Goal: Task Accomplishment & Management: Complete application form

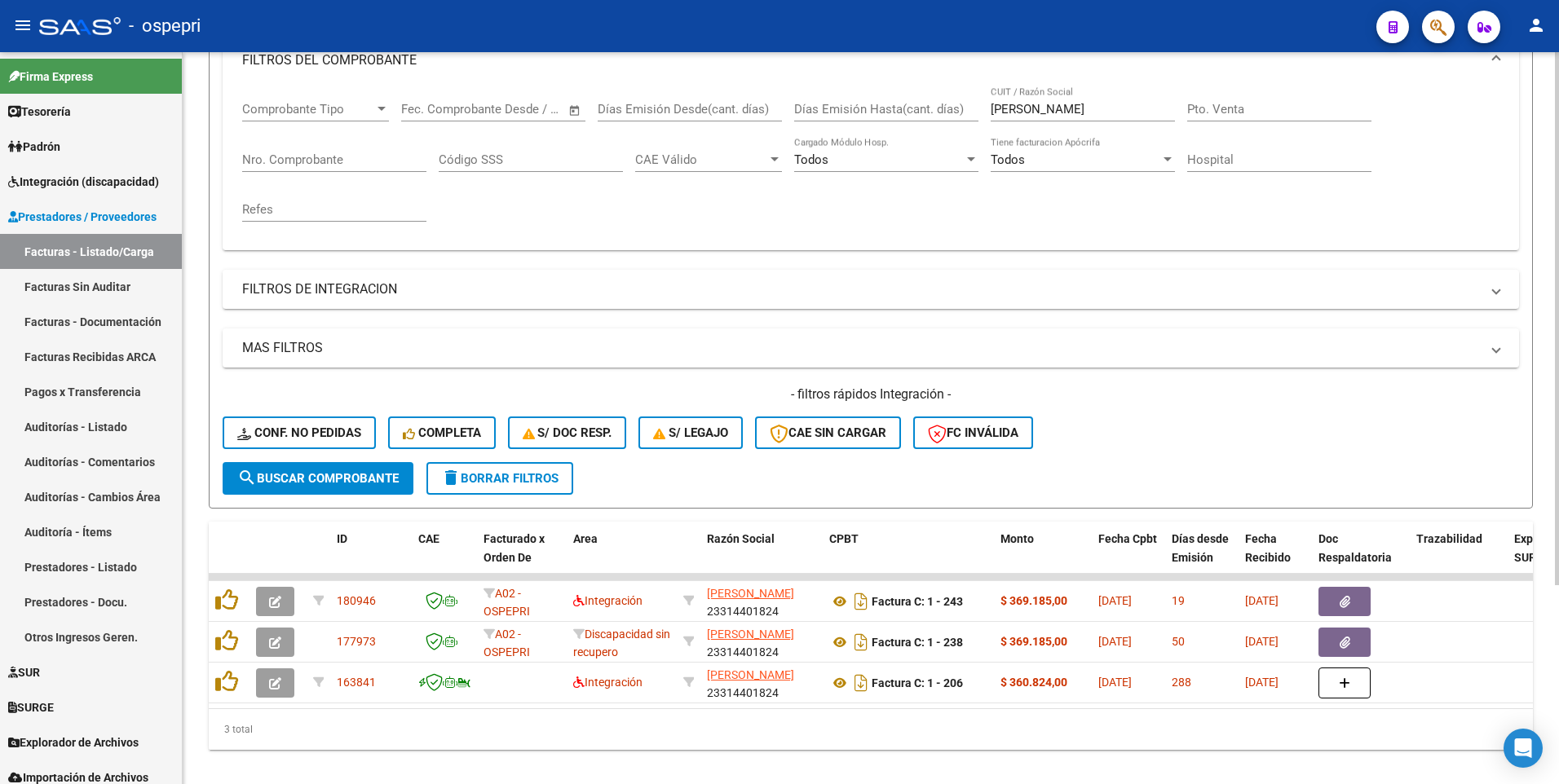
scroll to position [192, 0]
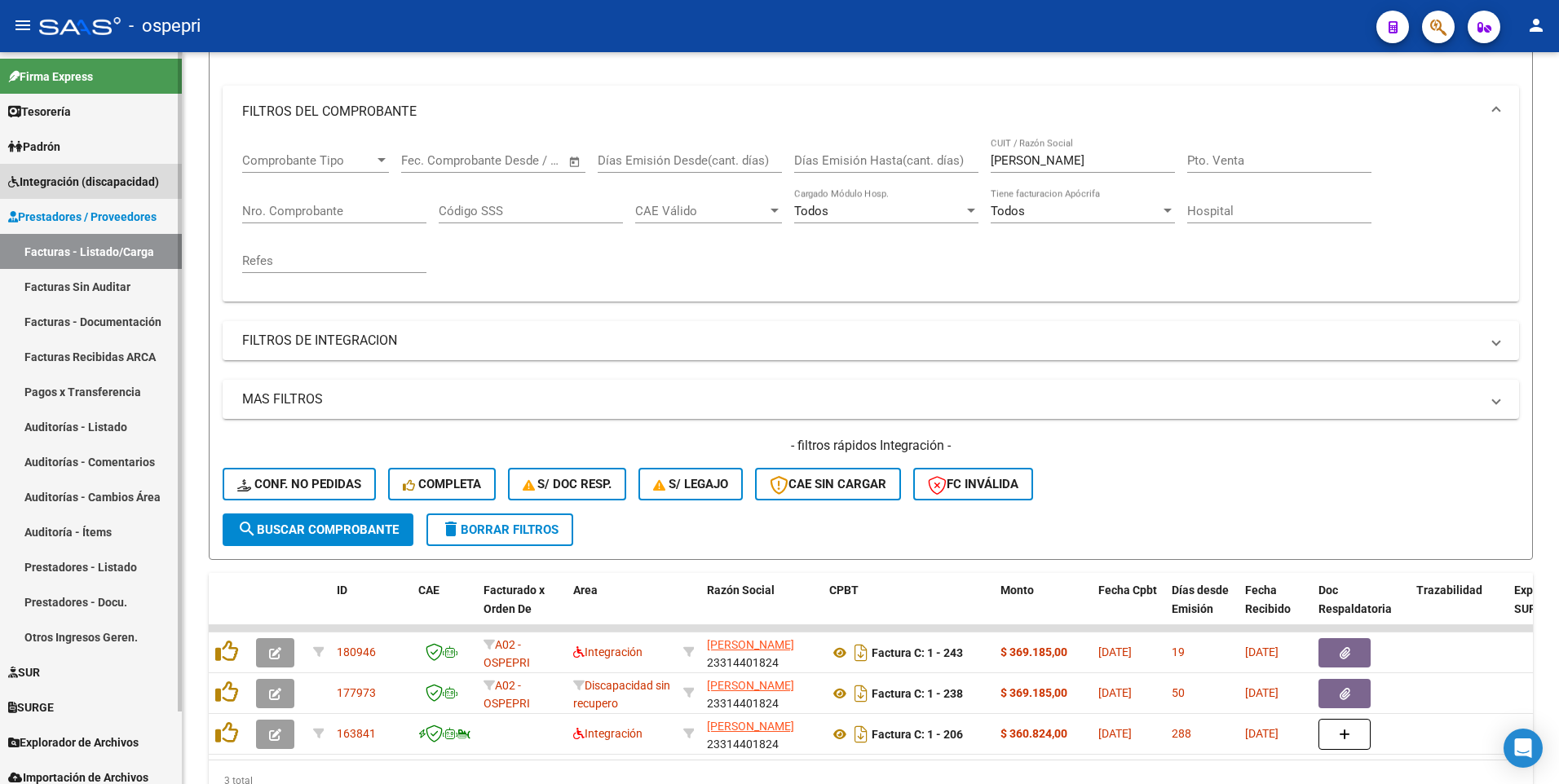
click at [108, 181] on span "Integración (discapacidad)" at bounding box center [83, 182] width 151 height 18
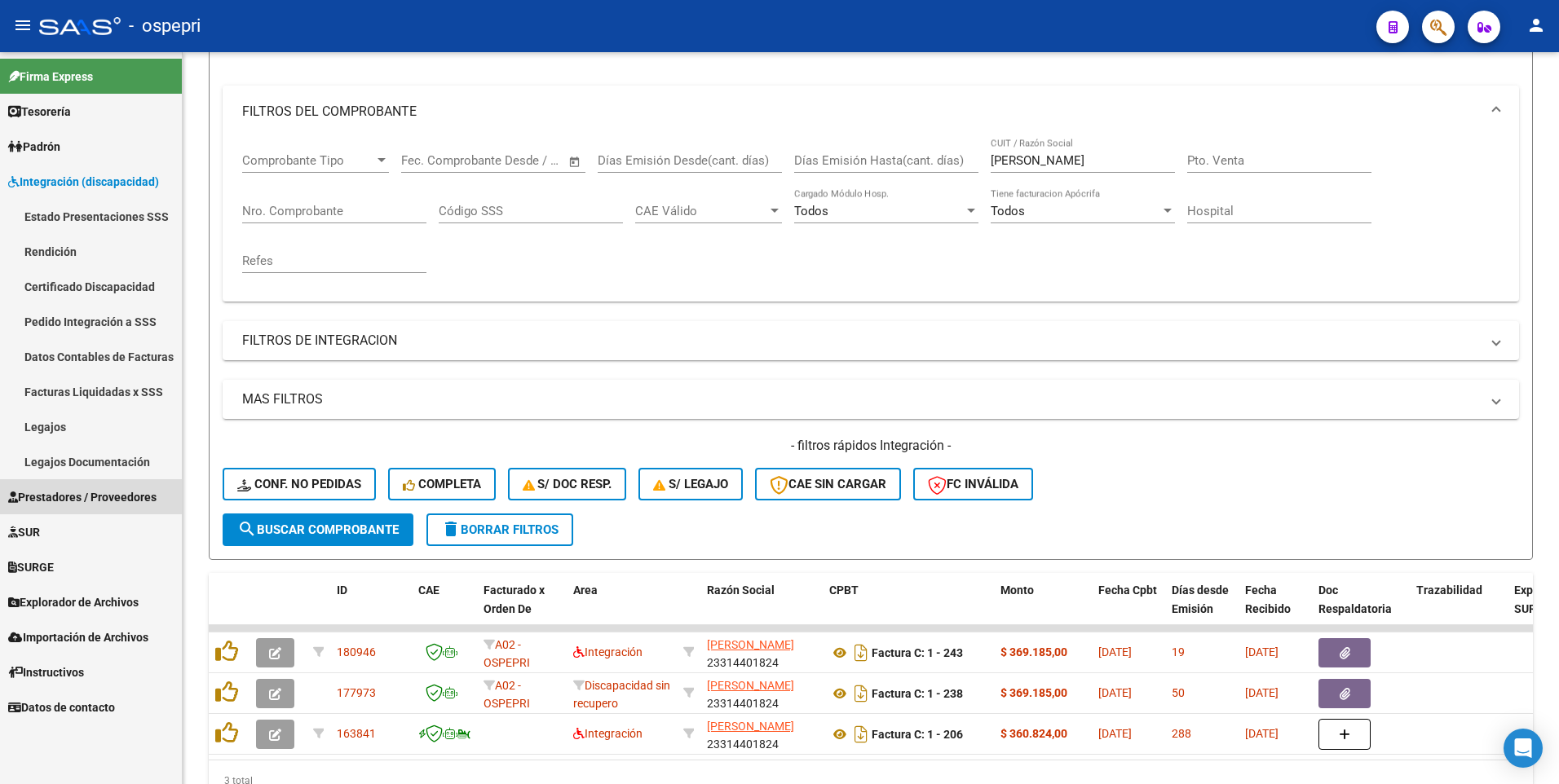
click at [144, 485] on link "Prestadores / Proveedores" at bounding box center [91, 497] width 182 height 35
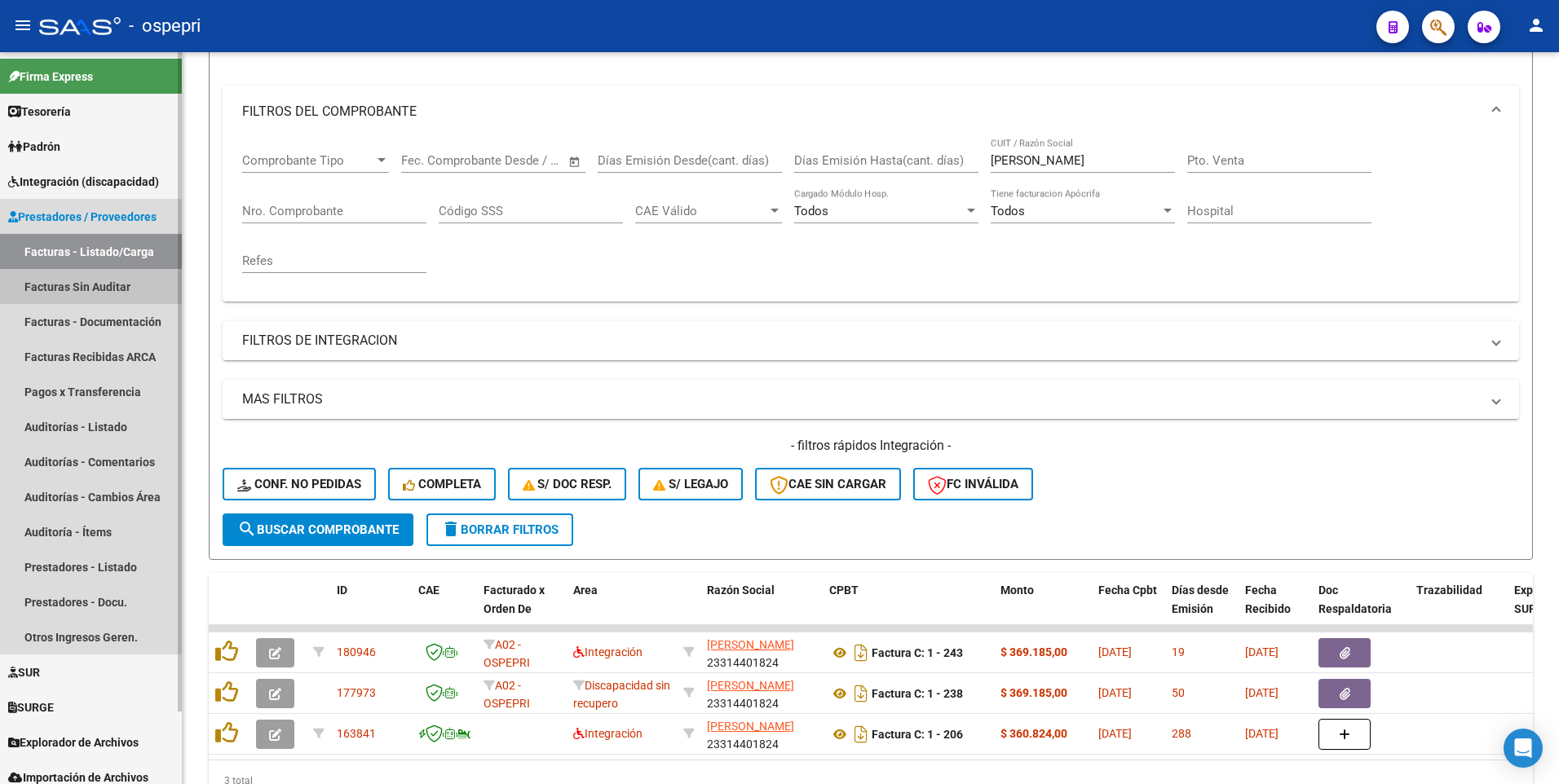
click at [108, 279] on link "Facturas Sin Auditar" at bounding box center [91, 287] width 182 height 35
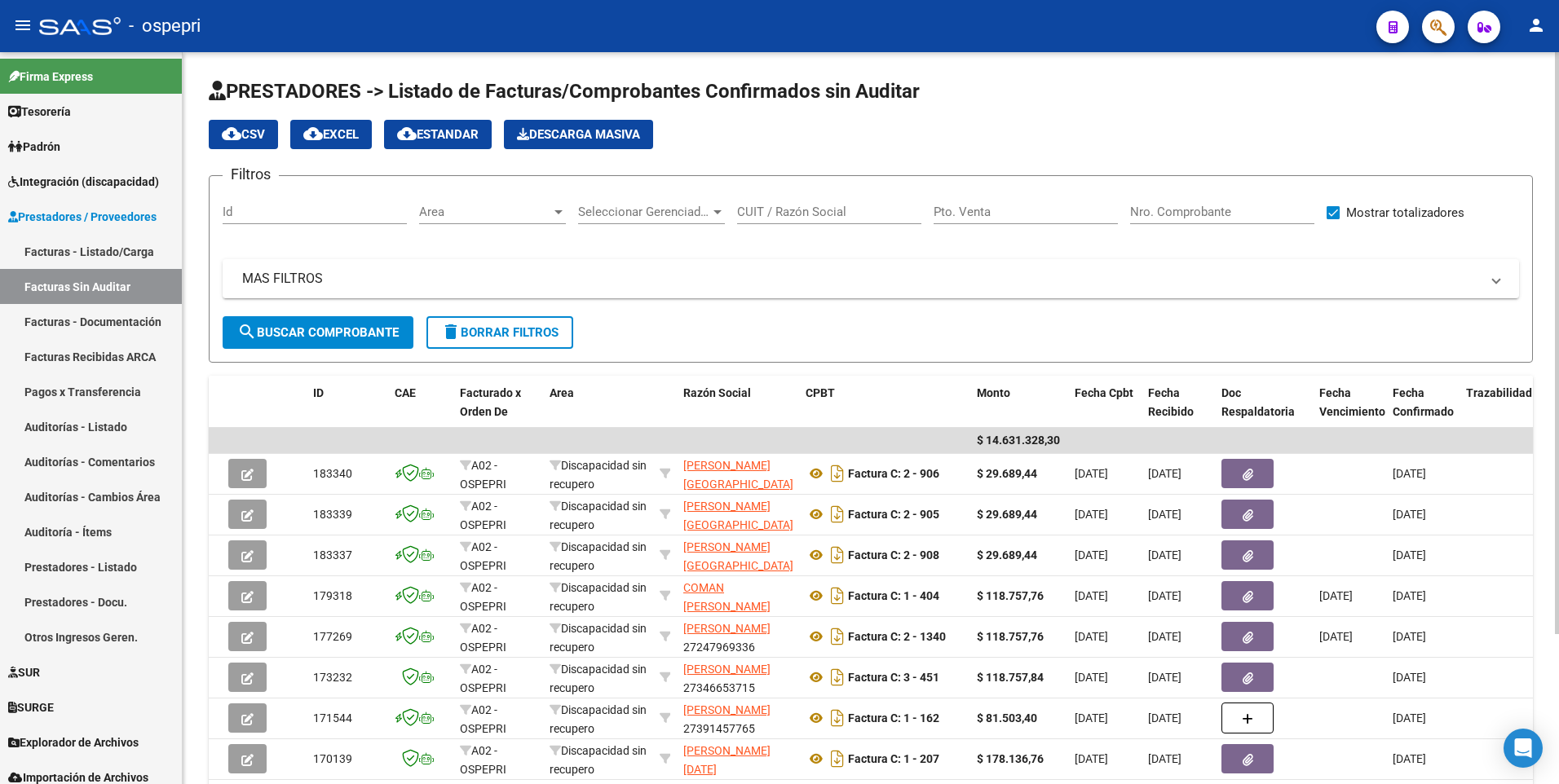
click at [566, 209] on app-drop-down-list "Area Area" at bounding box center [498, 214] width 159 height 51
click at [560, 209] on div at bounding box center [559, 211] width 15 height 13
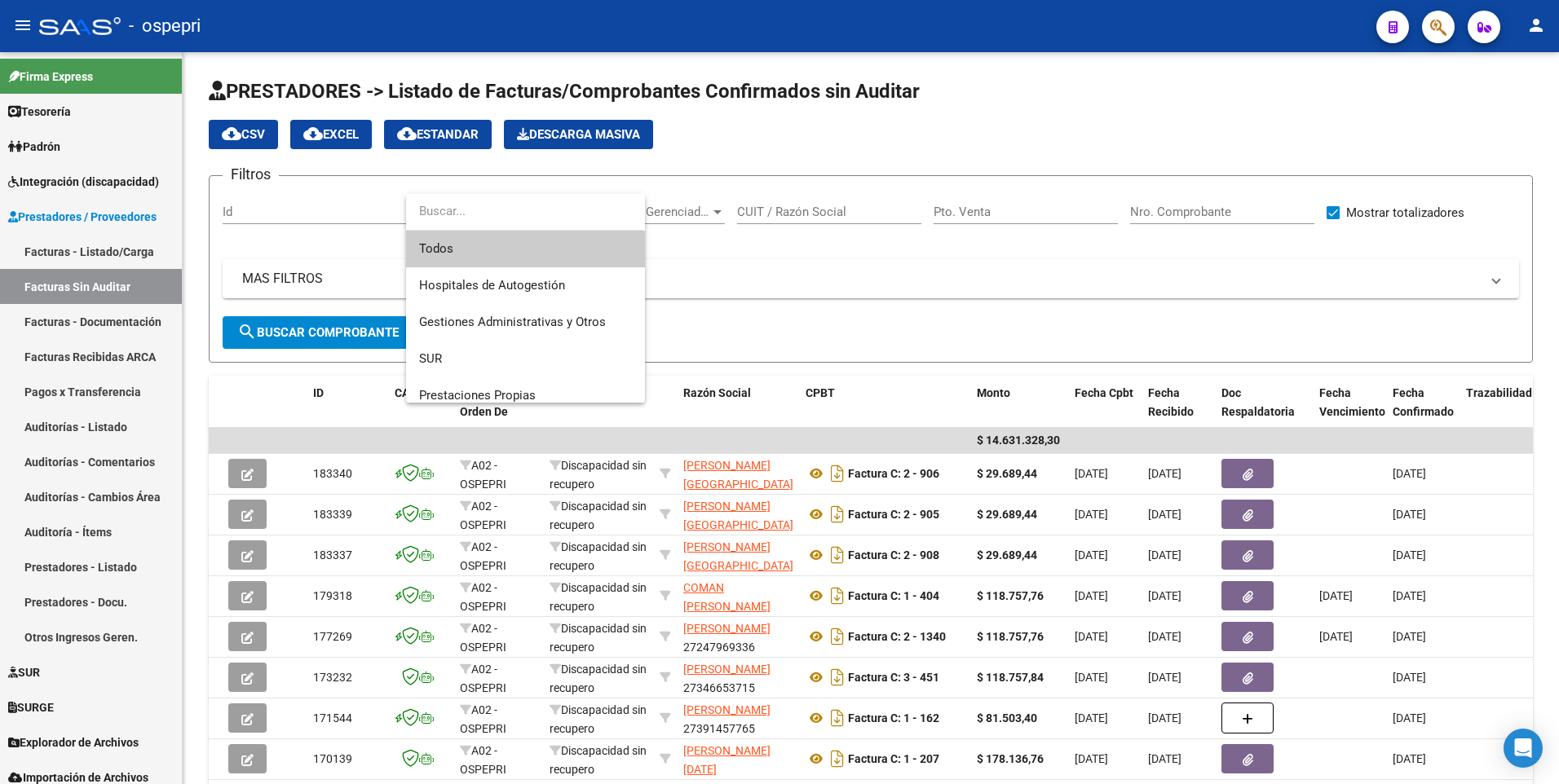
click at [461, 250] on span "Todos" at bounding box center [526, 249] width 213 height 37
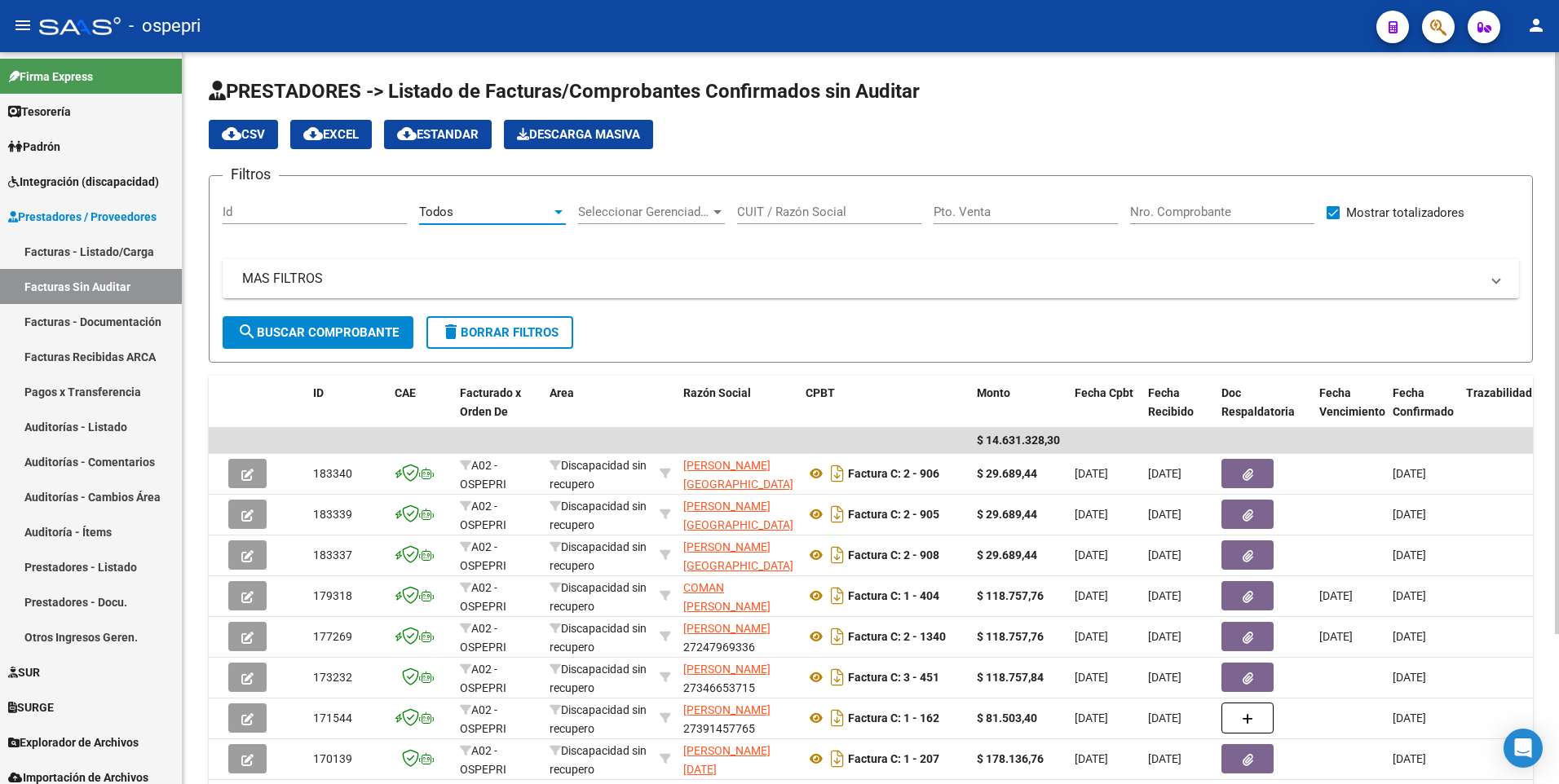
drag, startPoint x: 335, startPoint y: 330, endPoint x: 381, endPoint y: 339, distance: 46.9
click at [336, 331] on span "search Buscar Comprobante" at bounding box center [318, 332] width 162 height 15
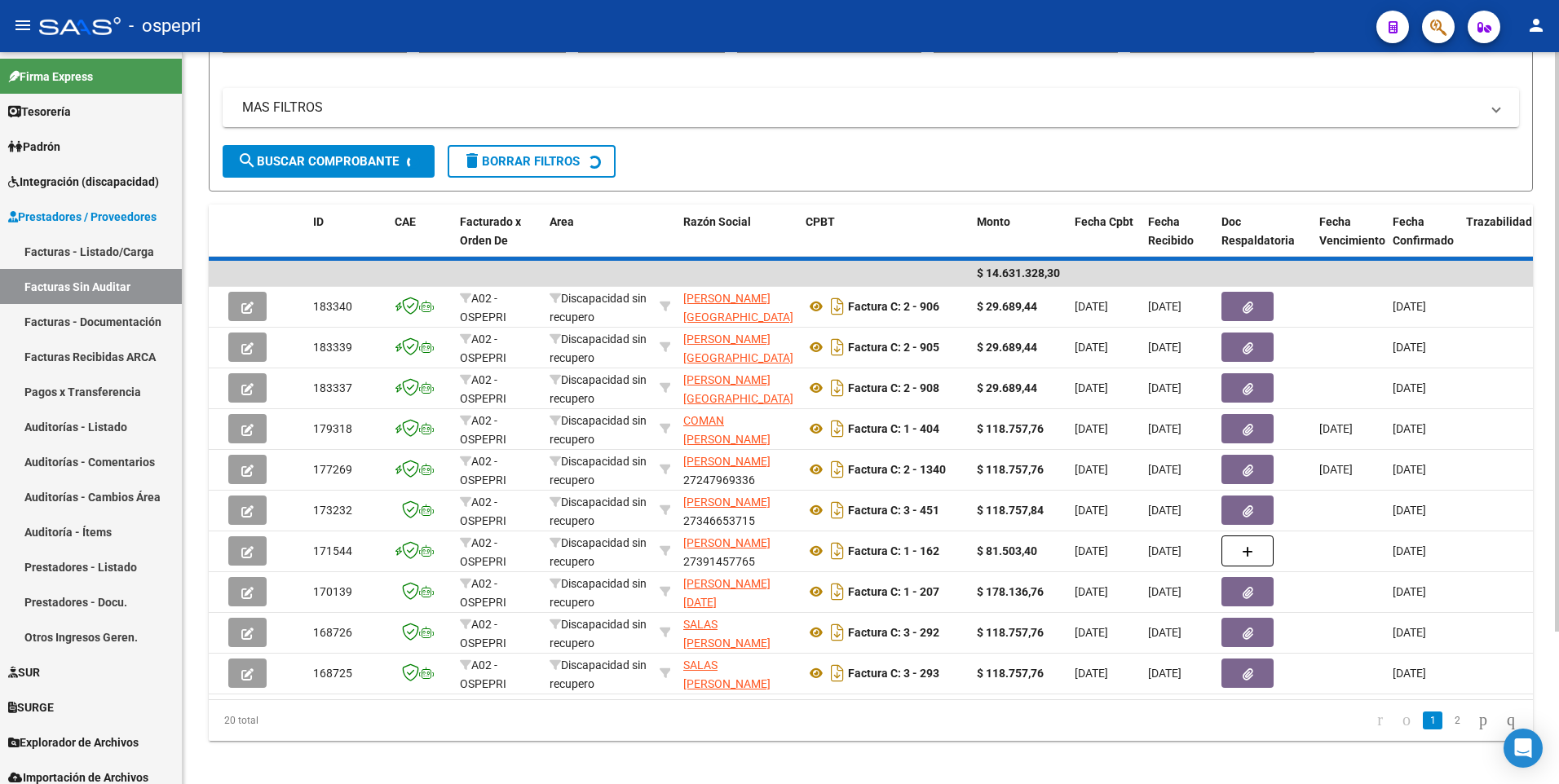
scroll to position [193, 0]
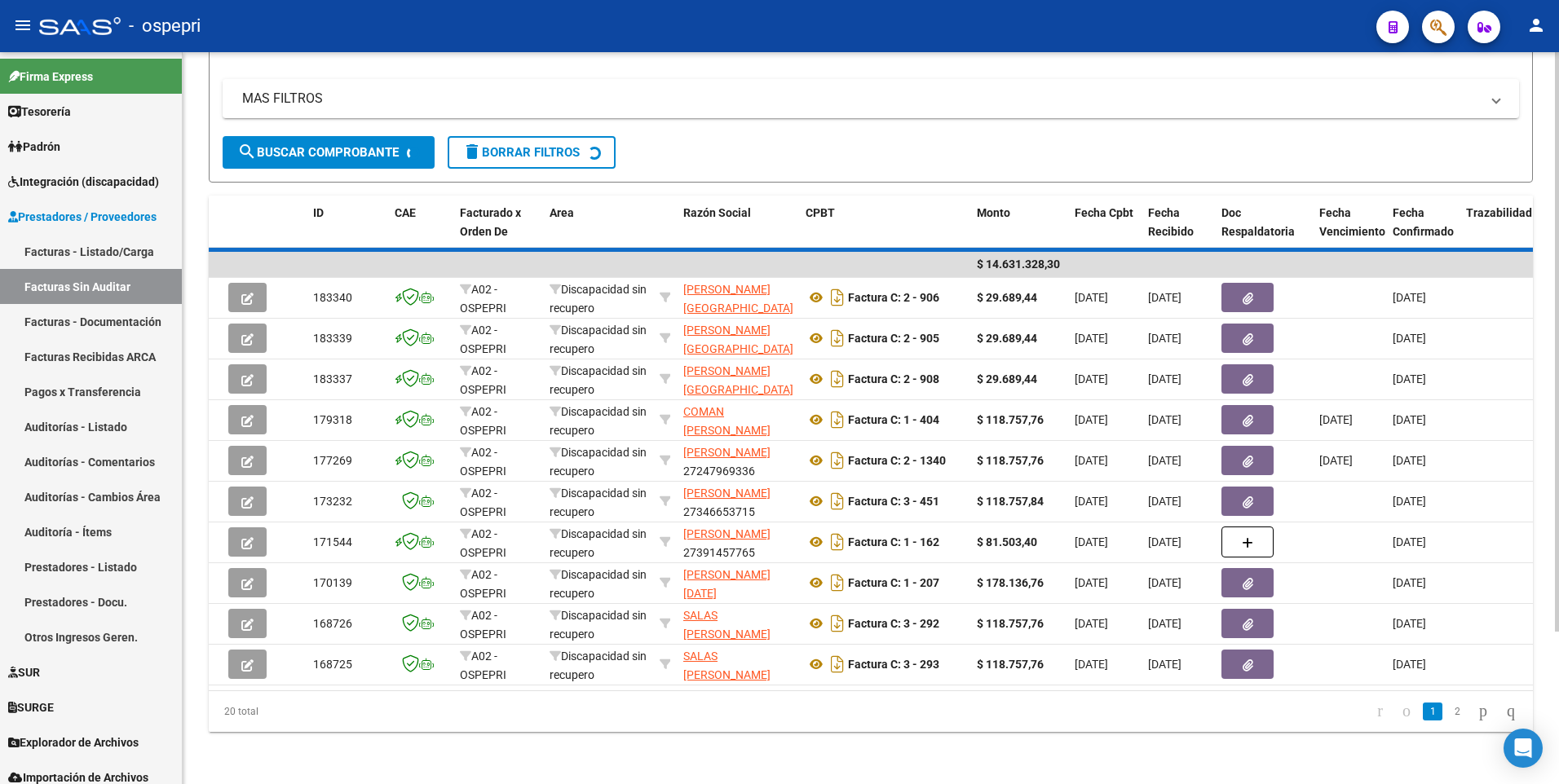
click at [1559, 443] on html "menu - ospepri person Firma Express Tesorería Extractos Procesados (csv) Extrac…" at bounding box center [780, 392] width 1559 height 784
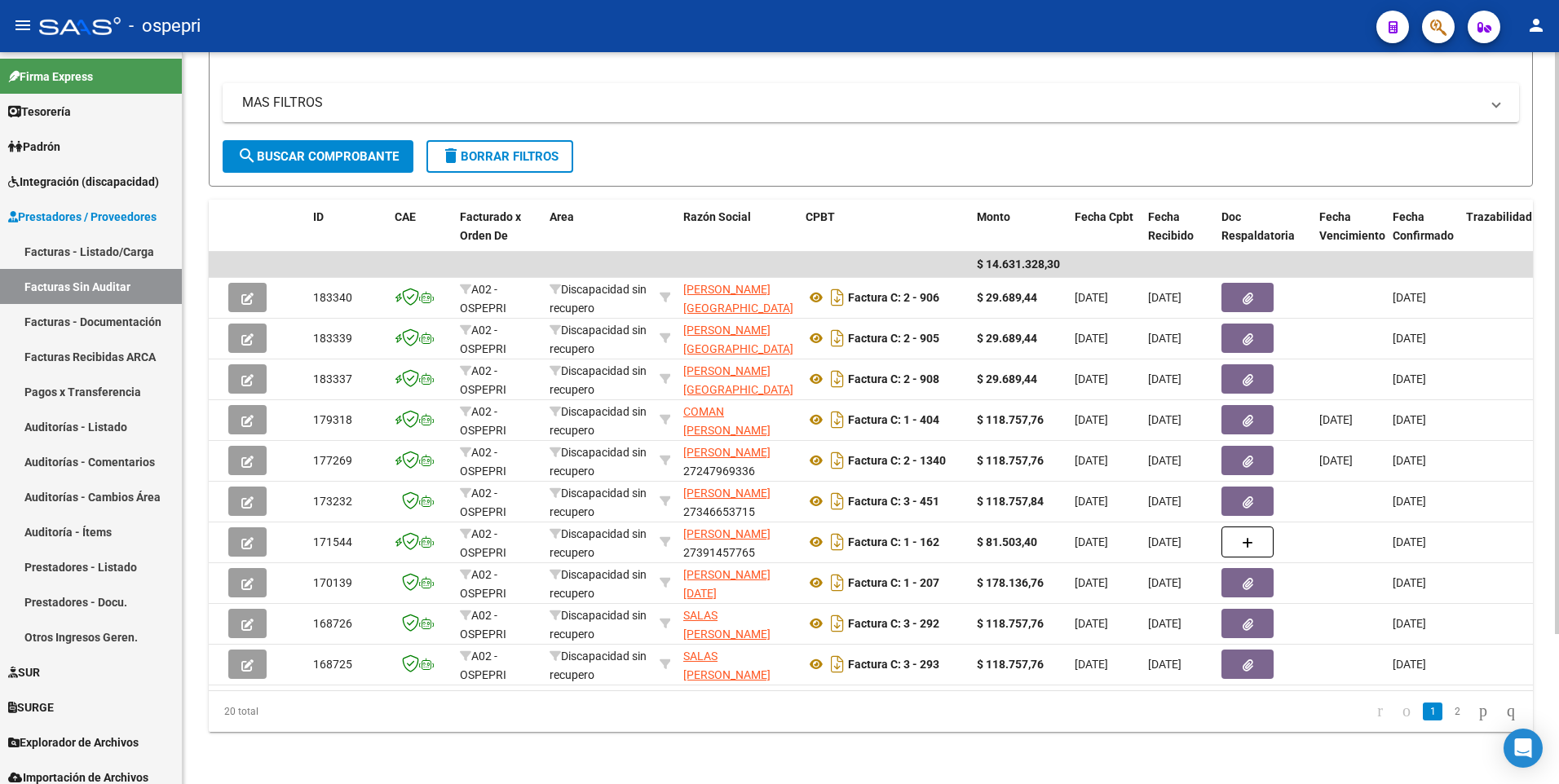
scroll to position [189, 0]
click at [1448, 709] on link "2" at bounding box center [1458, 711] width 19 height 18
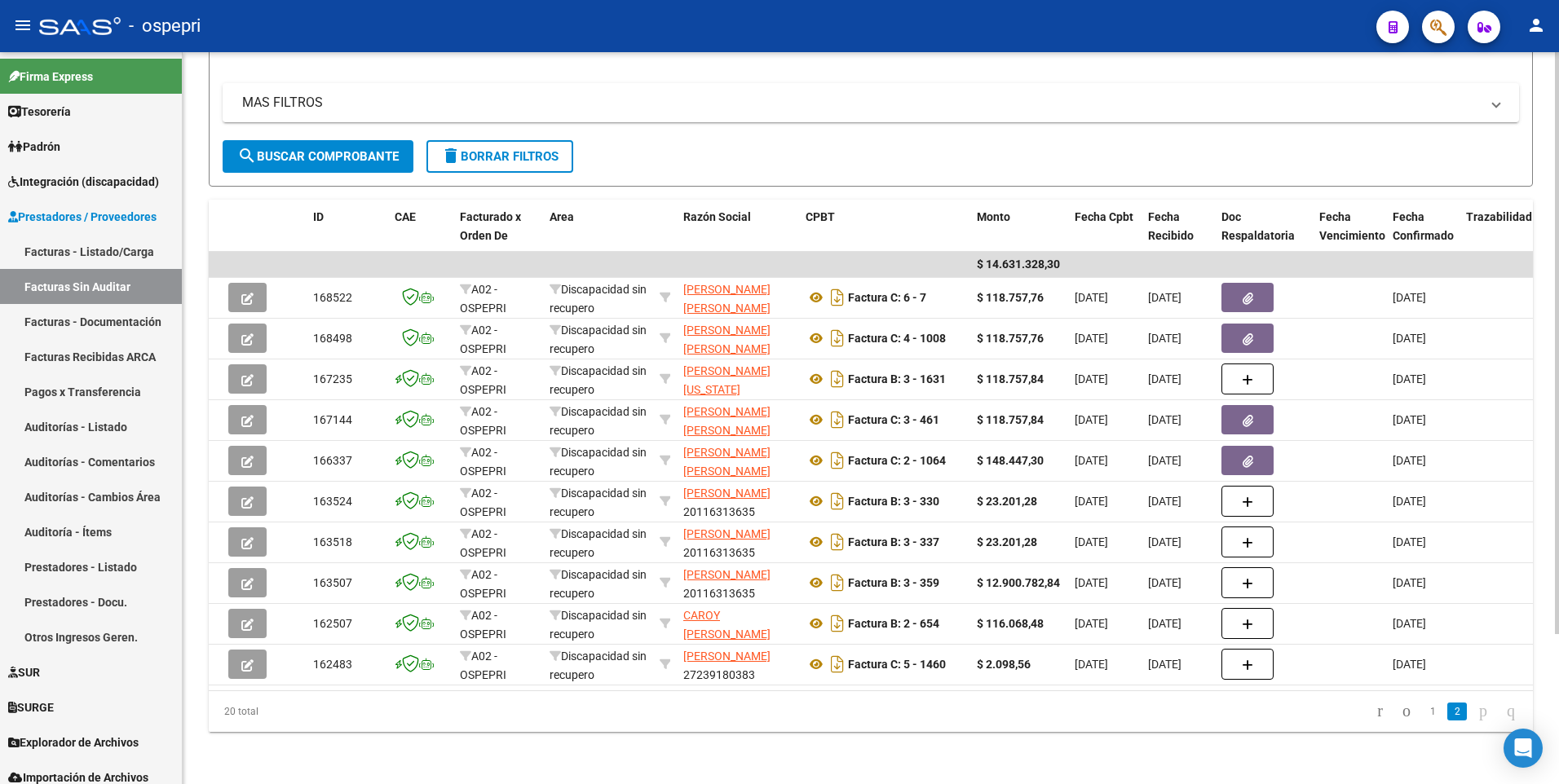
click at [1424, 718] on link "1" at bounding box center [1433, 711] width 19 height 18
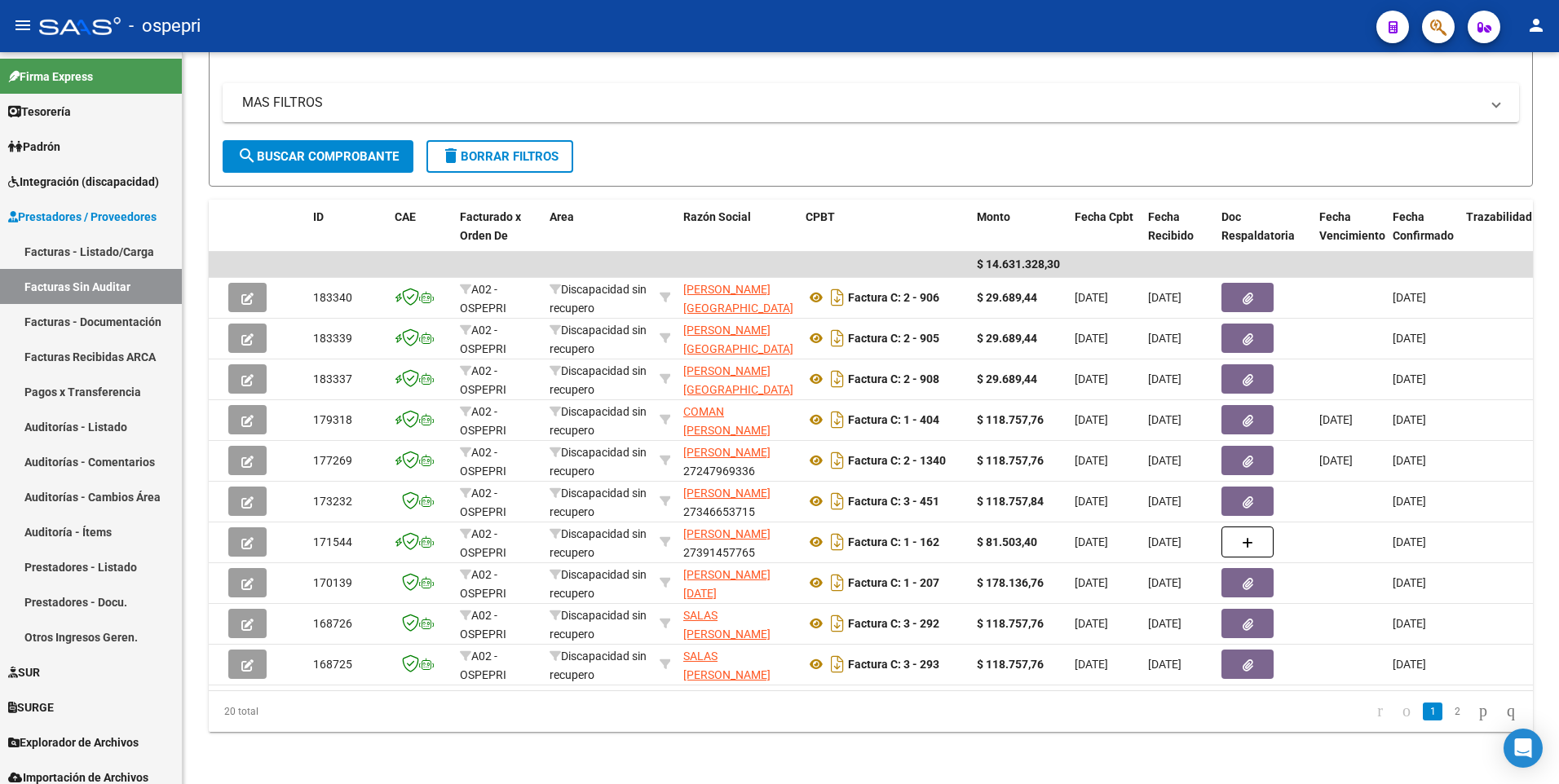
drag, startPoint x: 773, startPoint y: 693, endPoint x: 894, endPoint y: 713, distance: 122.6
click at [894, 713] on div "20 total 1 2" at bounding box center [871, 712] width 1324 height 41
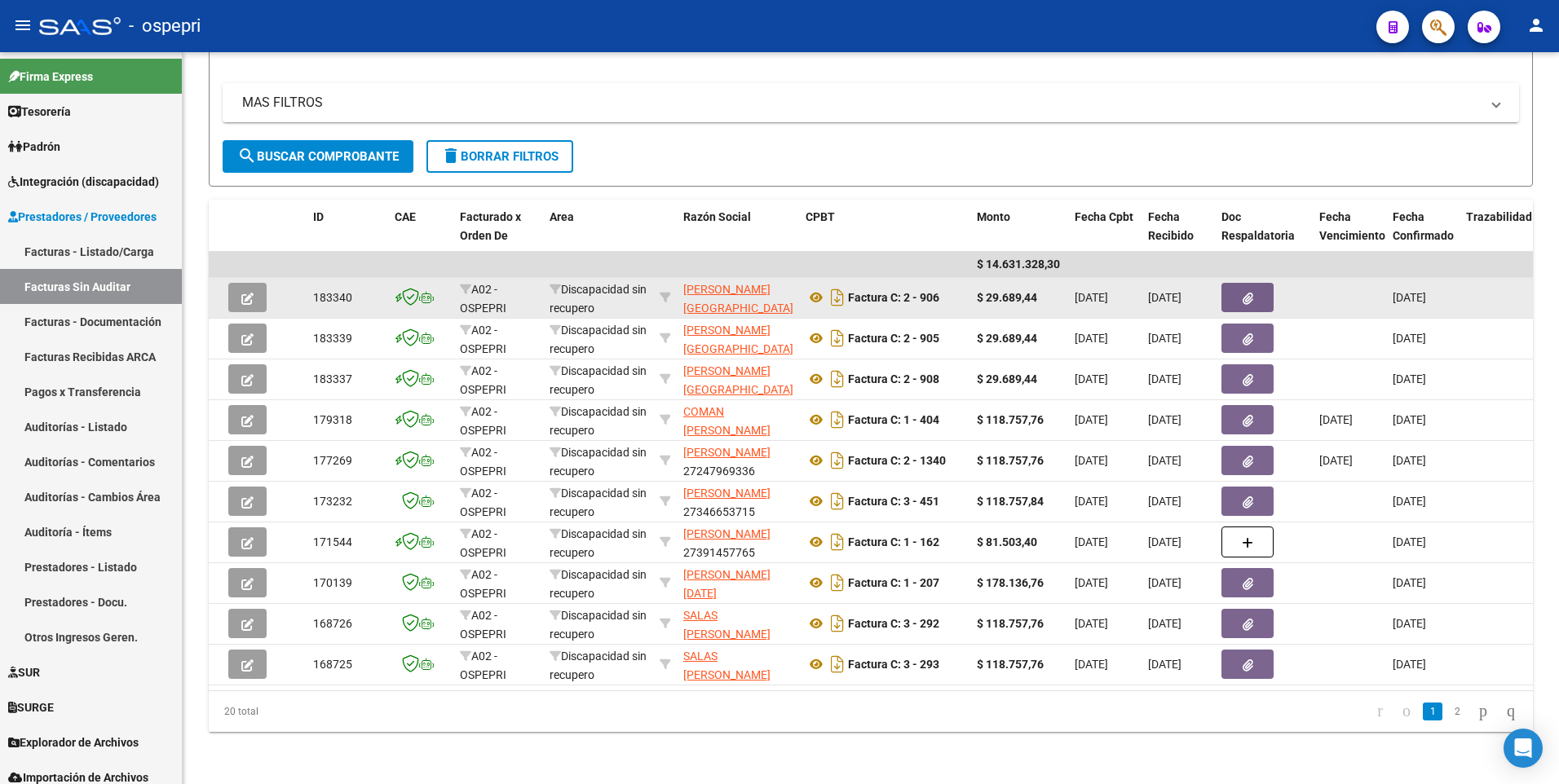
click at [253, 293] on button "button" at bounding box center [247, 298] width 38 height 29
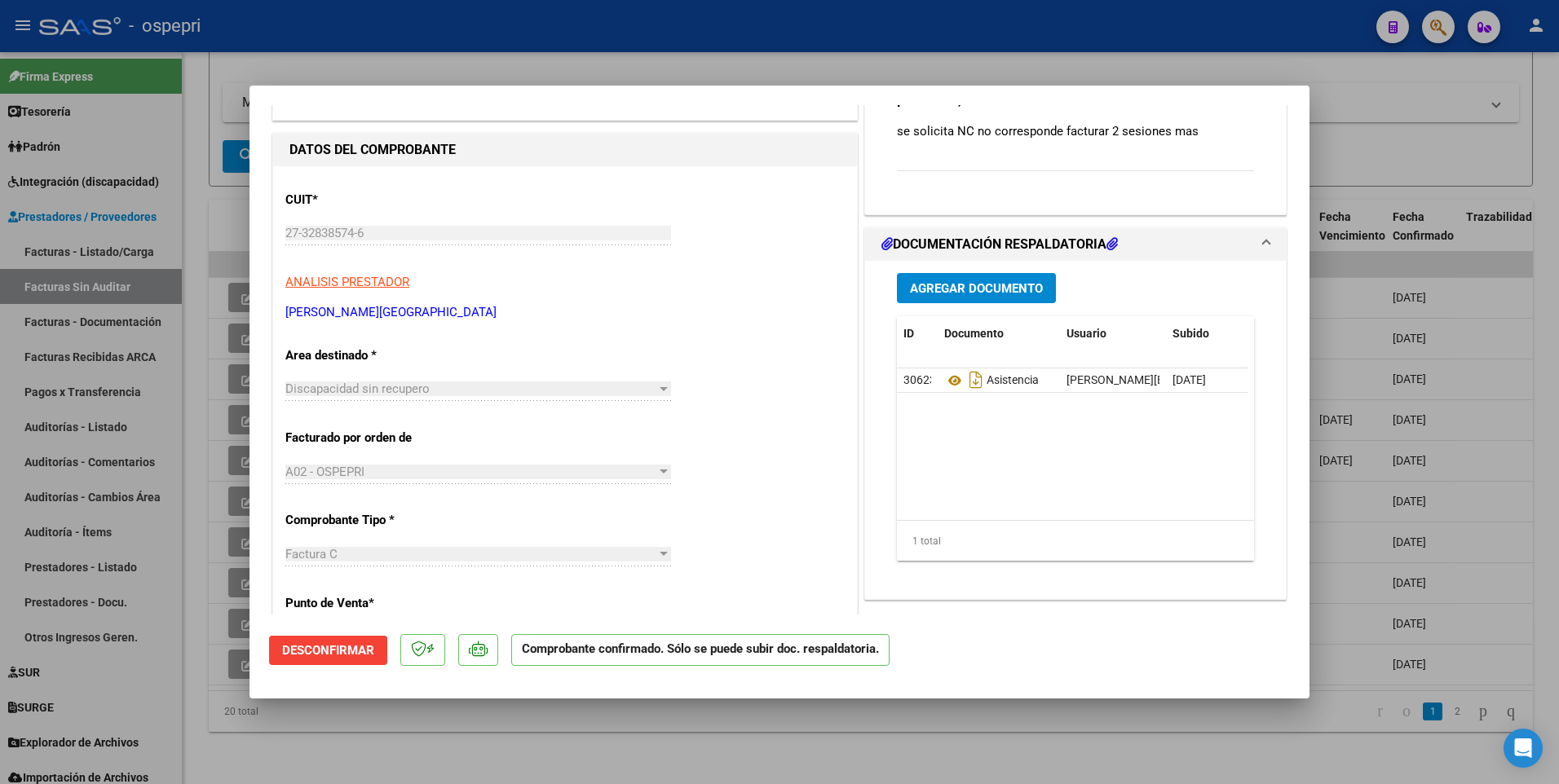
scroll to position [163, 0]
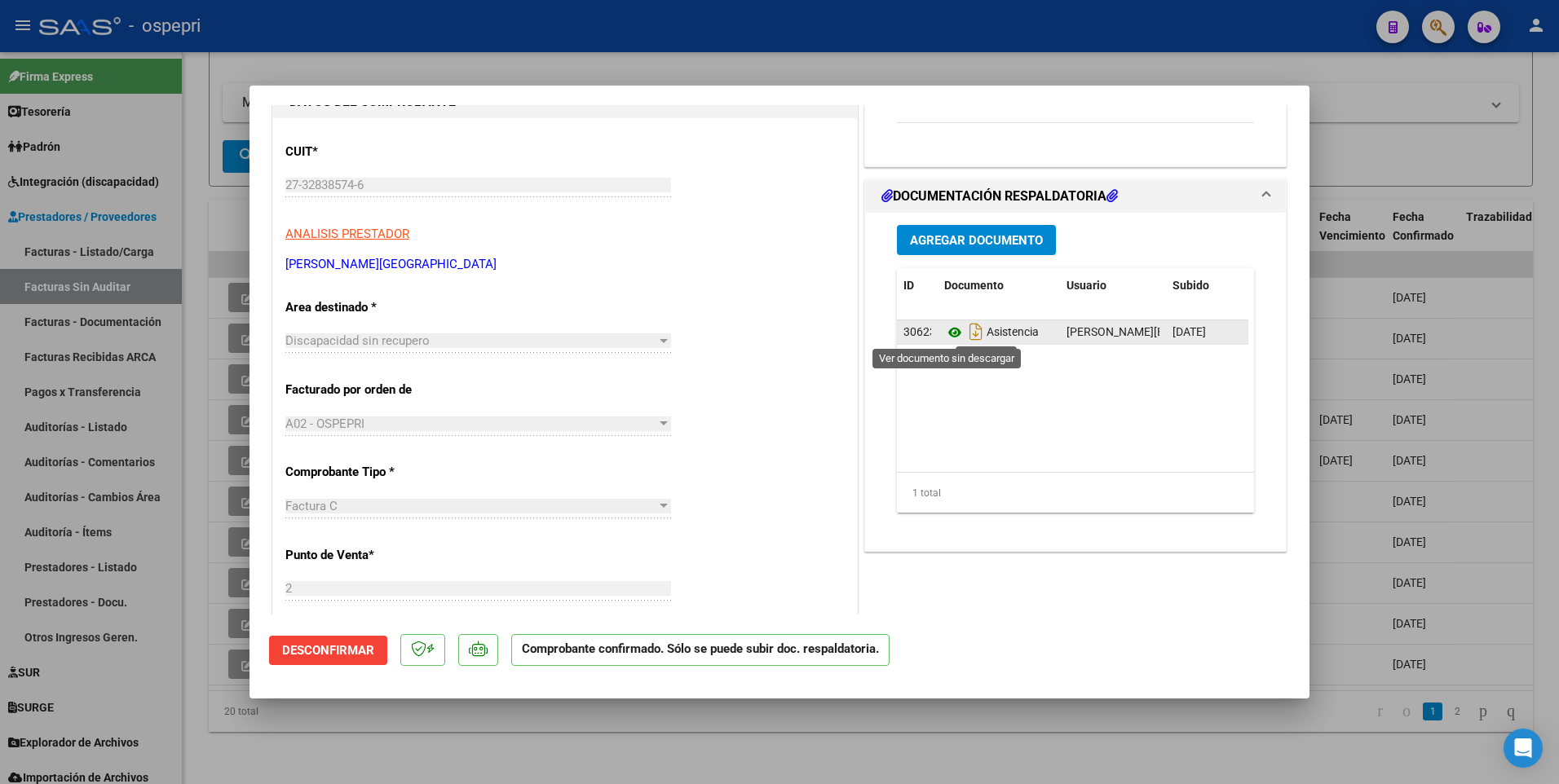
click at [949, 335] on icon at bounding box center [956, 333] width 21 height 19
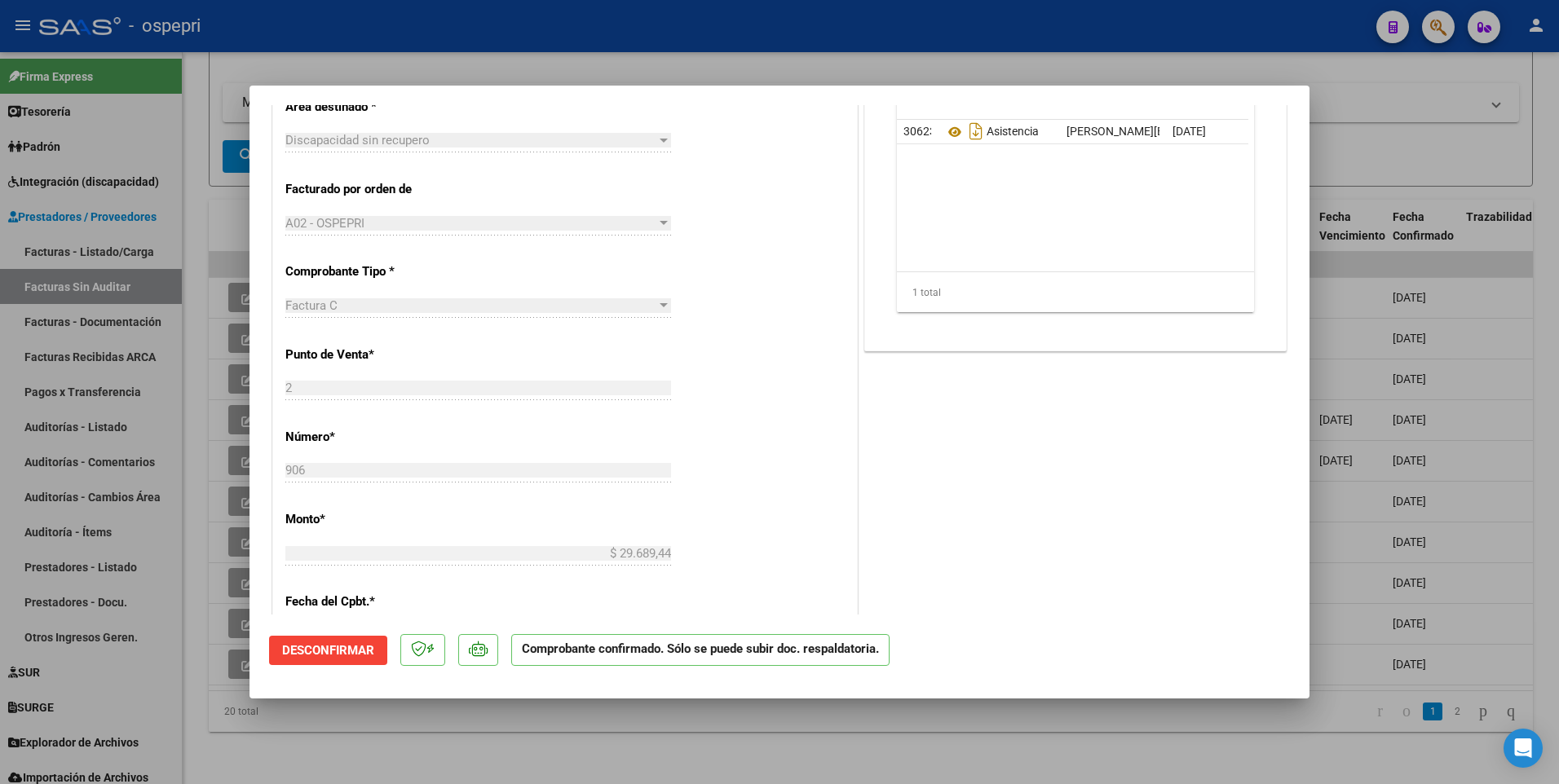
scroll to position [408, 0]
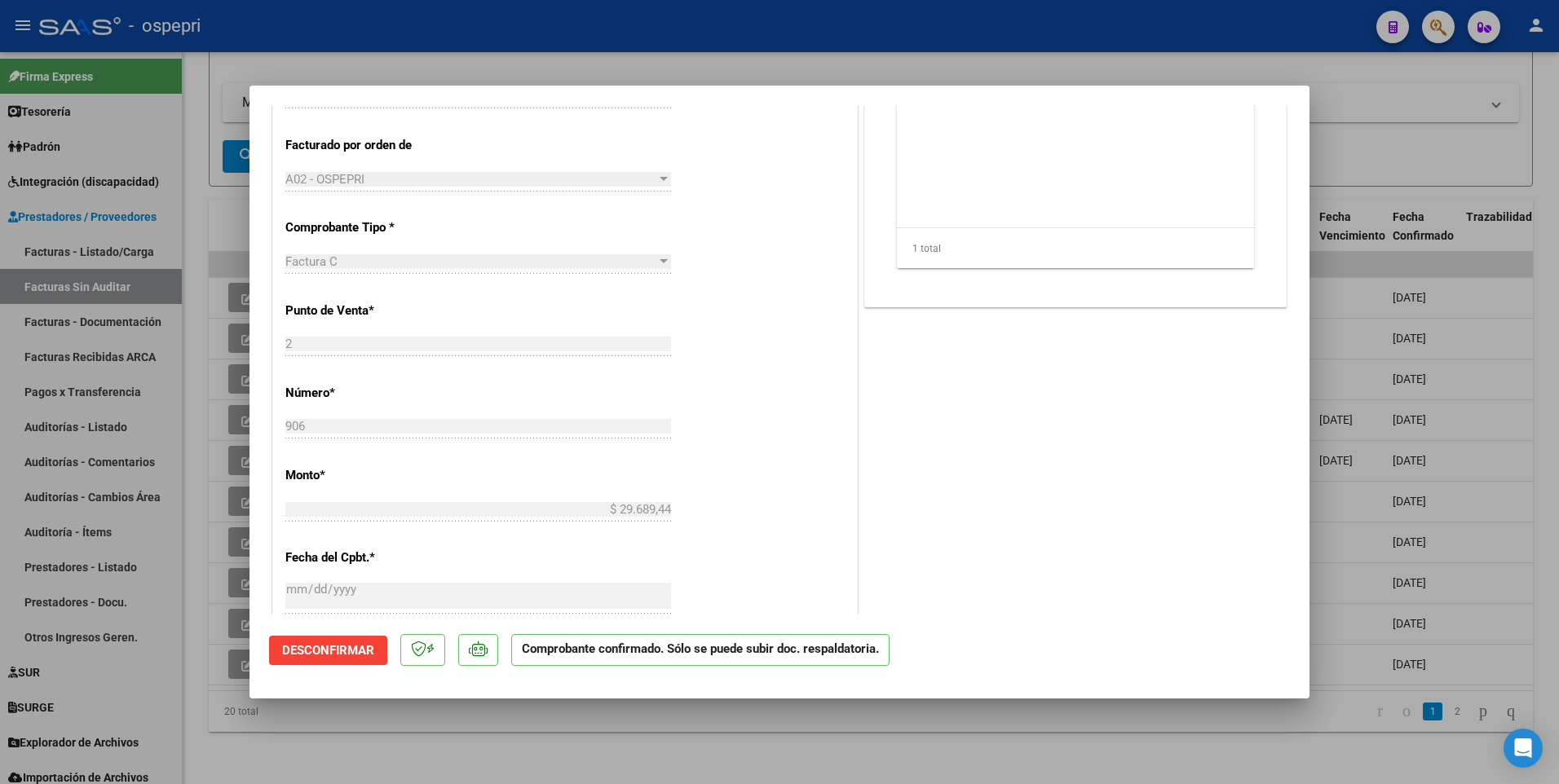
click at [1371, 128] on div at bounding box center [780, 392] width 1559 height 784
type input "$ 0,00"
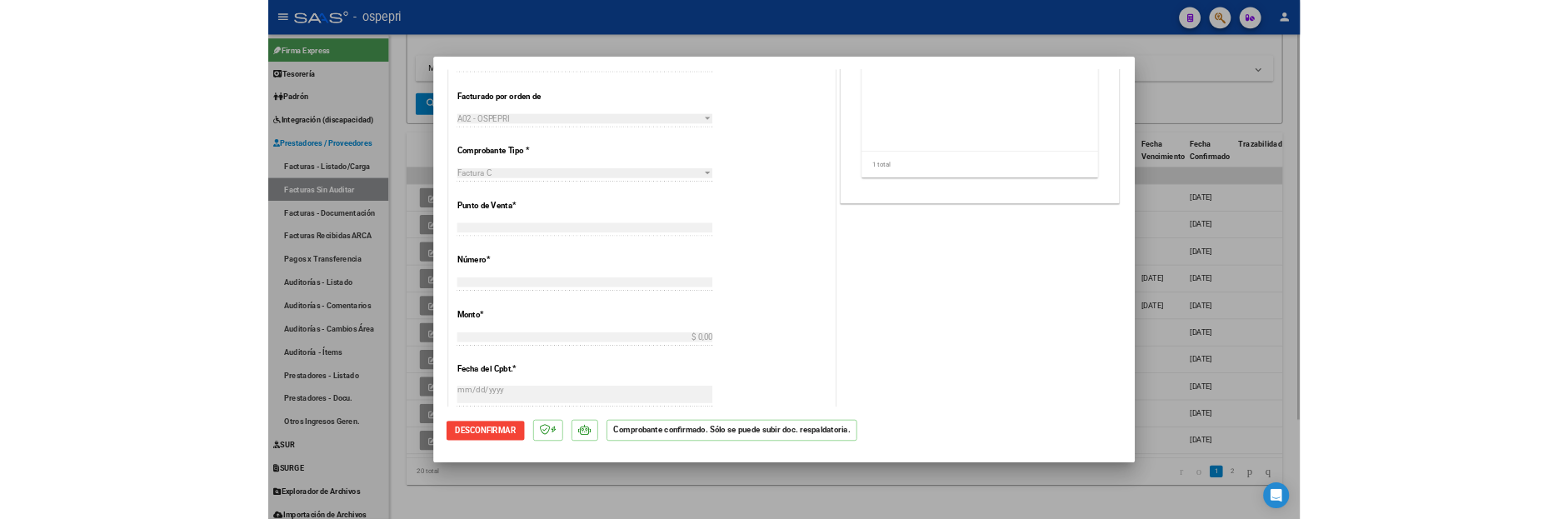
scroll to position [0, 0]
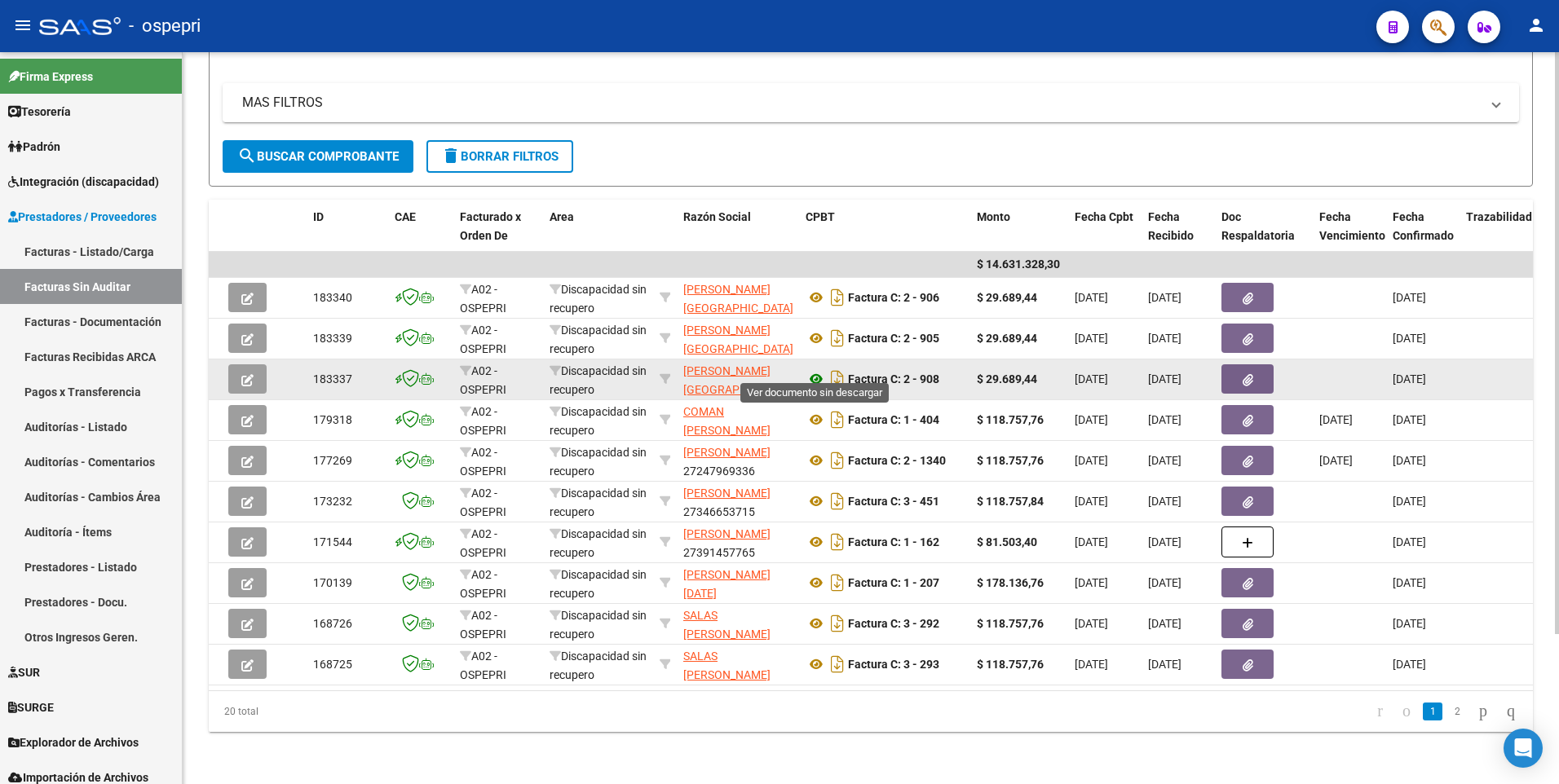
click at [819, 370] on icon at bounding box center [816, 379] width 21 height 19
click at [236, 368] on button "button" at bounding box center [247, 379] width 38 height 29
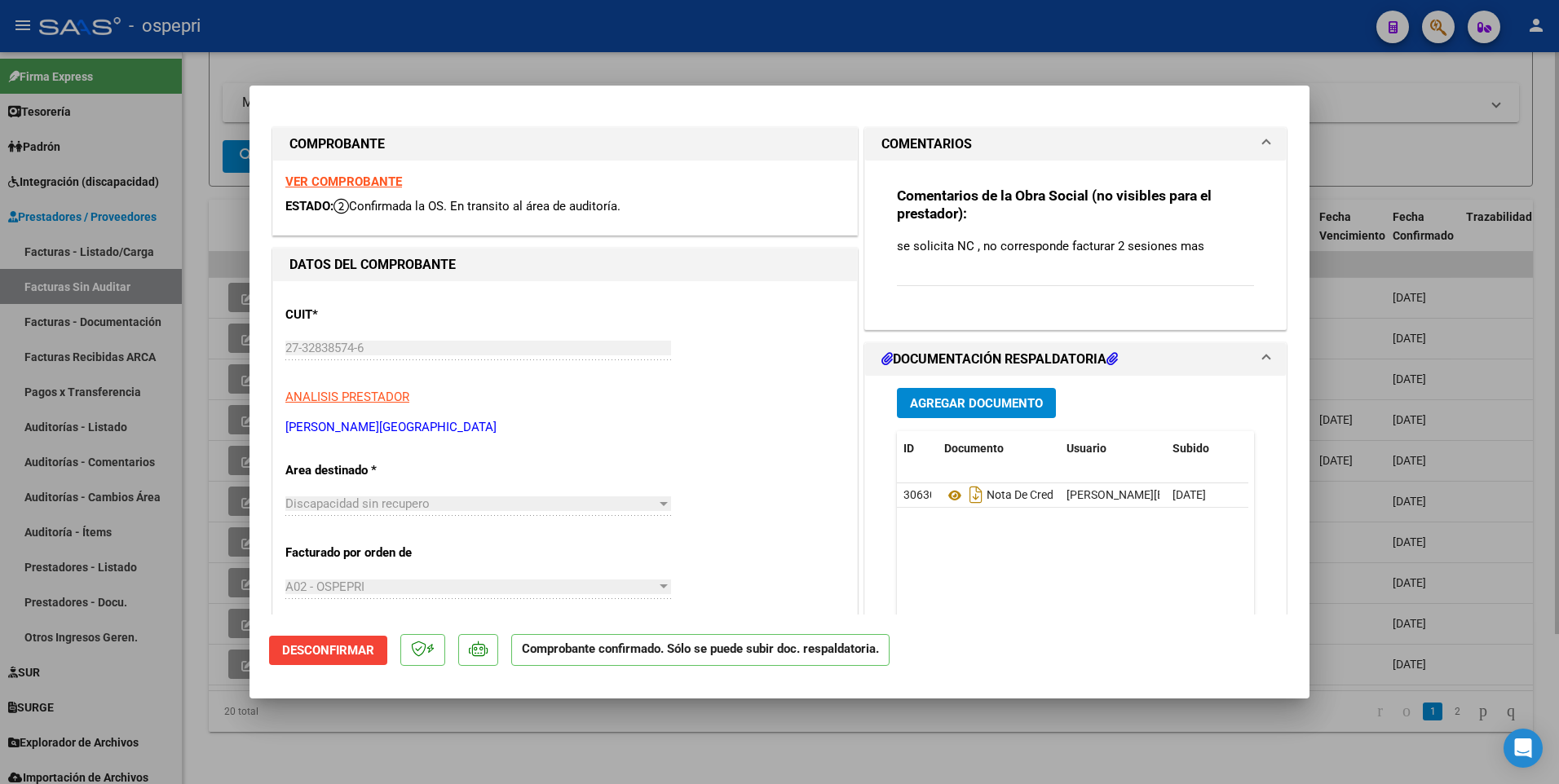
click at [1400, 89] on div at bounding box center [780, 392] width 1559 height 784
type input "$ 0,00"
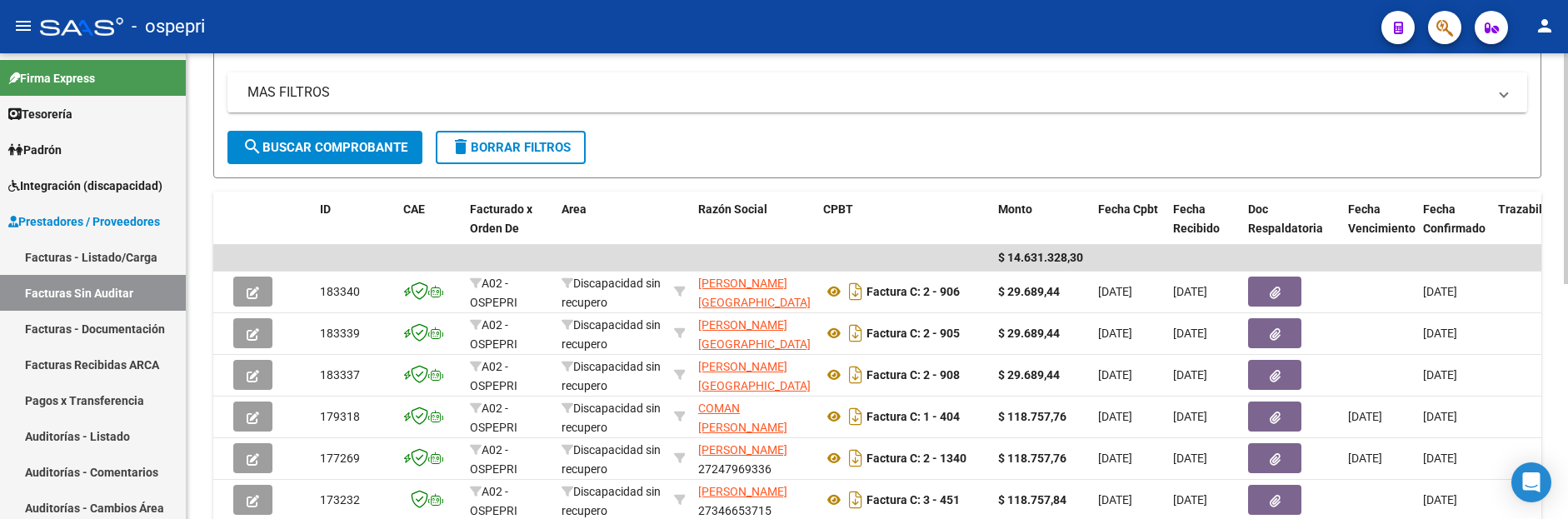
click at [1192, 100] on mat-panel-title "MAS FILTROS" at bounding box center [867, 92] width 1240 height 18
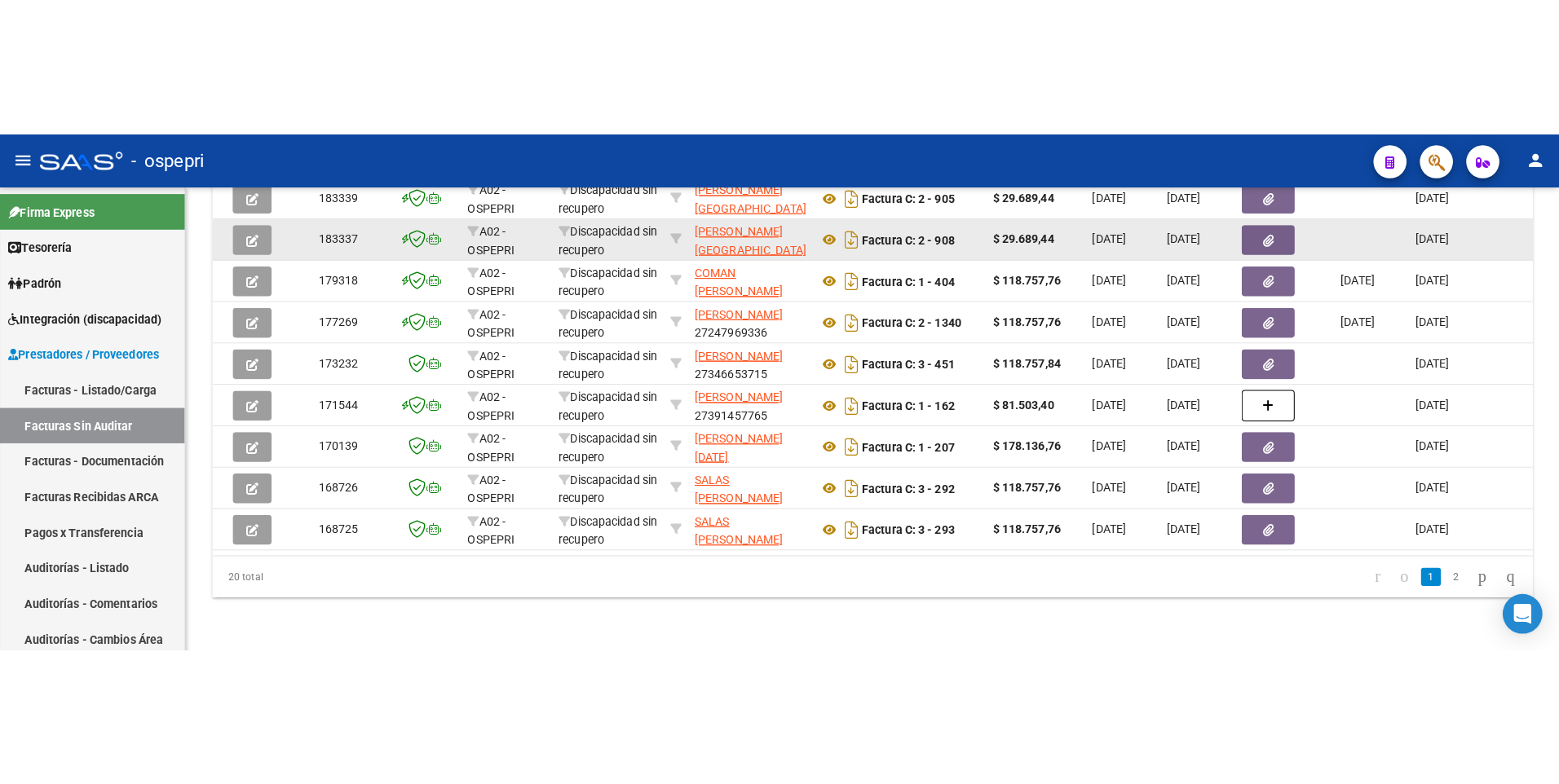
scroll to position [315, 0]
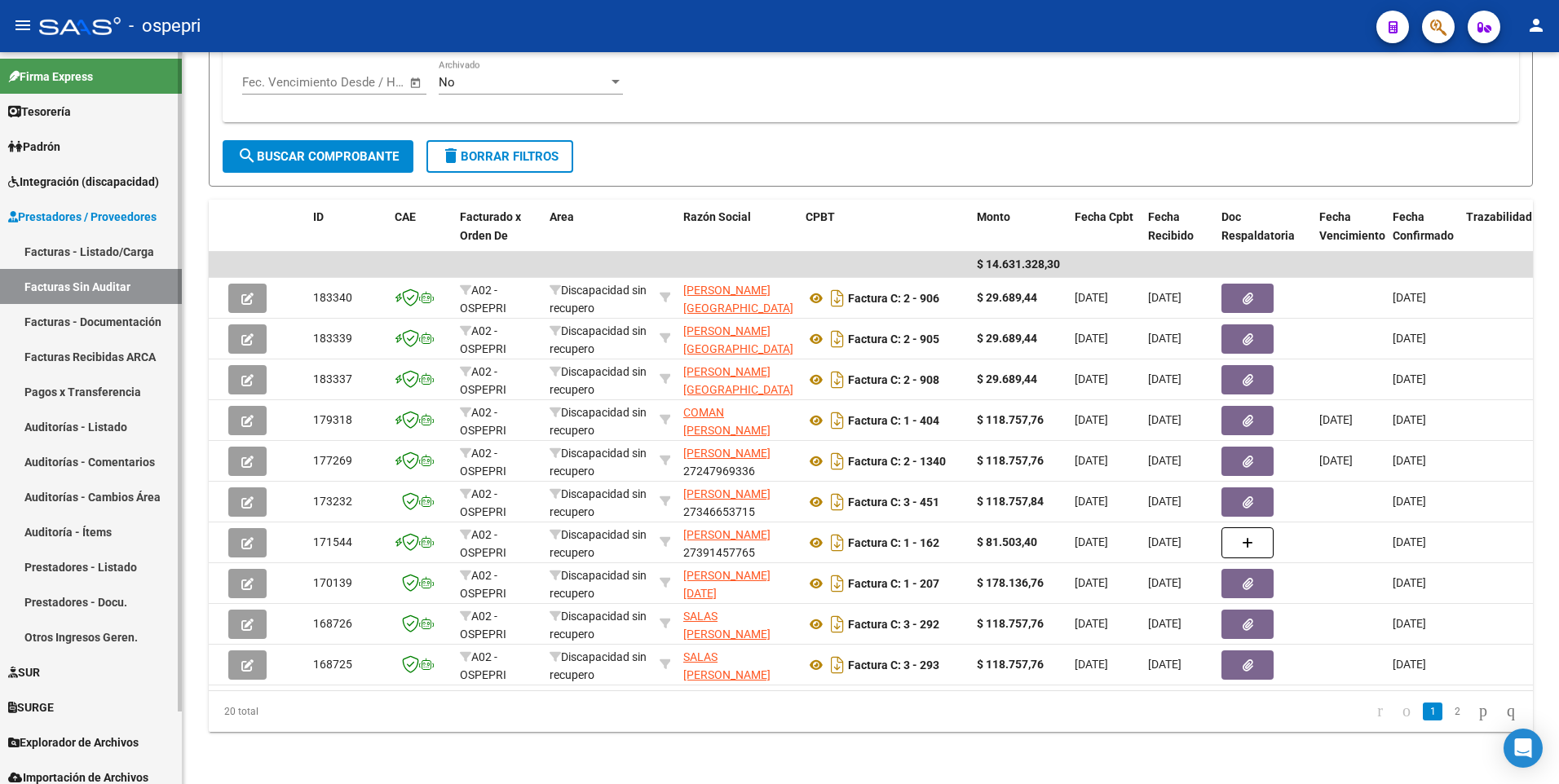
click at [65, 254] on link "Facturas - Listado/Carga" at bounding box center [91, 252] width 182 height 35
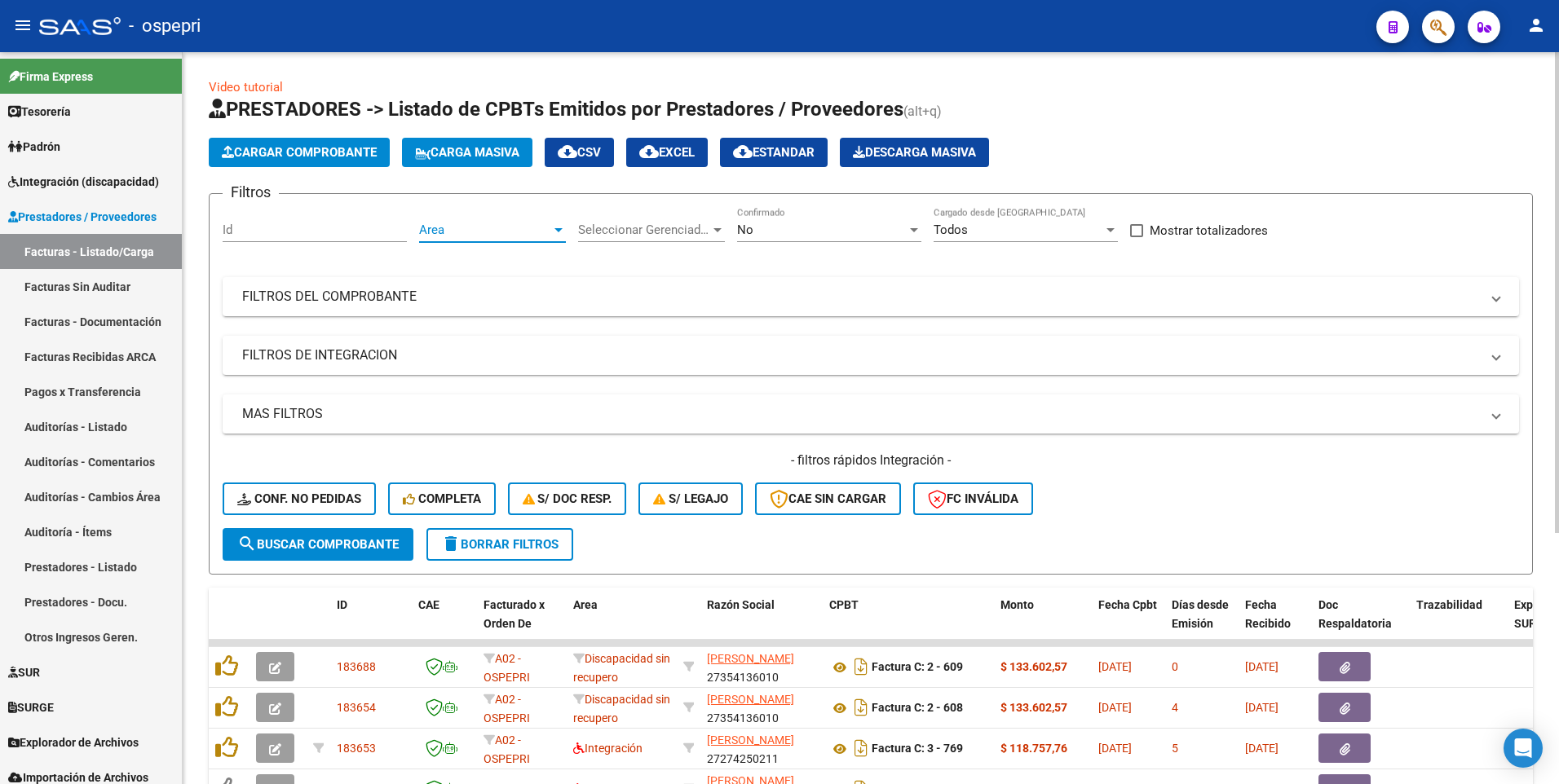
click at [562, 232] on div at bounding box center [559, 230] width 15 height 13
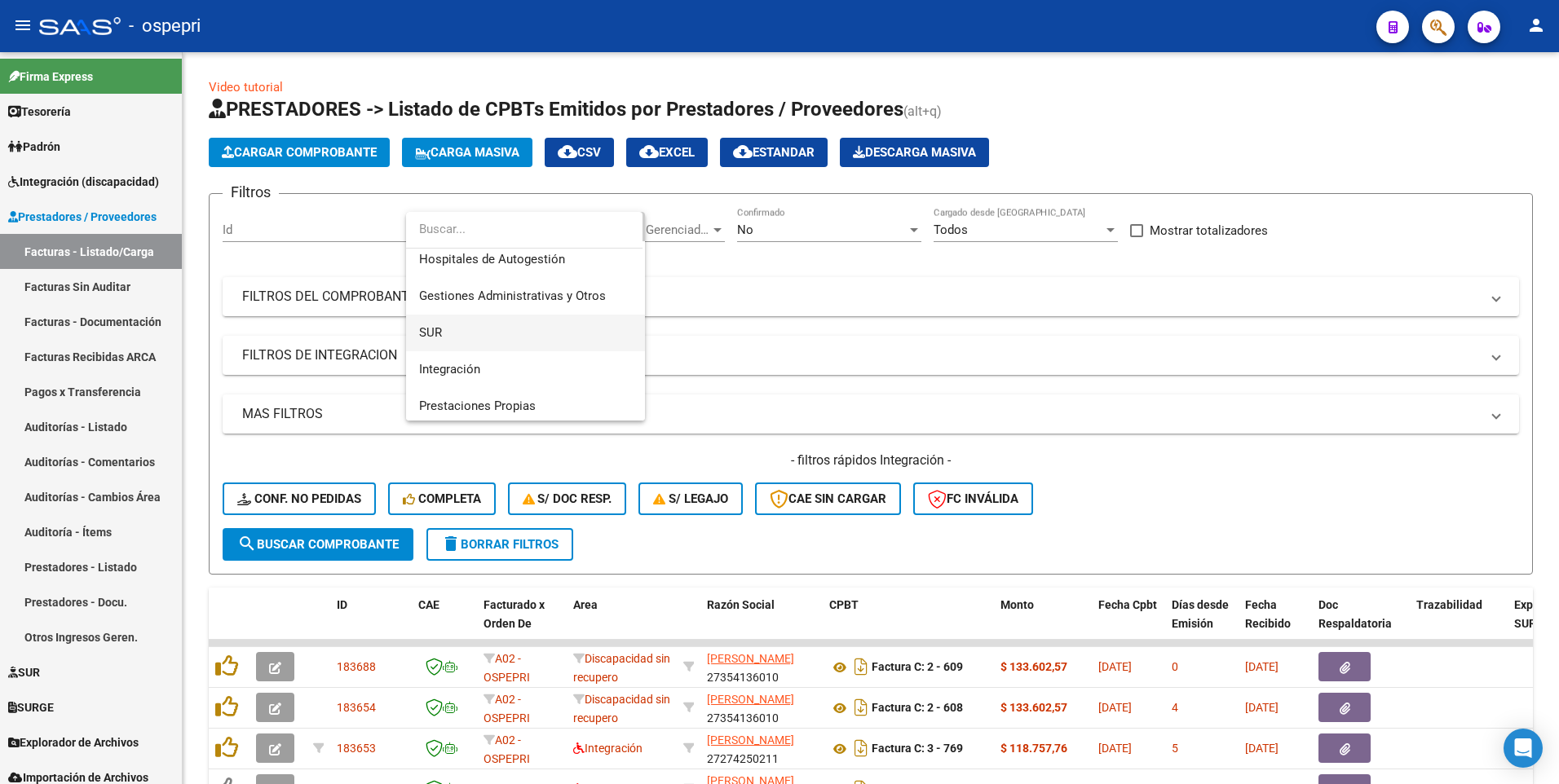
scroll to position [82, 0]
click at [471, 332] on span "Integración" at bounding box center [450, 332] width 61 height 15
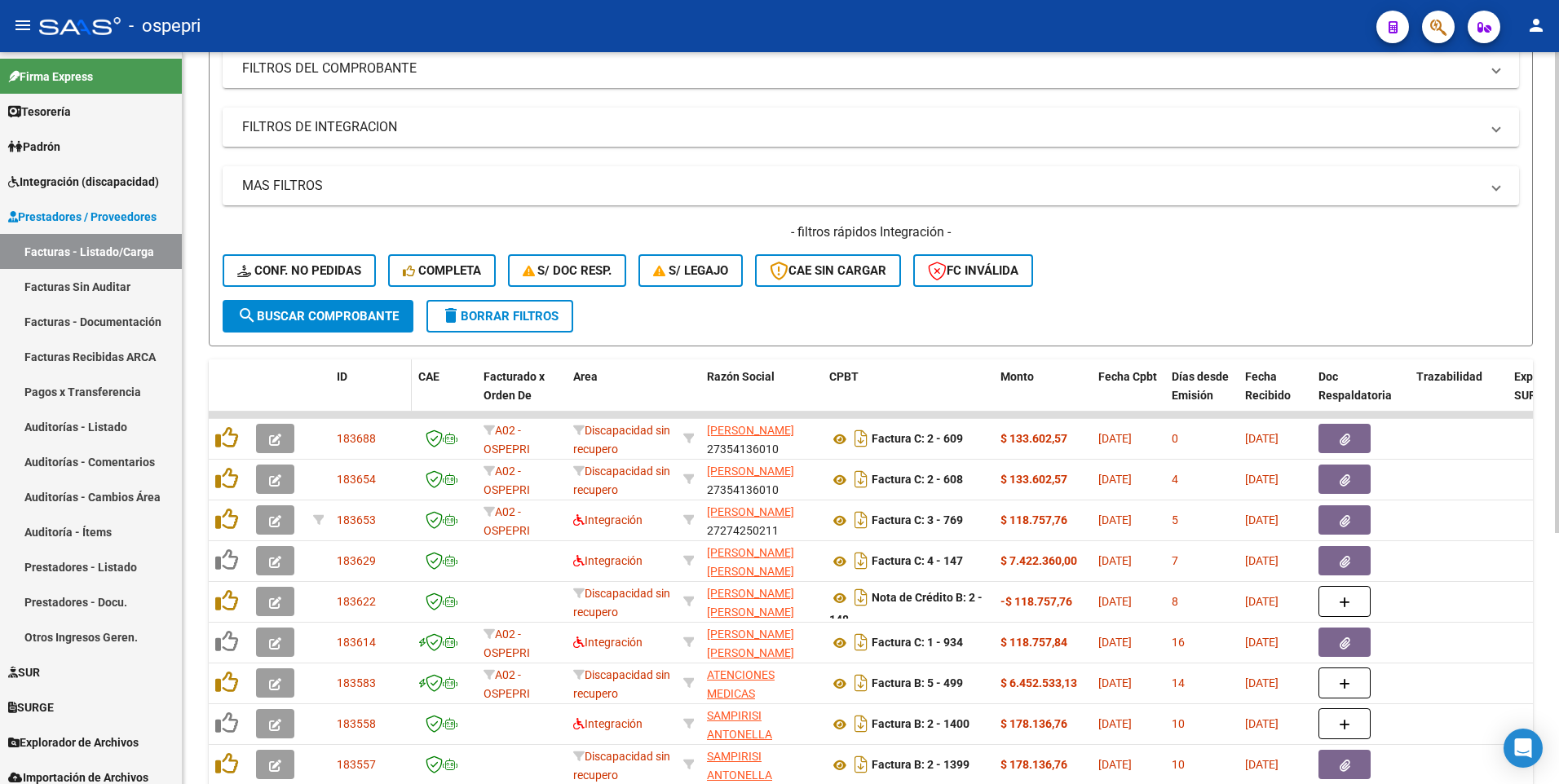
scroll to position [244, 0]
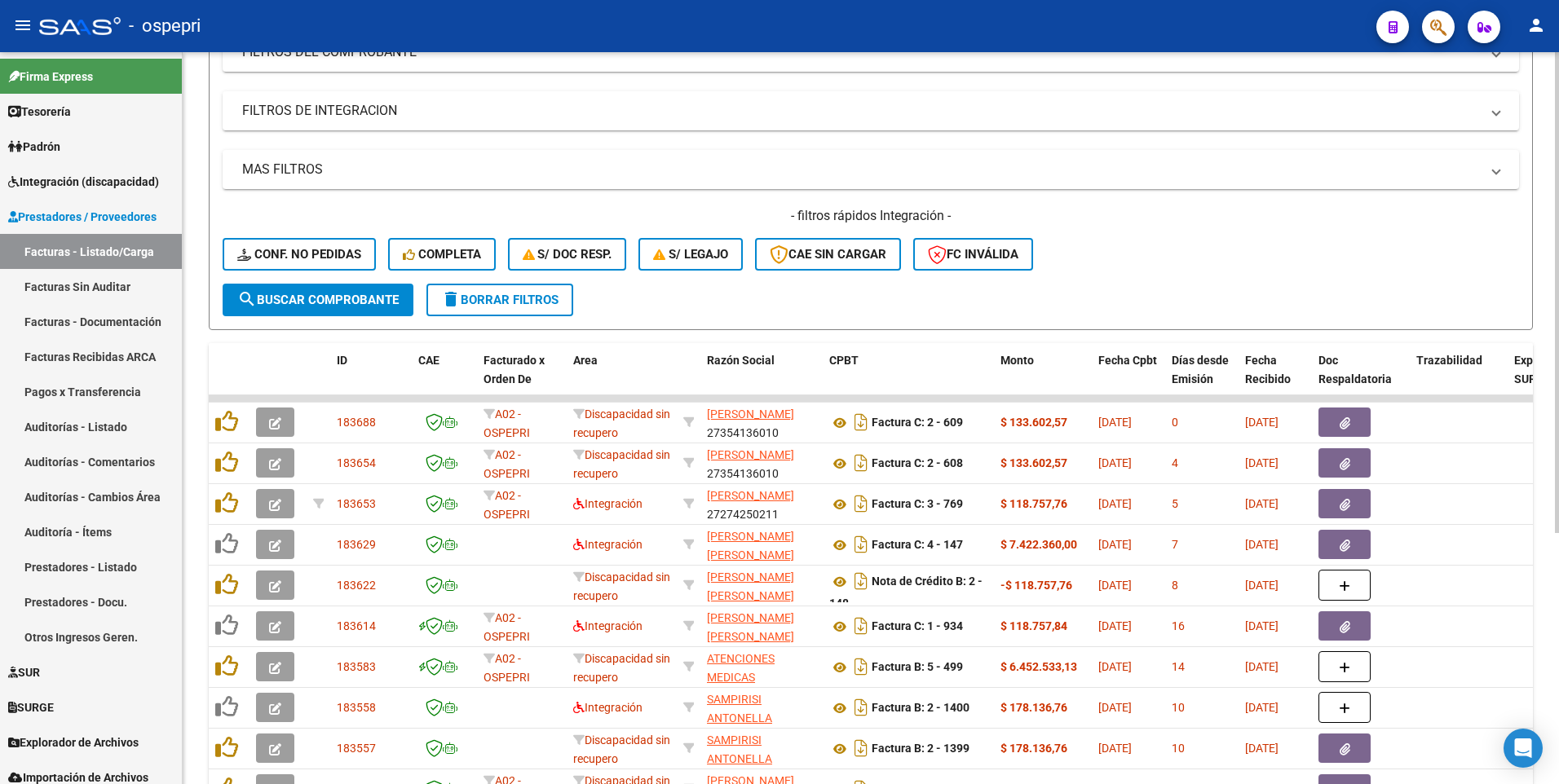
click at [325, 303] on span "search Buscar Comprobante" at bounding box center [318, 300] width 162 height 15
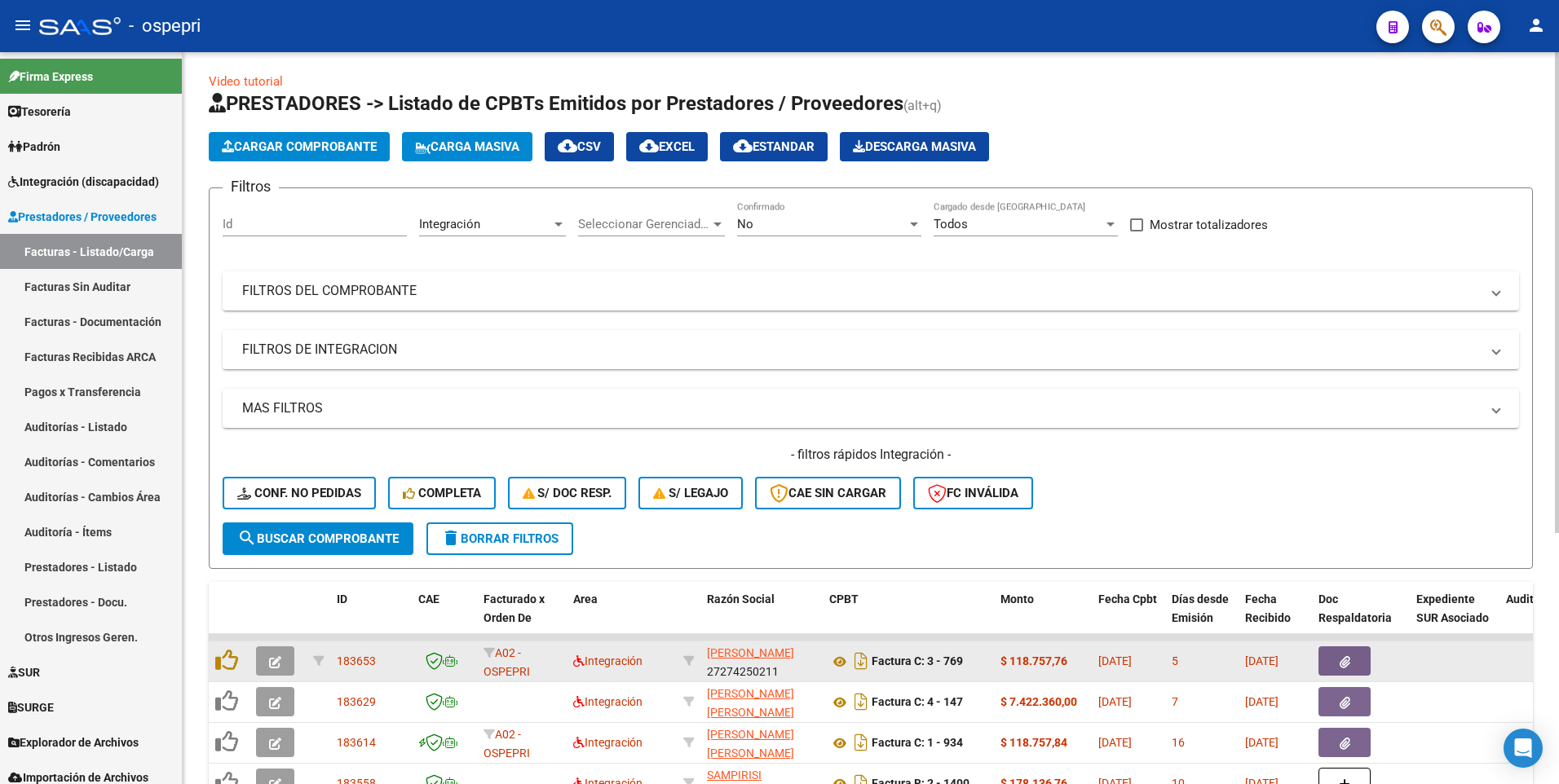
scroll to position [0, 0]
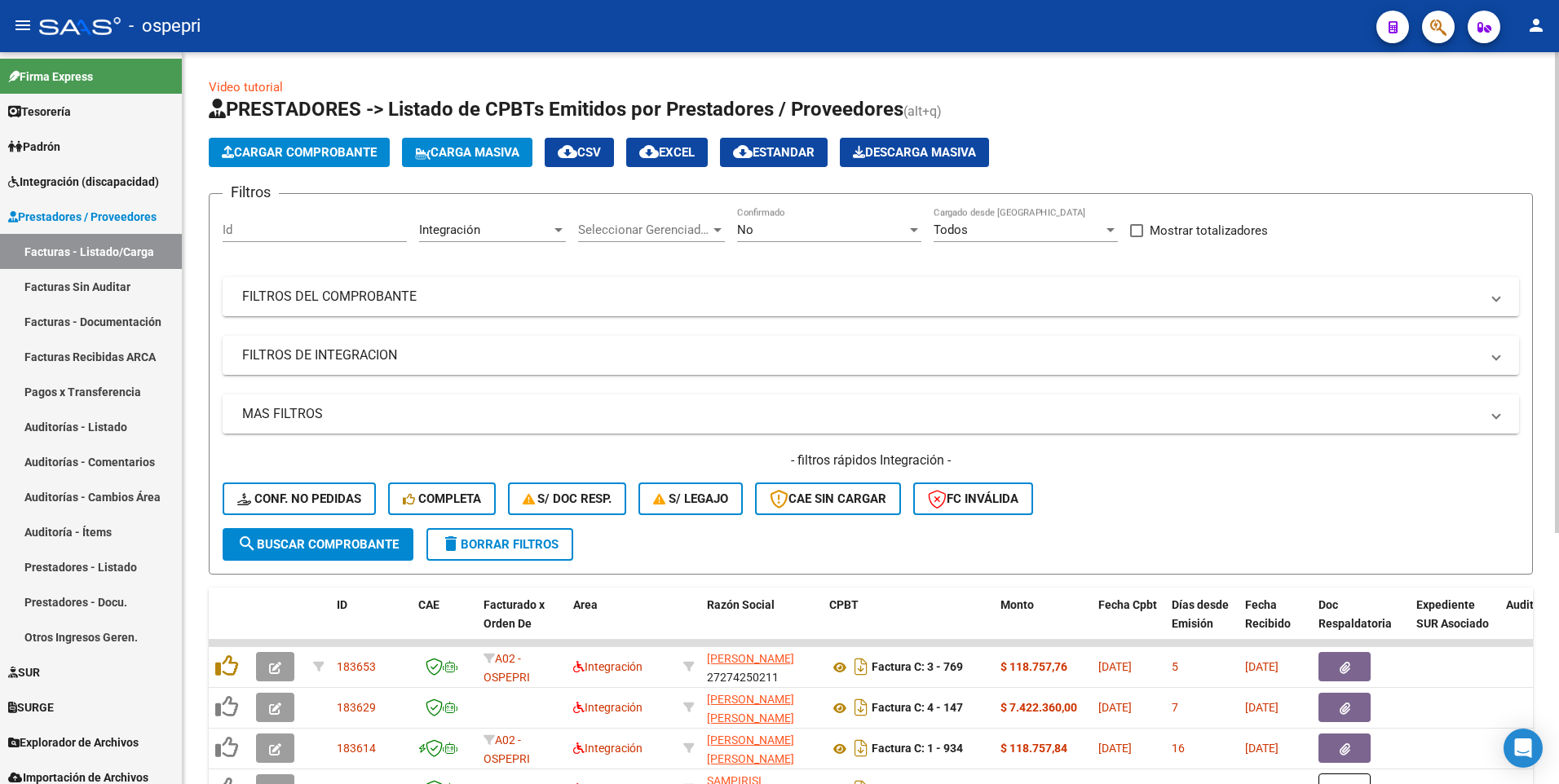
click at [395, 404] on mat-expansion-panel-header "MAS FILTROS" at bounding box center [871, 414] width 1297 height 39
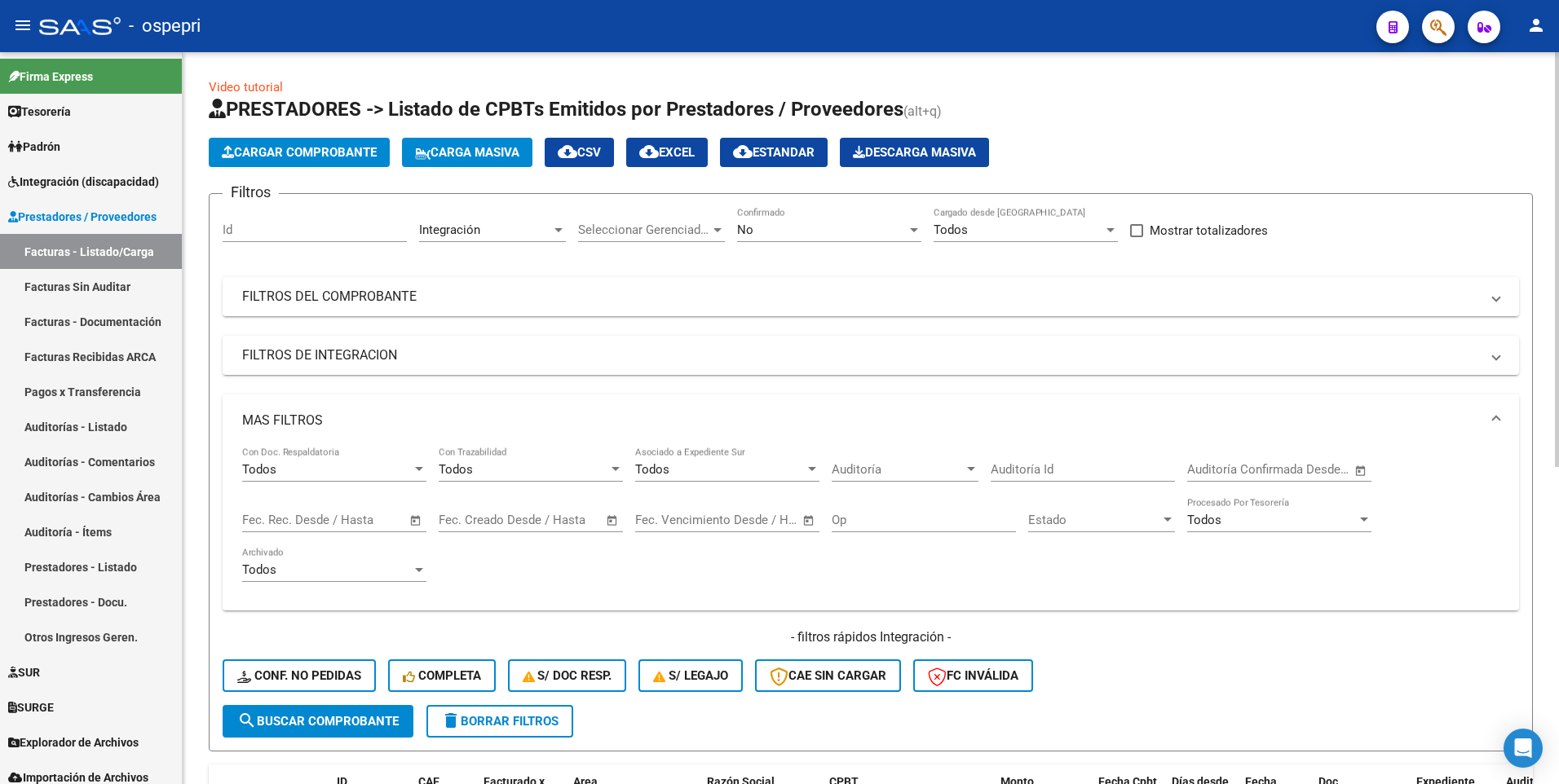
click at [416, 522] on span "Open calendar" at bounding box center [416, 520] width 39 height 39
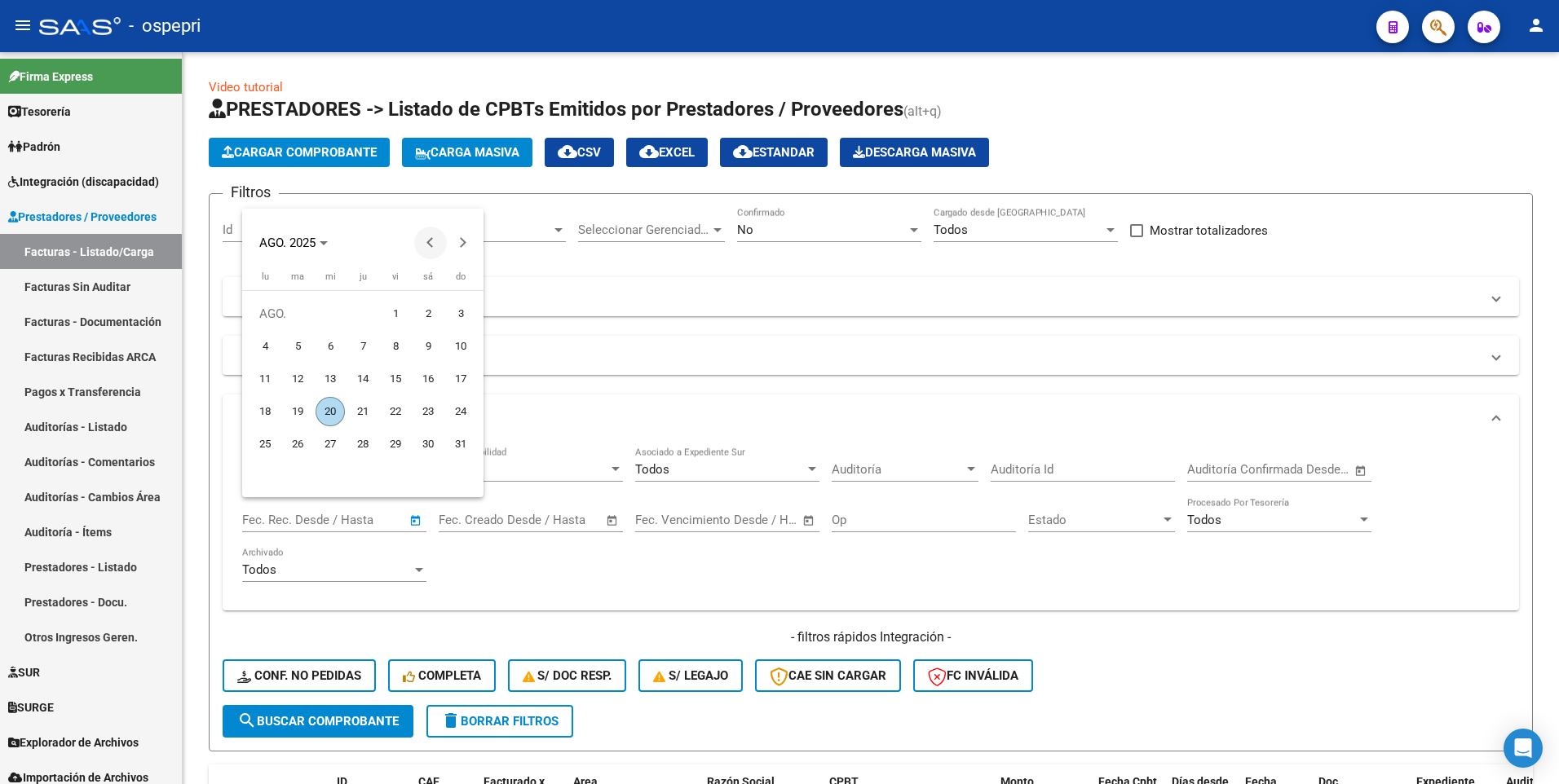
click at [430, 243] on button "Previous month" at bounding box center [431, 243] width 33 height 33
click at [427, 242] on button "Previous month" at bounding box center [431, 243] width 33 height 33
click at [463, 312] on span "1" at bounding box center [460, 314] width 29 height 29
type input "1/6/2025"
click at [419, 524] on div at bounding box center [780, 392] width 1559 height 784
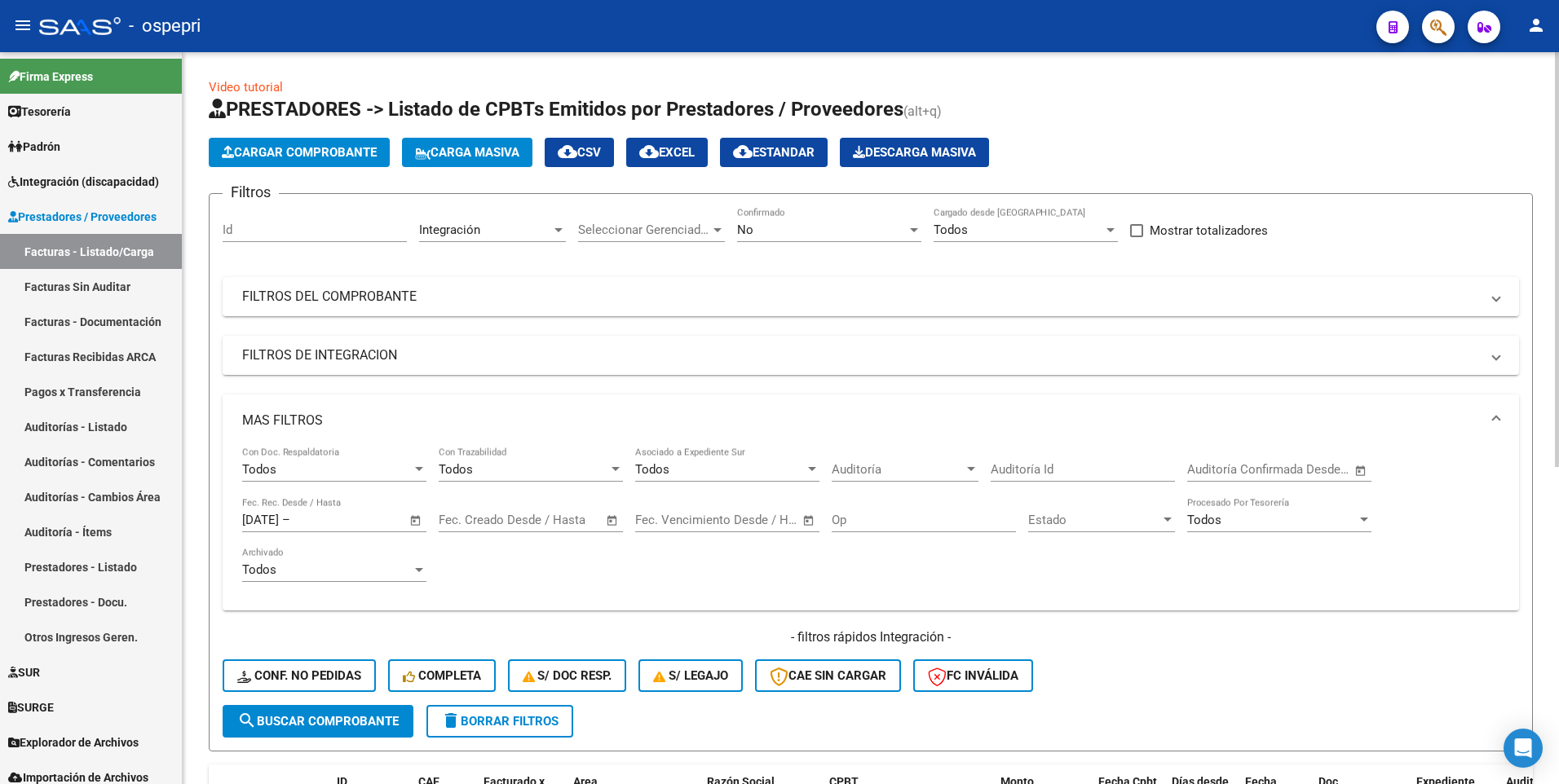
click at [416, 519] on span "Open calendar" at bounding box center [416, 520] width 39 height 39
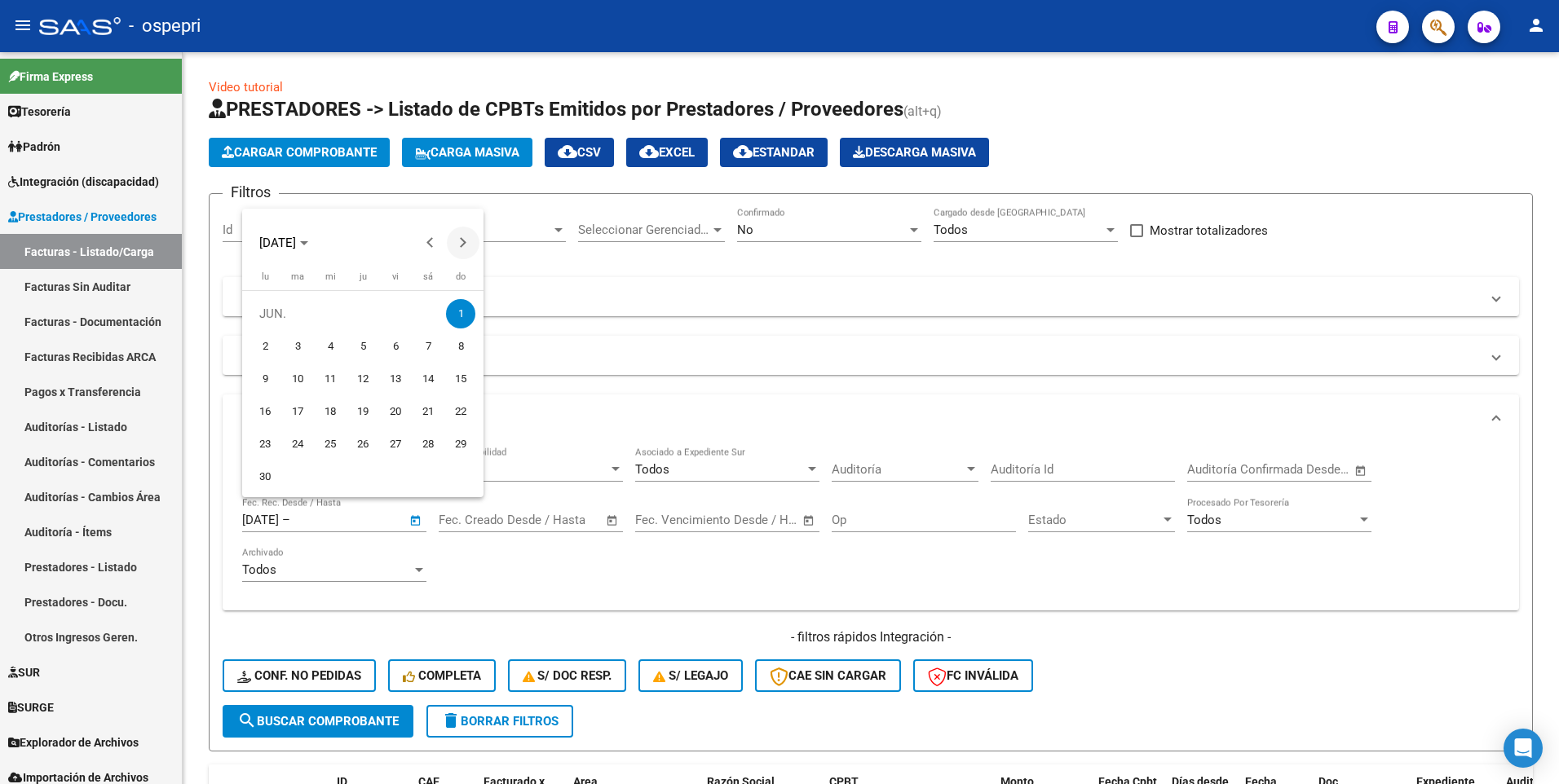
click at [461, 239] on button "Next month" at bounding box center [463, 243] width 33 height 33
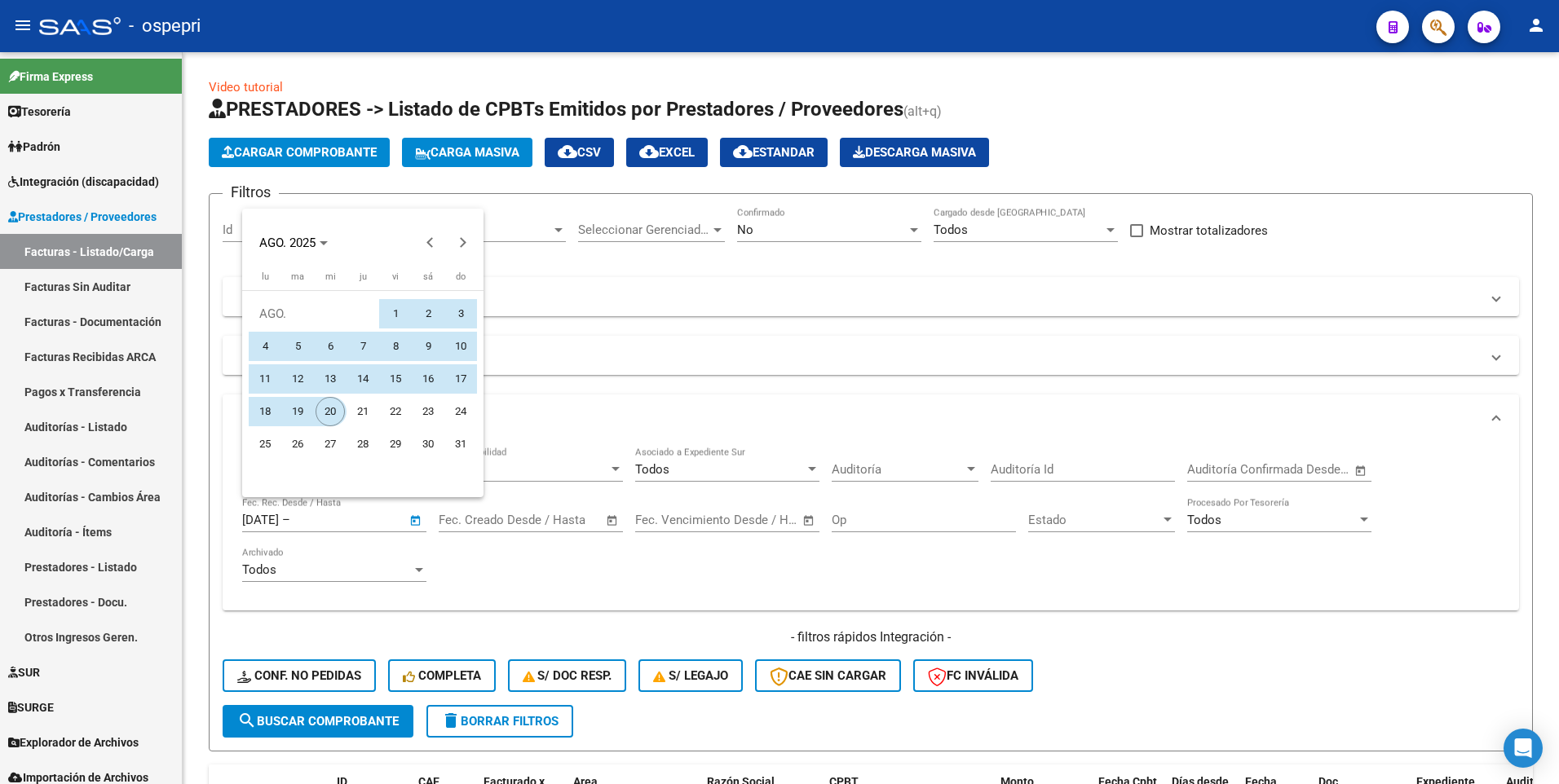
click at [329, 411] on span "20" at bounding box center [330, 411] width 29 height 29
type input "20/8/2025"
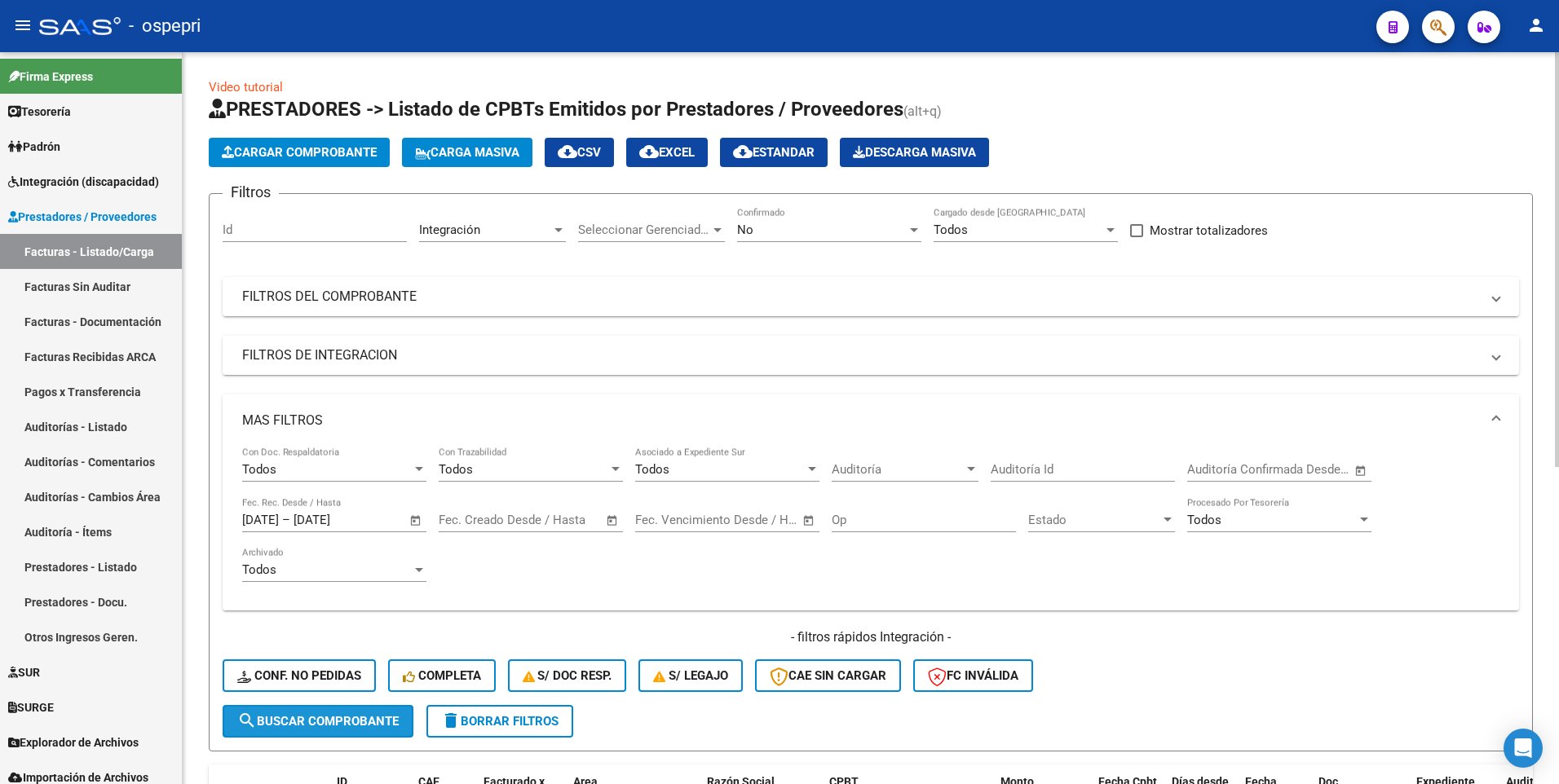
click at [314, 713] on button "search Buscar Comprobante" at bounding box center [318, 722] width 191 height 33
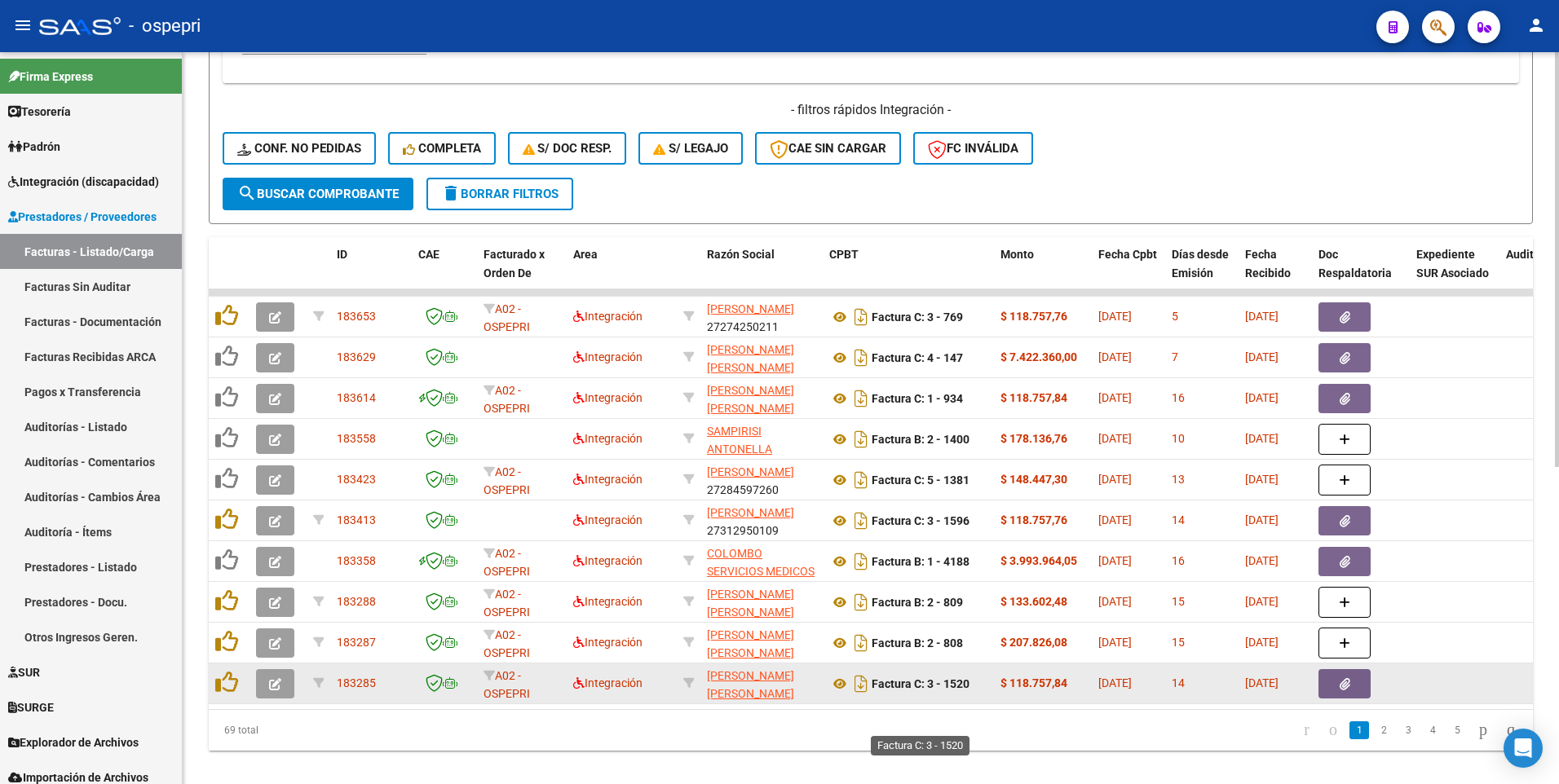
scroll to position [558, 0]
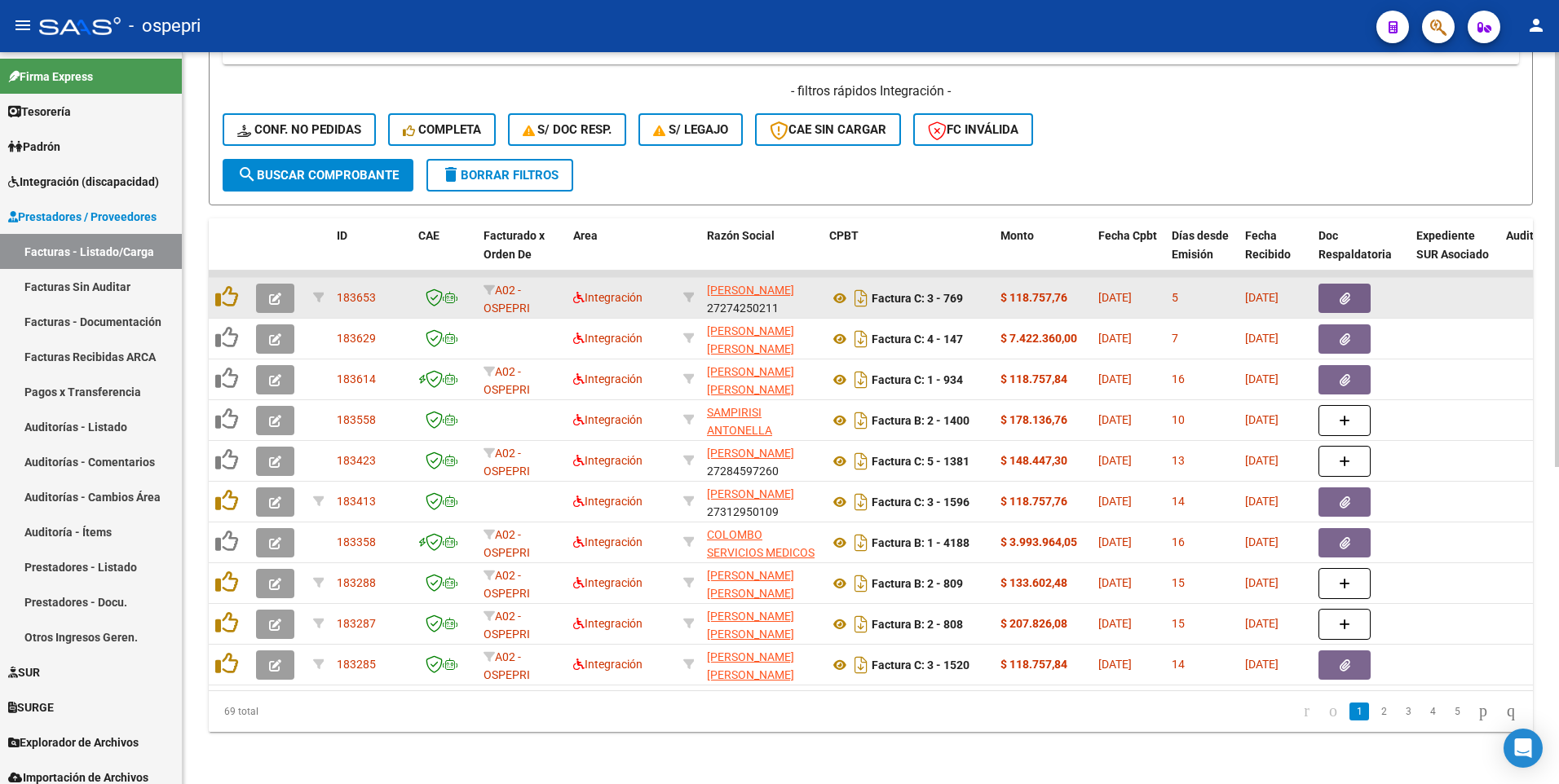
click at [278, 293] on icon "button" at bounding box center [275, 299] width 13 height 13
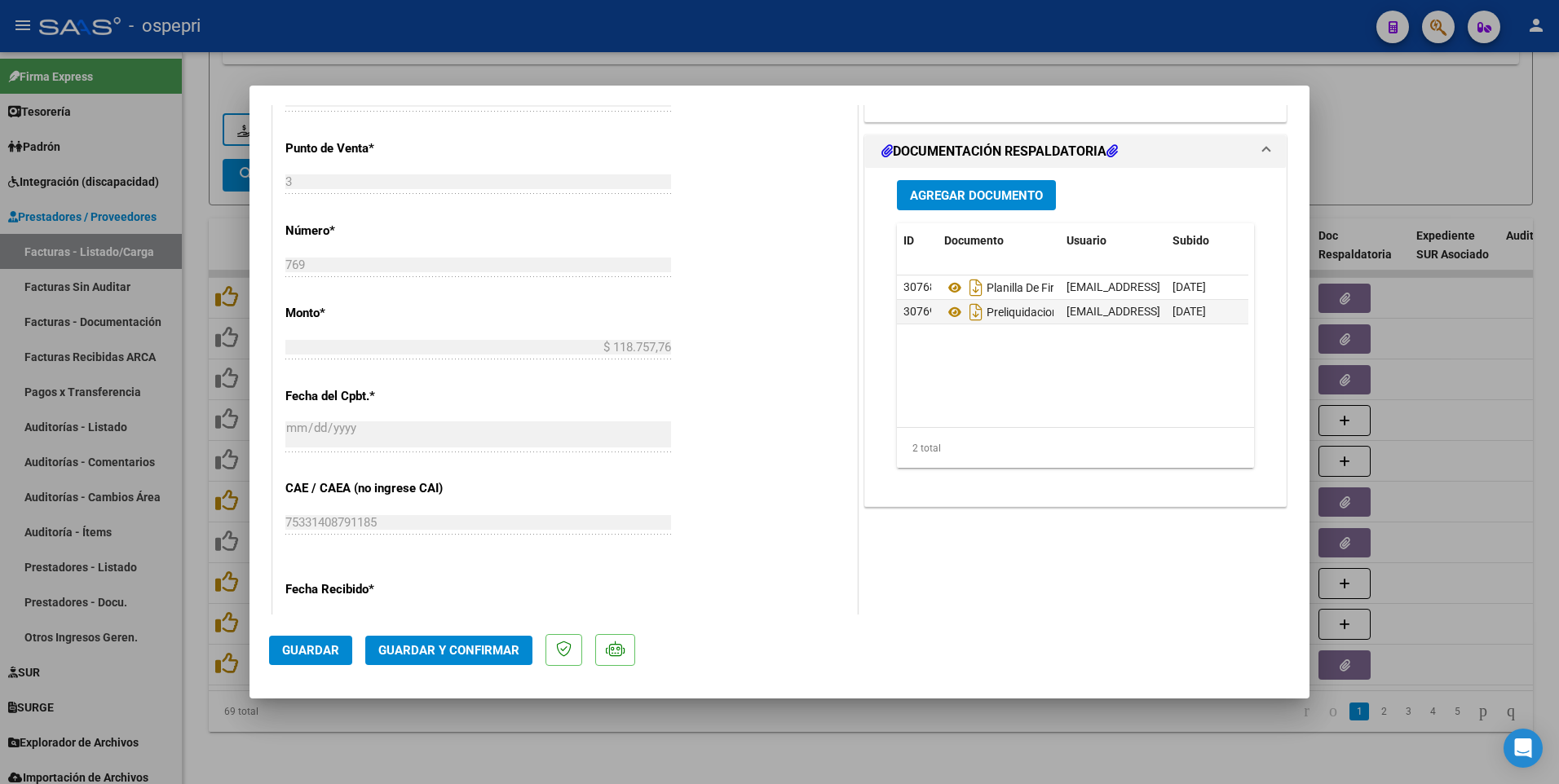
scroll to position [815, 0]
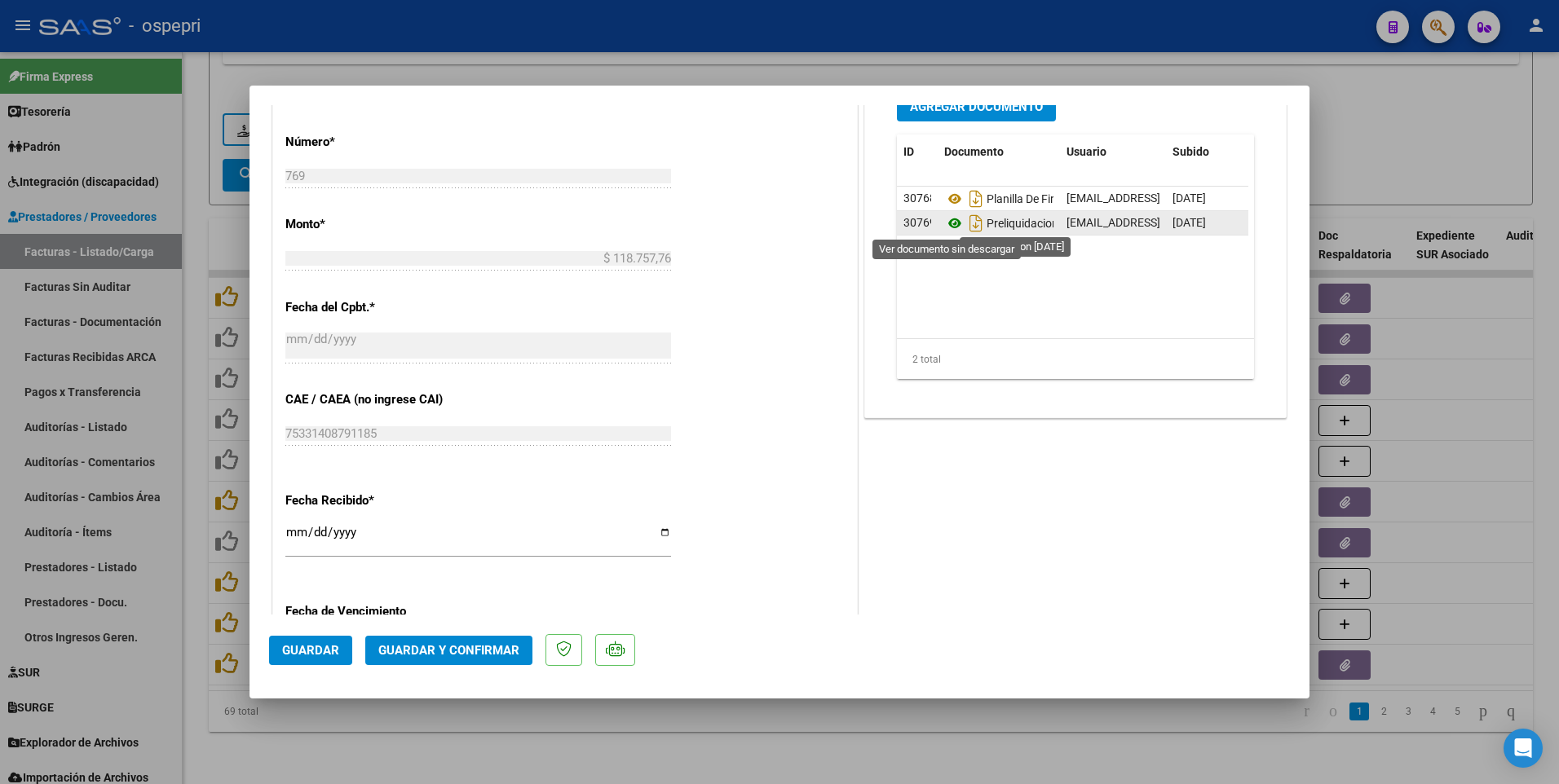
click at [950, 225] on icon at bounding box center [956, 224] width 21 height 19
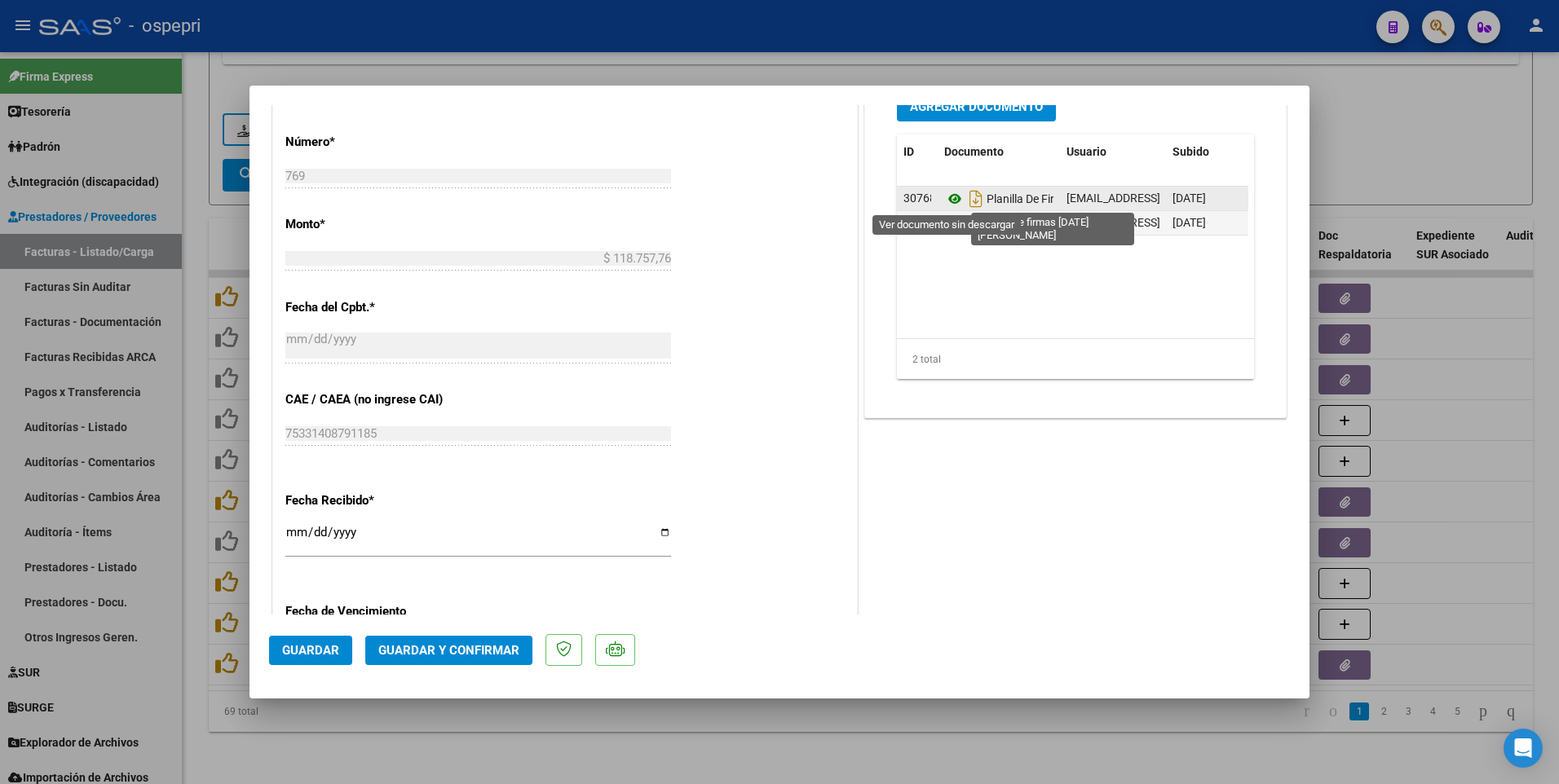
click at [948, 194] on icon at bounding box center [956, 198] width 21 height 19
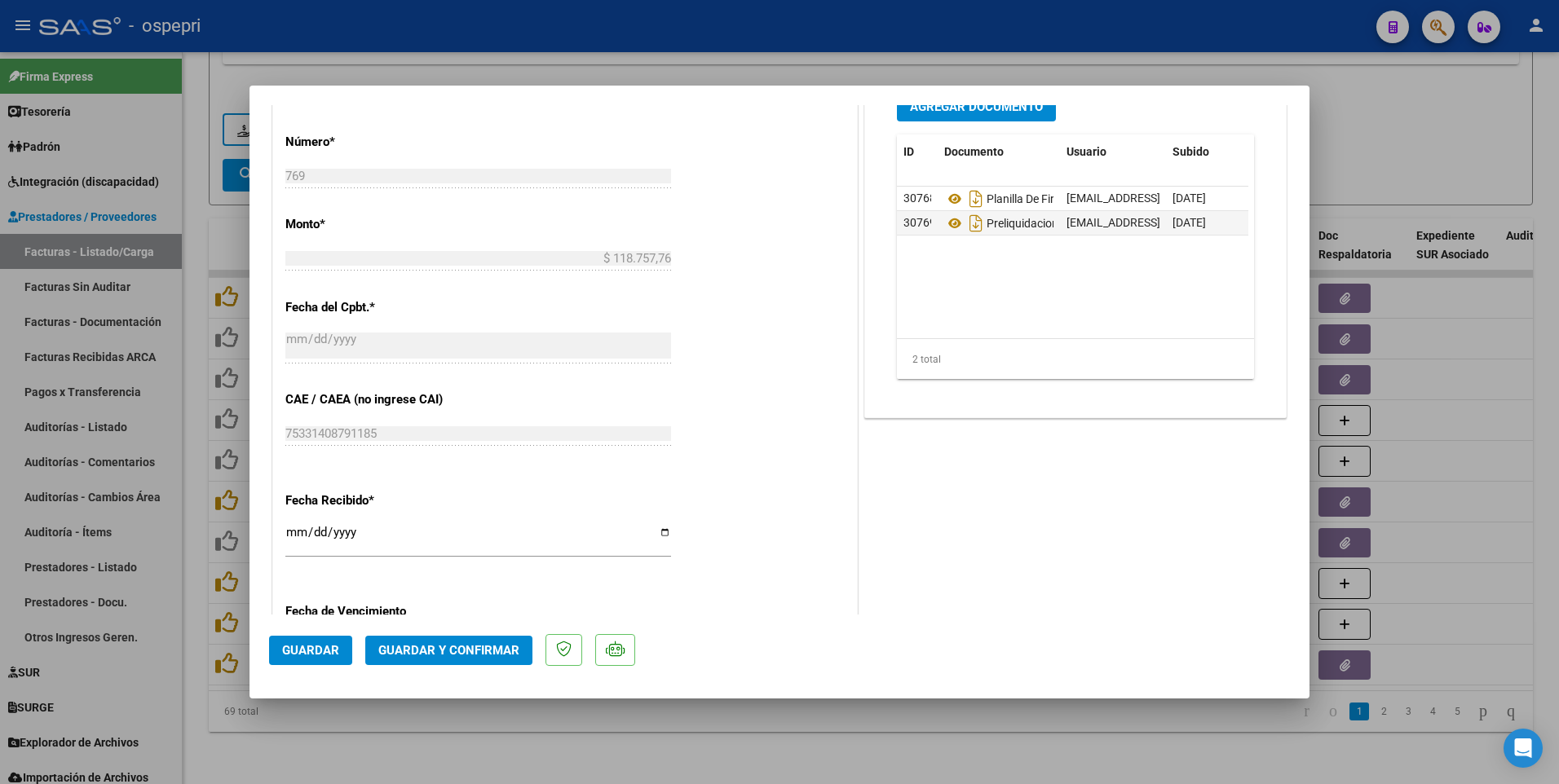
click at [883, 718] on div at bounding box center [780, 392] width 1559 height 784
type input "$ 0,00"
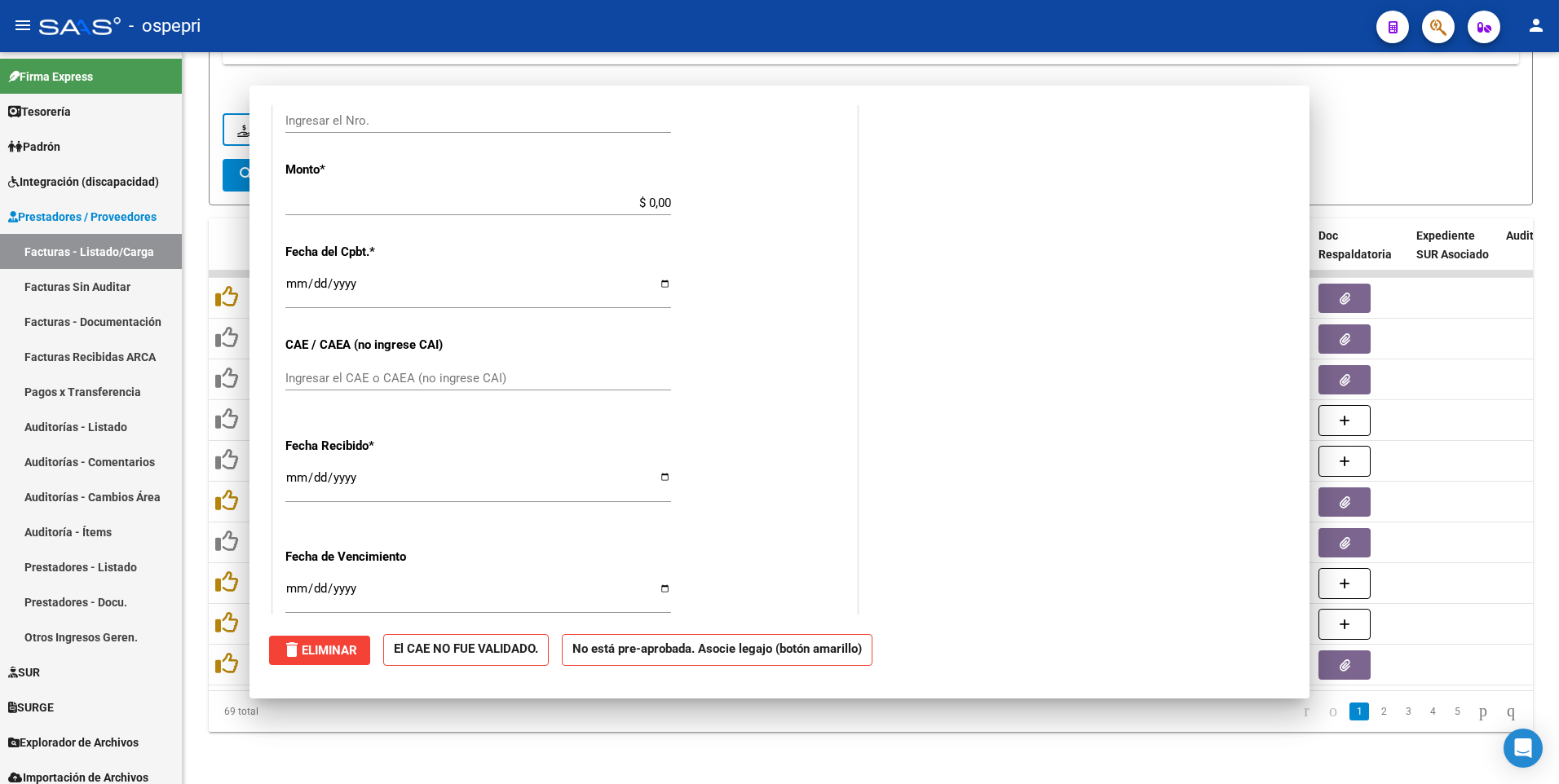
scroll to position [760, 0]
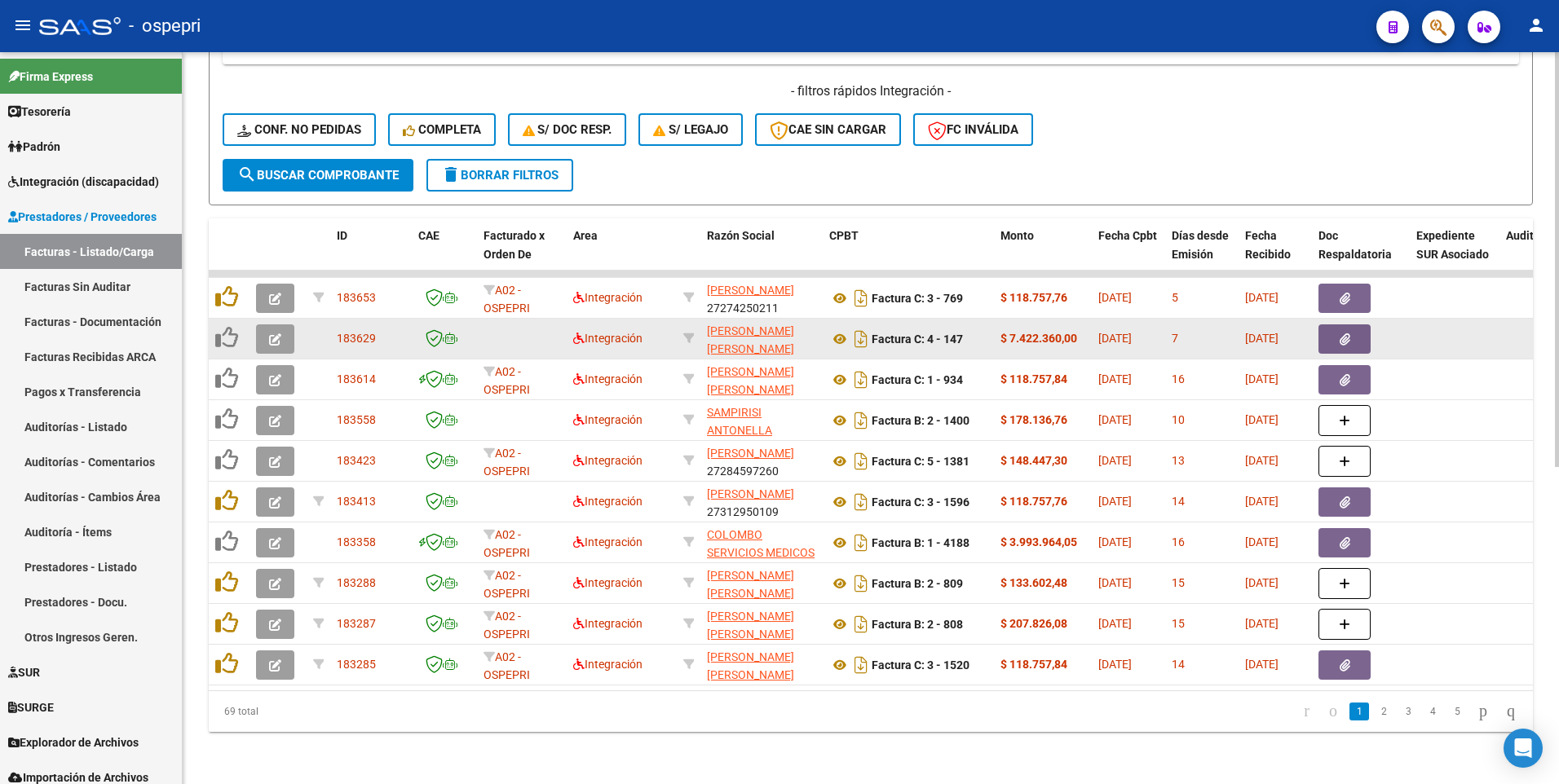
click at [283, 325] on button "button" at bounding box center [274, 339] width 38 height 29
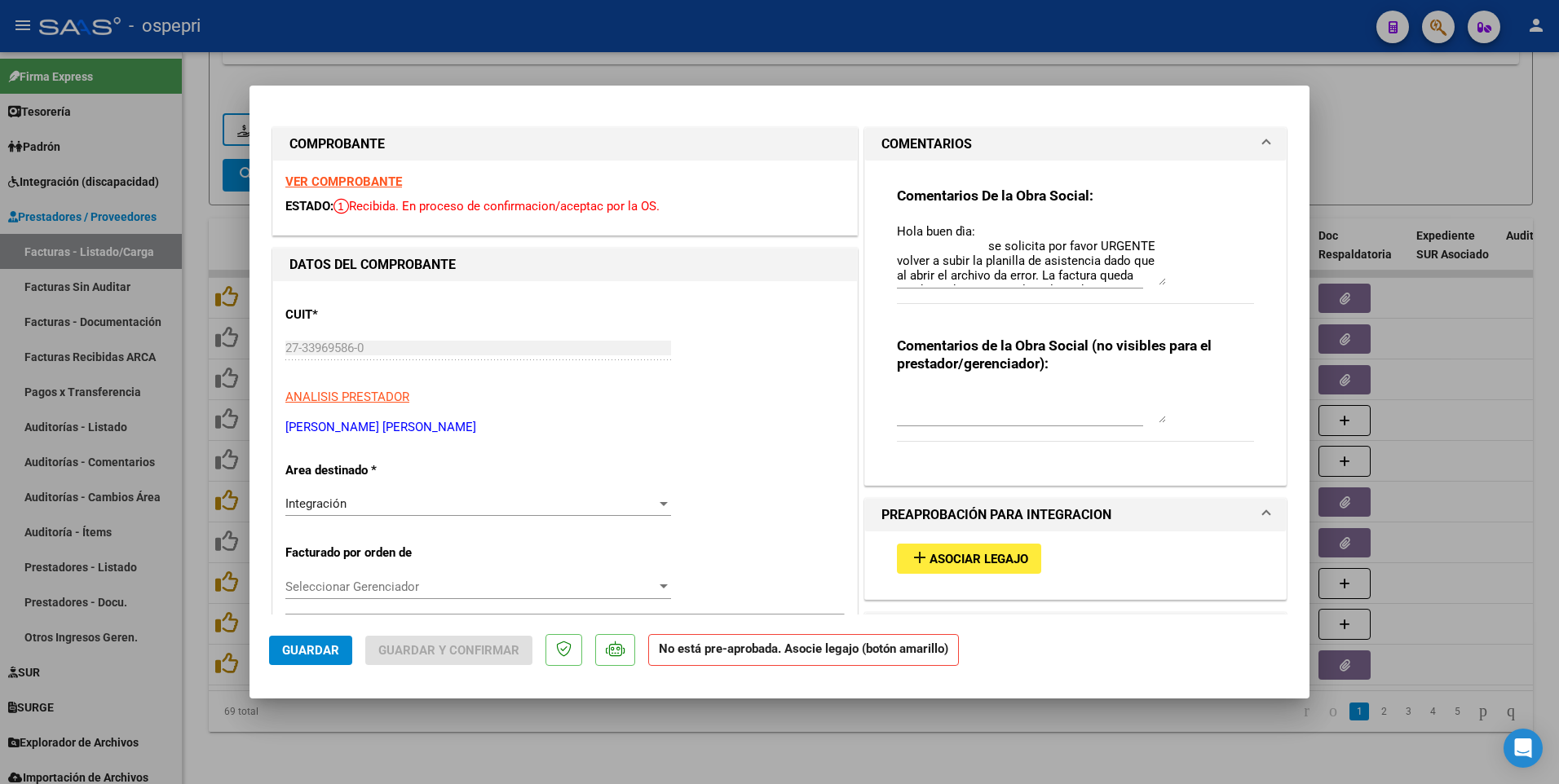
drag, startPoint x: 1155, startPoint y: 254, endPoint x: 1148, endPoint y: 278, distance: 25.0
click at [1148, 278] on textarea "Hola buen dìa: se solicita por favor URGENTE volver a subir la planilla de asis…" at bounding box center [1032, 254] width 270 height 63
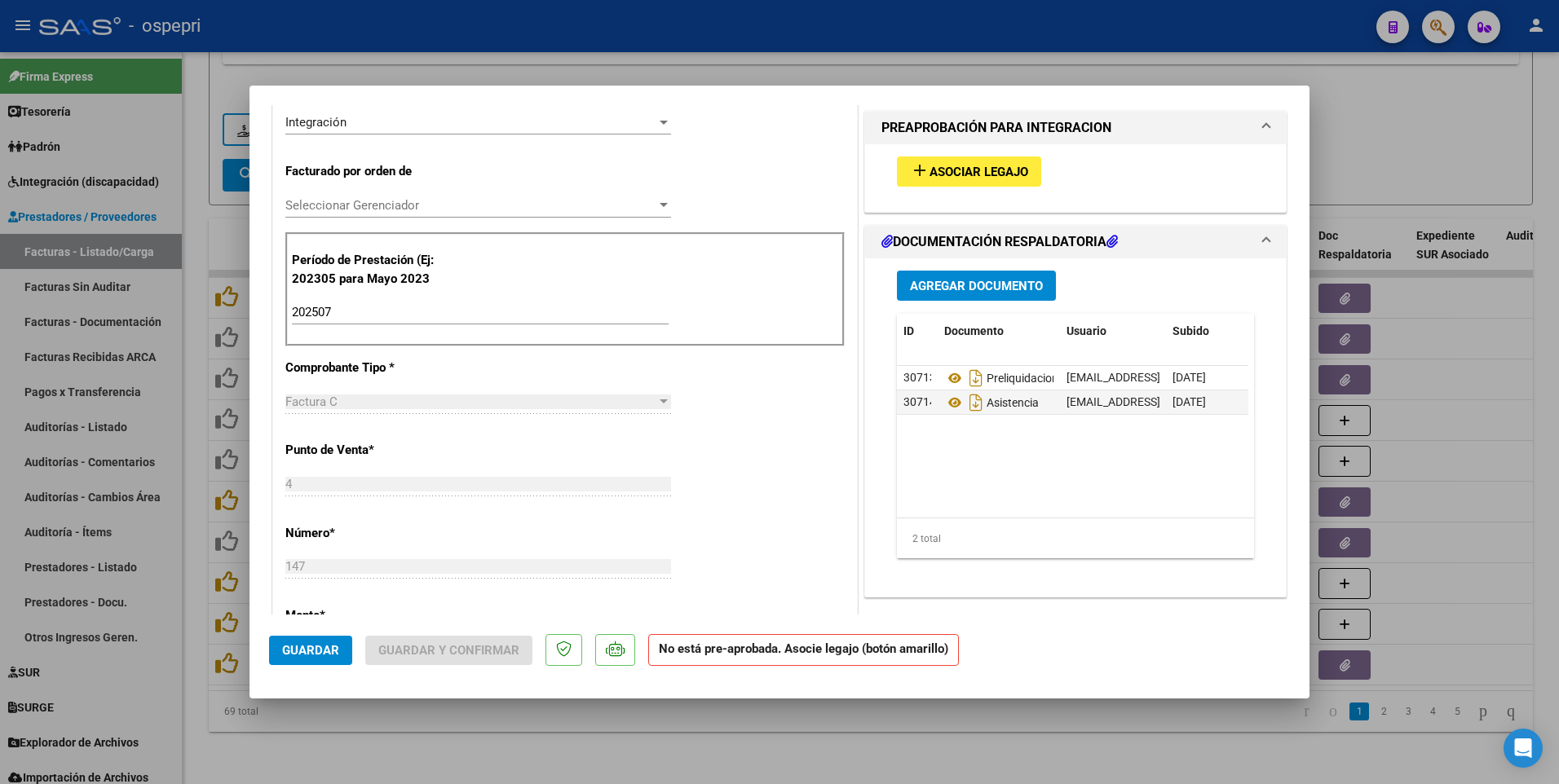
scroll to position [489, 0]
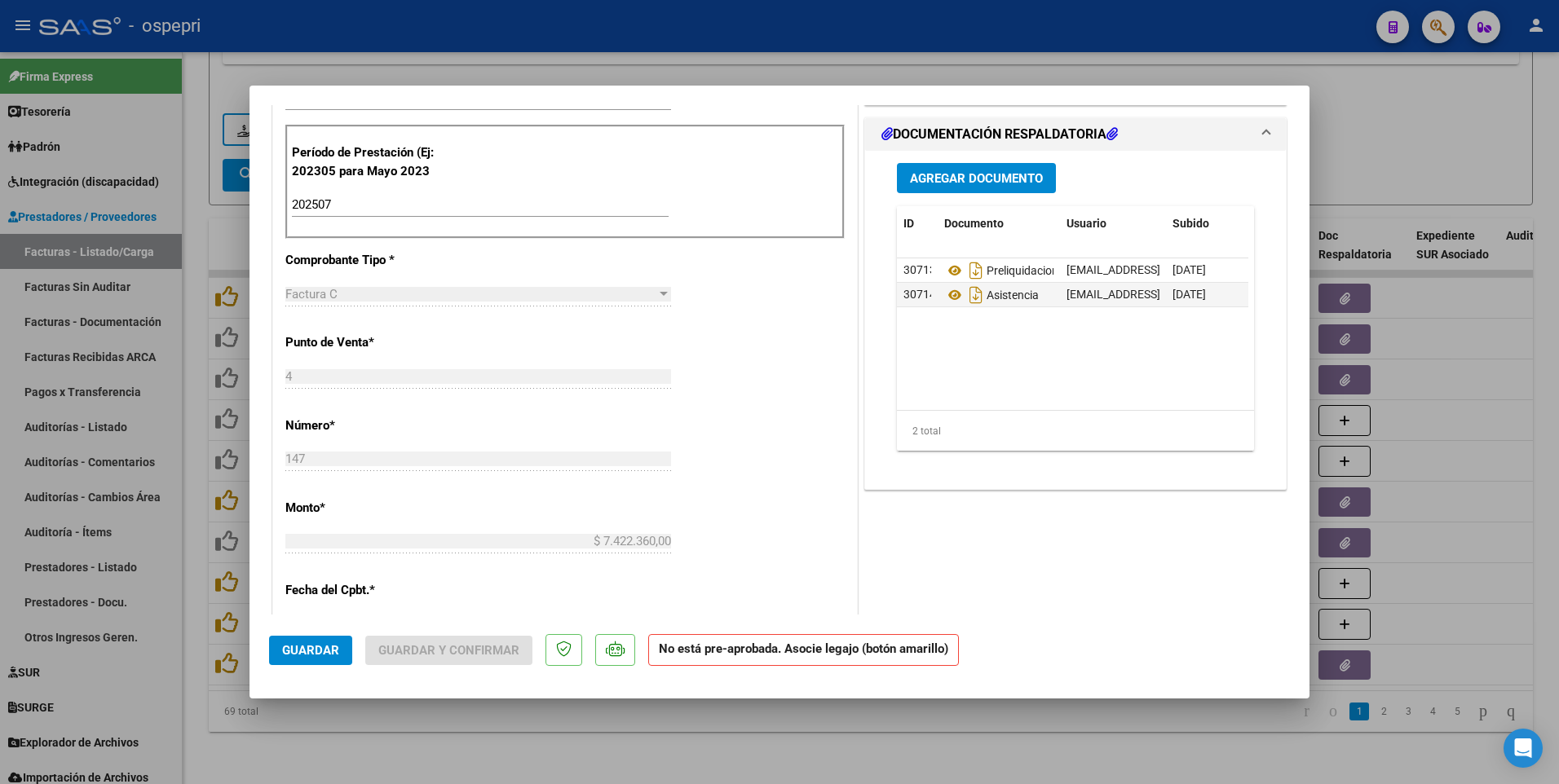
click at [1453, 83] on div at bounding box center [780, 392] width 1559 height 784
type input "$ 0,00"
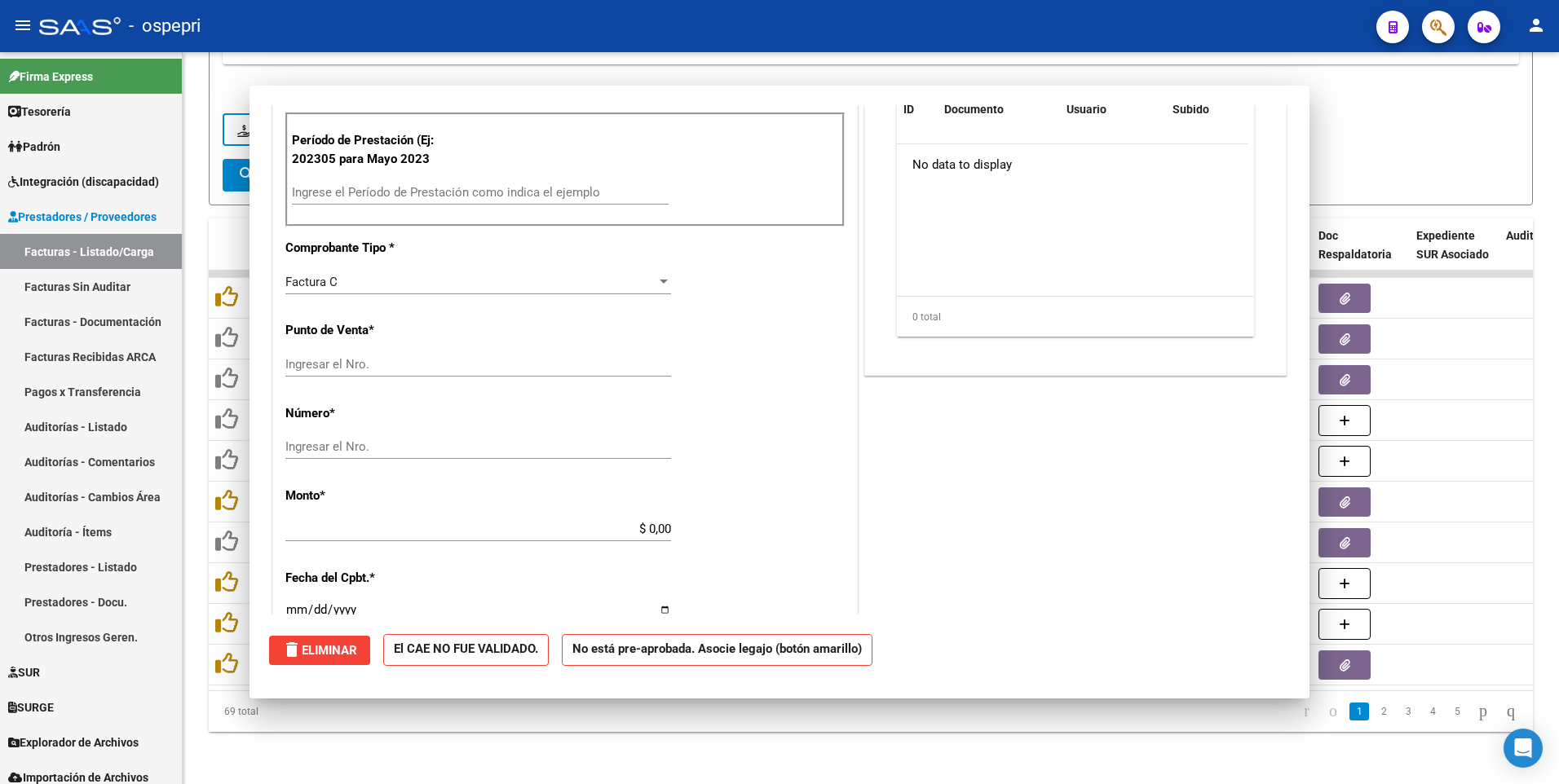
scroll to position [477, 0]
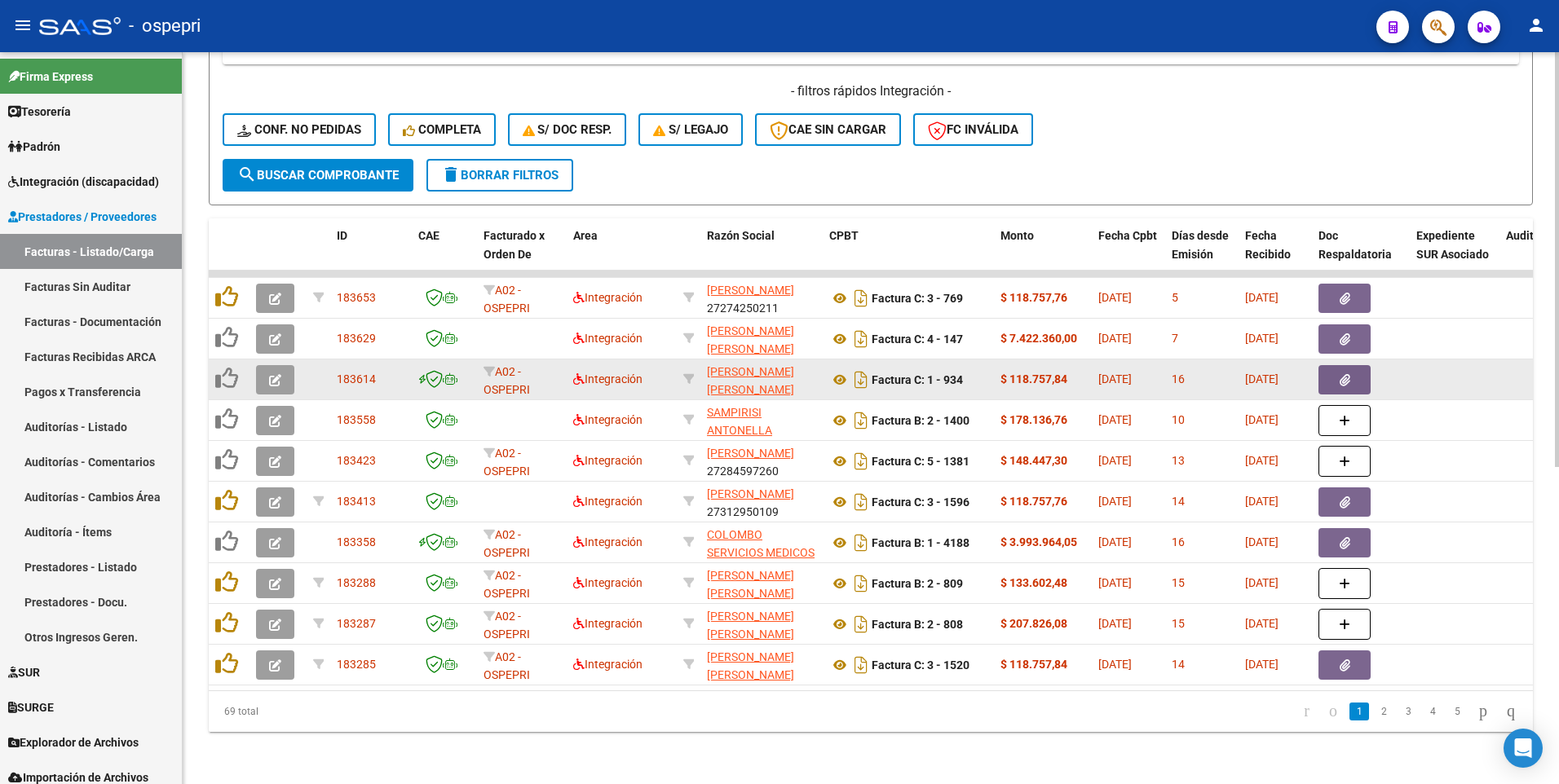
click at [272, 374] on icon "button" at bounding box center [275, 380] width 13 height 13
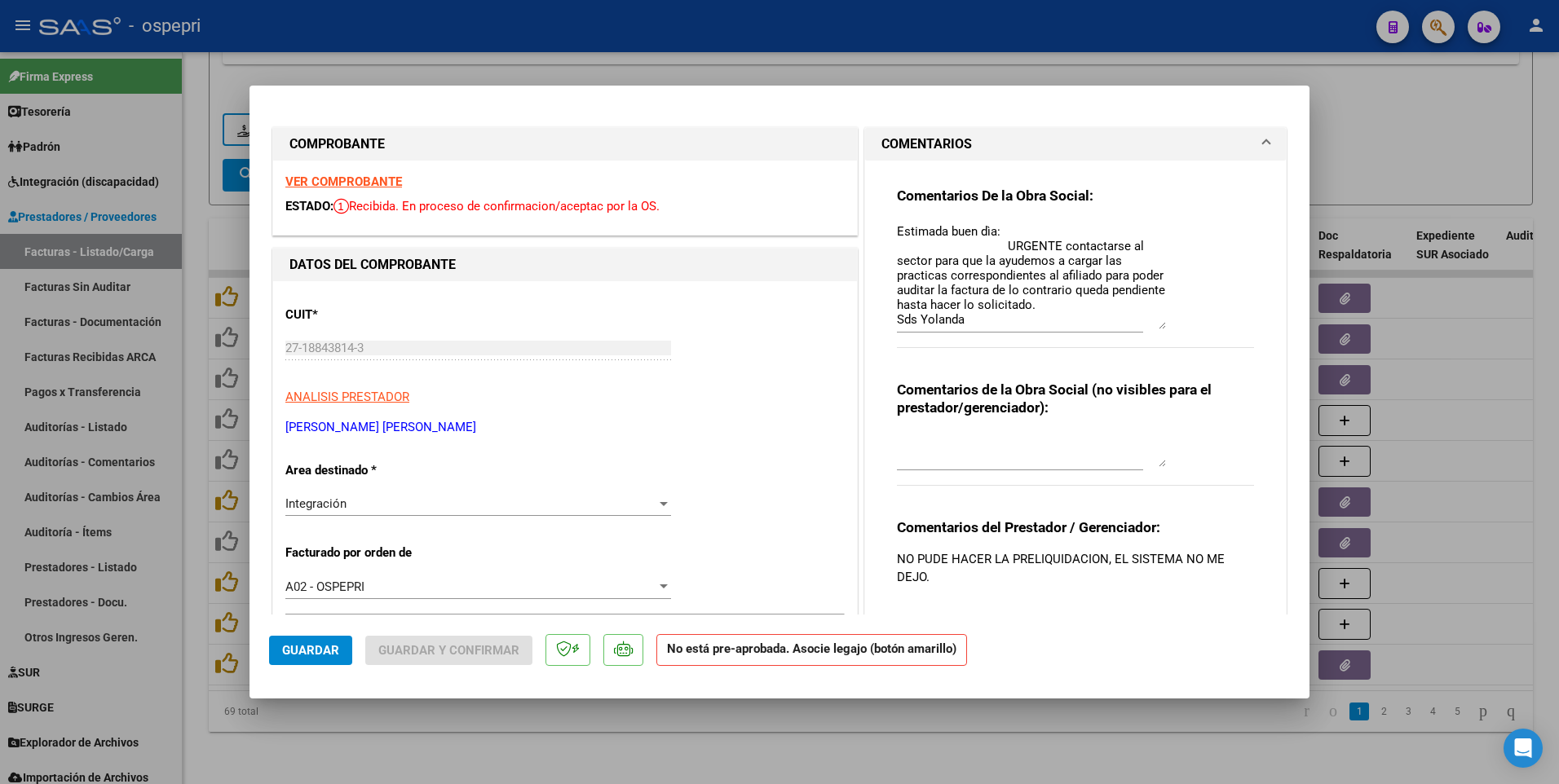
drag, startPoint x: 1153, startPoint y: 250, endPoint x: 1150, endPoint y: 325, distance: 75.1
click at [1150, 325] on textarea "Estimada buen dìa: URGENTE contactarse al sector para que la ayudemos a cargar …" at bounding box center [1032, 276] width 270 height 107
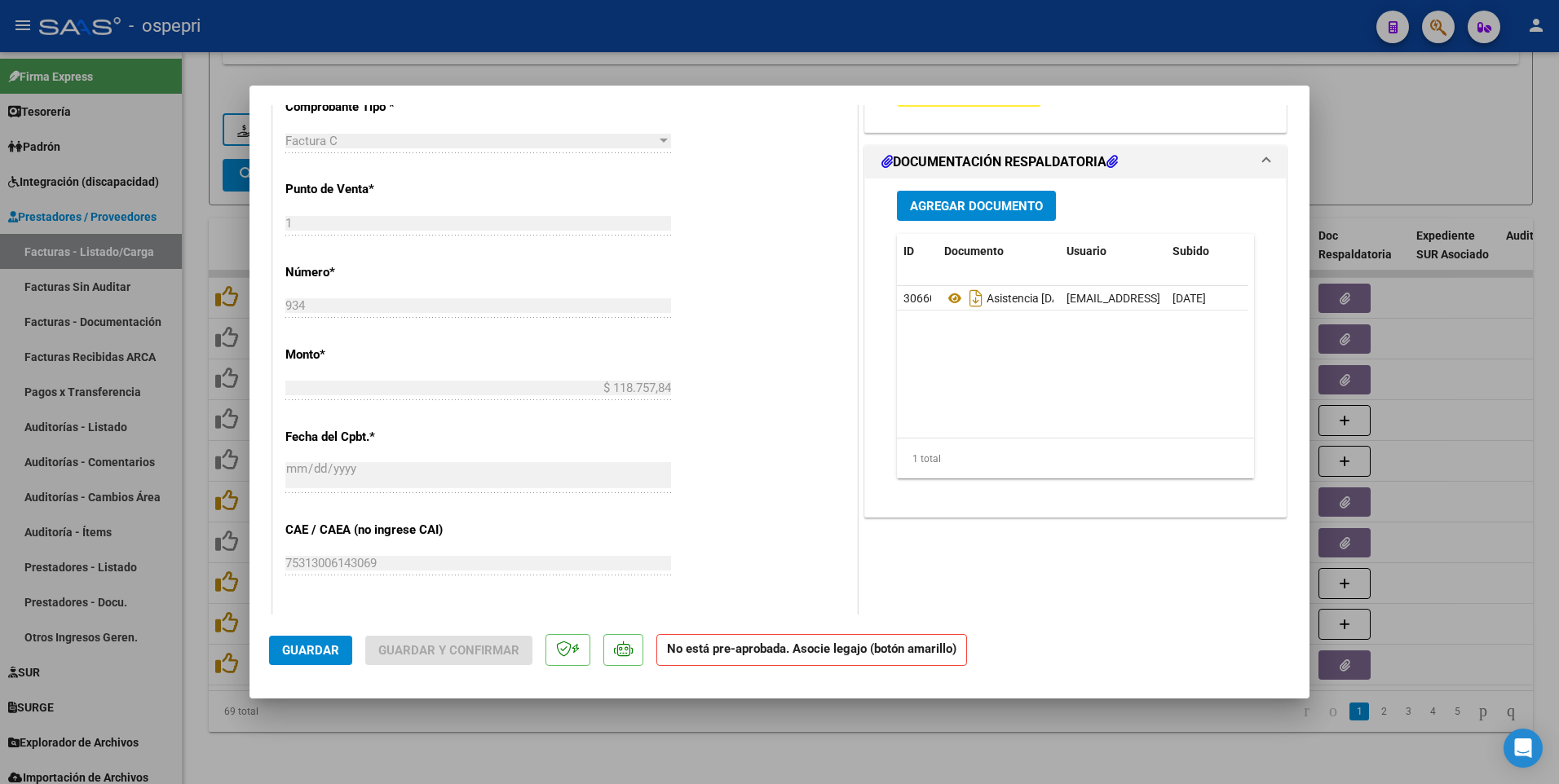
scroll to position [652, 0]
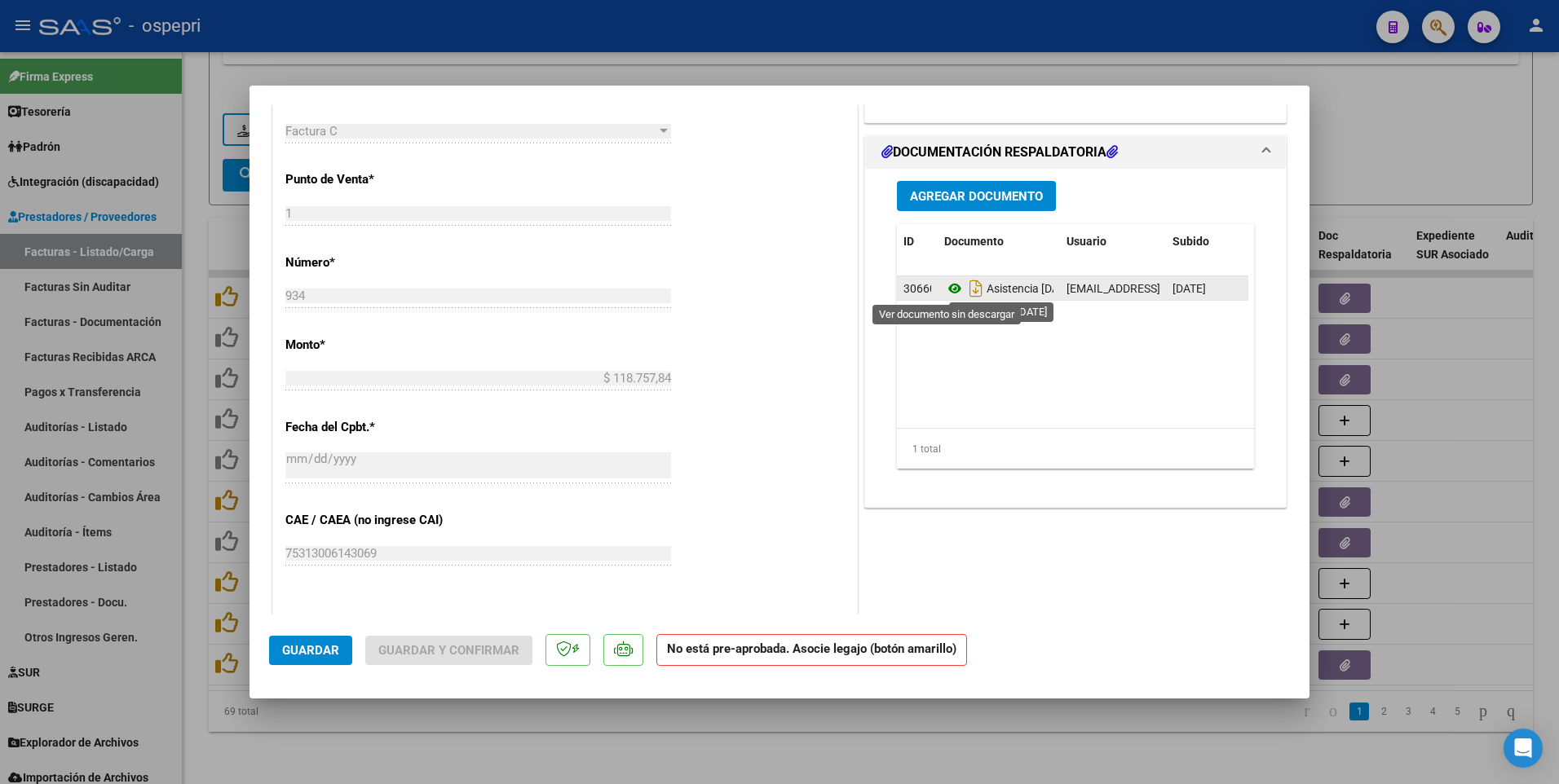
click at [950, 290] on icon at bounding box center [956, 289] width 21 height 19
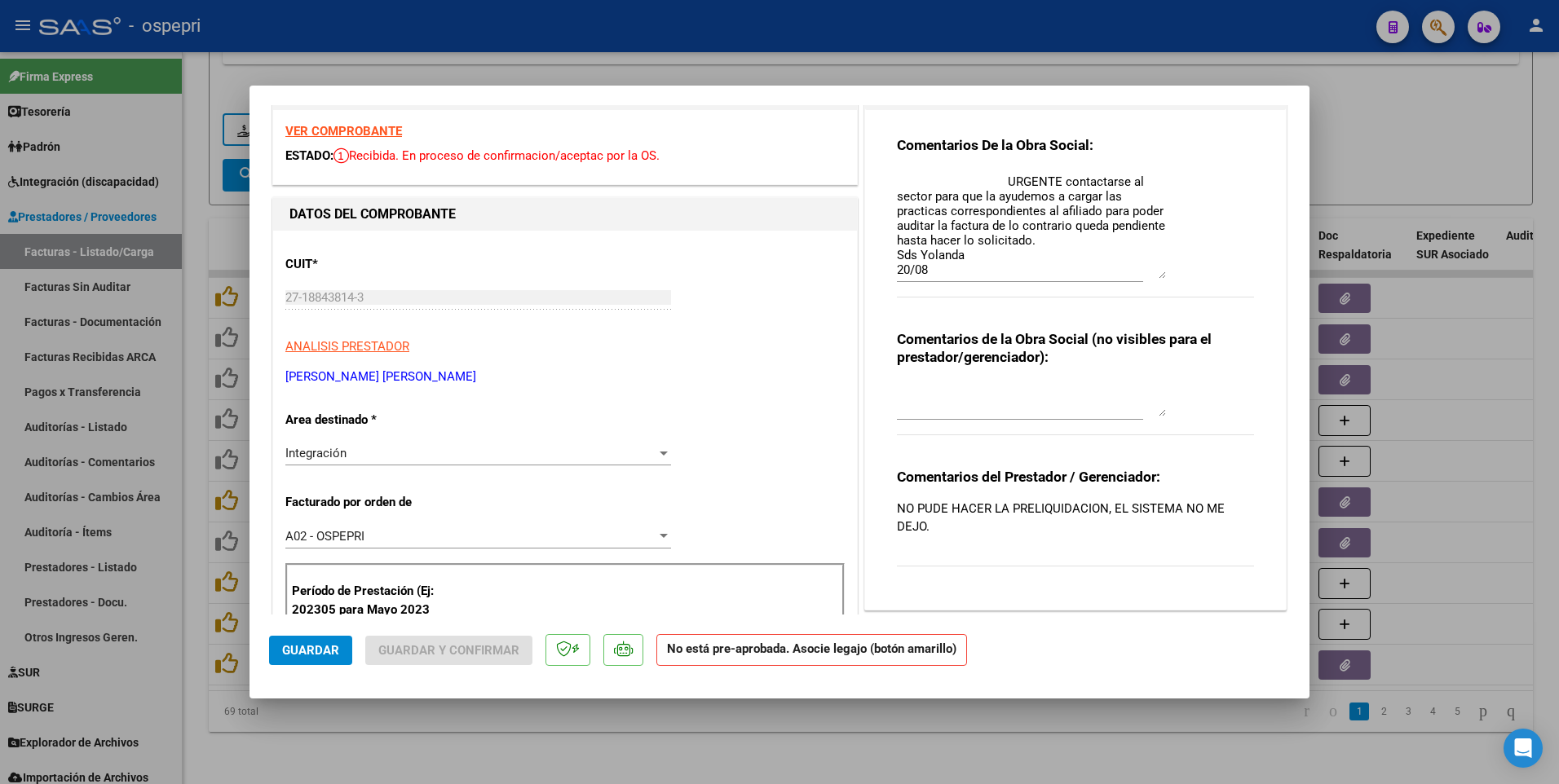
scroll to position [0, 0]
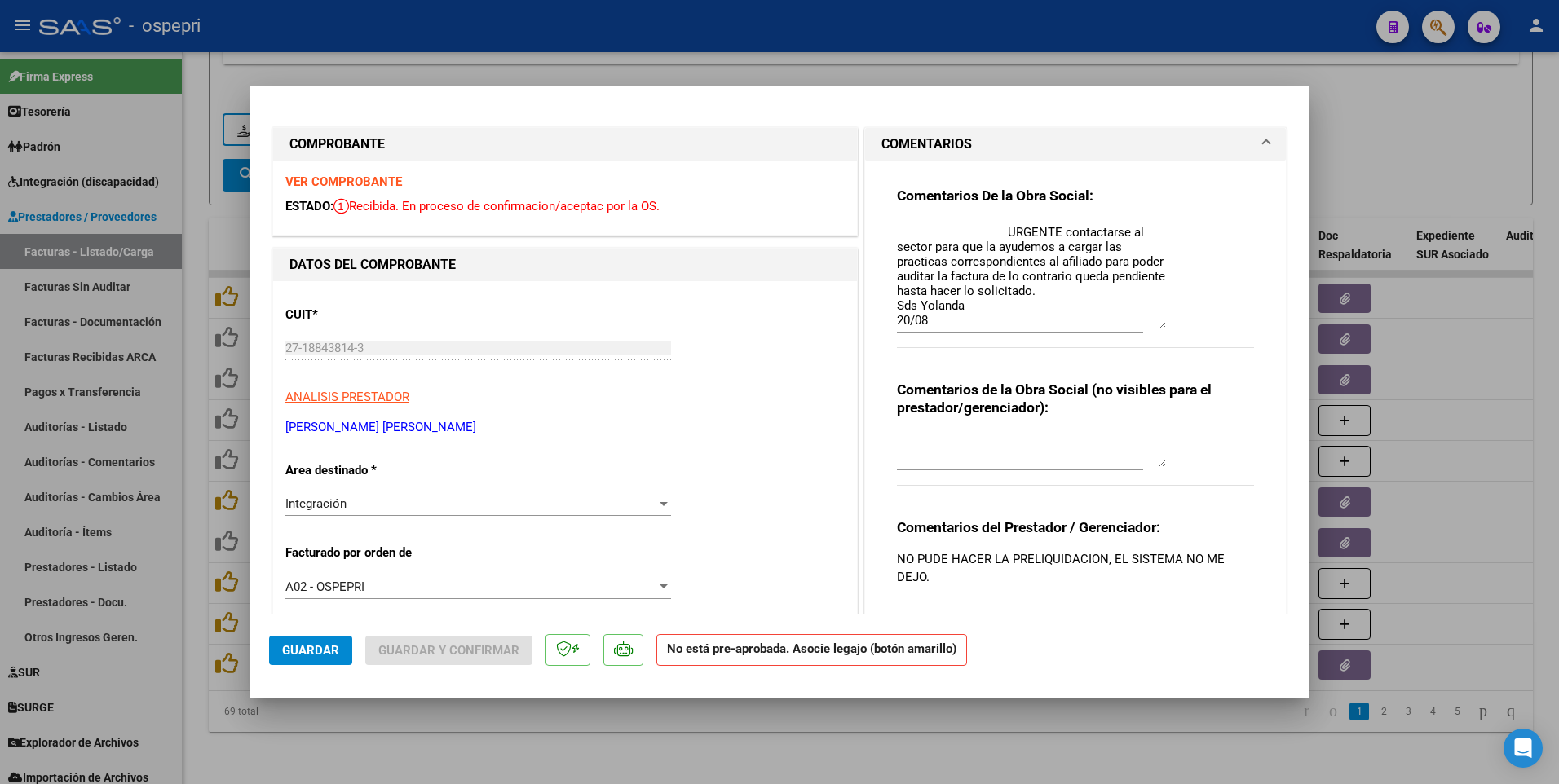
click at [1343, 147] on div at bounding box center [780, 392] width 1559 height 784
type input "$ 0,00"
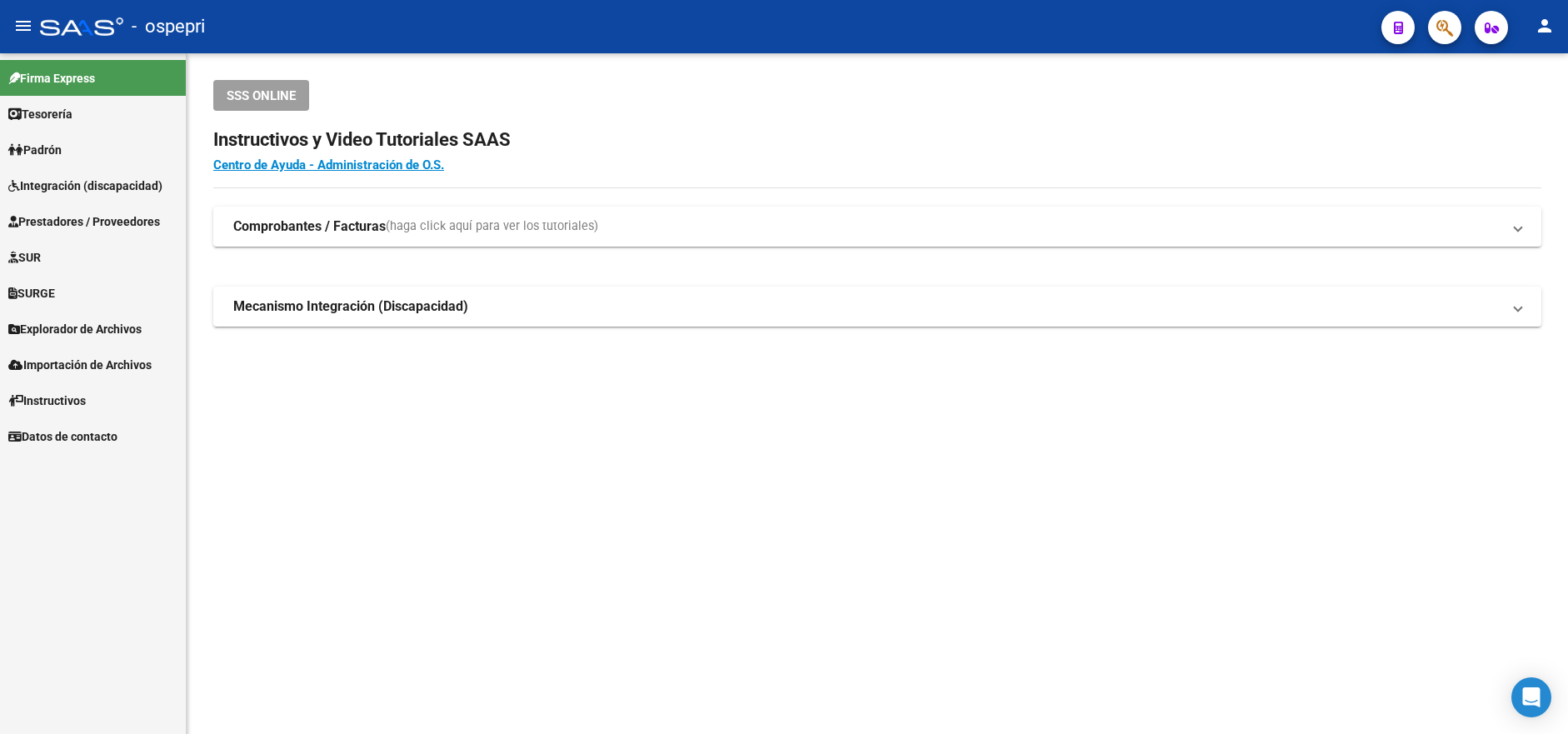
click at [98, 221] on span "Prestadores / Proveedores" at bounding box center [84, 222] width 152 height 18
click at [126, 222] on span "Prestadores / Proveedores" at bounding box center [84, 222] width 152 height 18
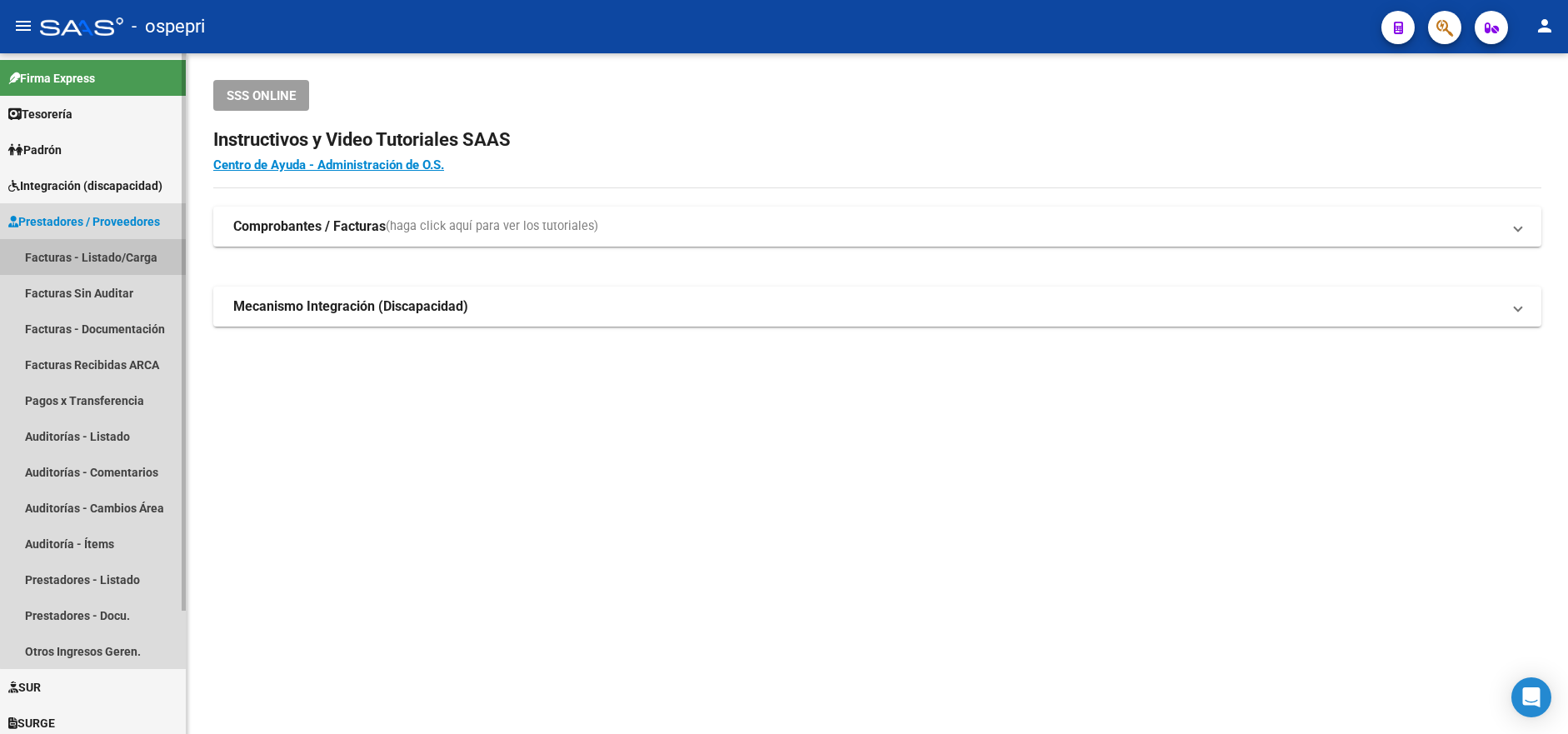
click at [125, 257] on link "Facturas - Listado/Carga" at bounding box center [92, 258] width 186 height 36
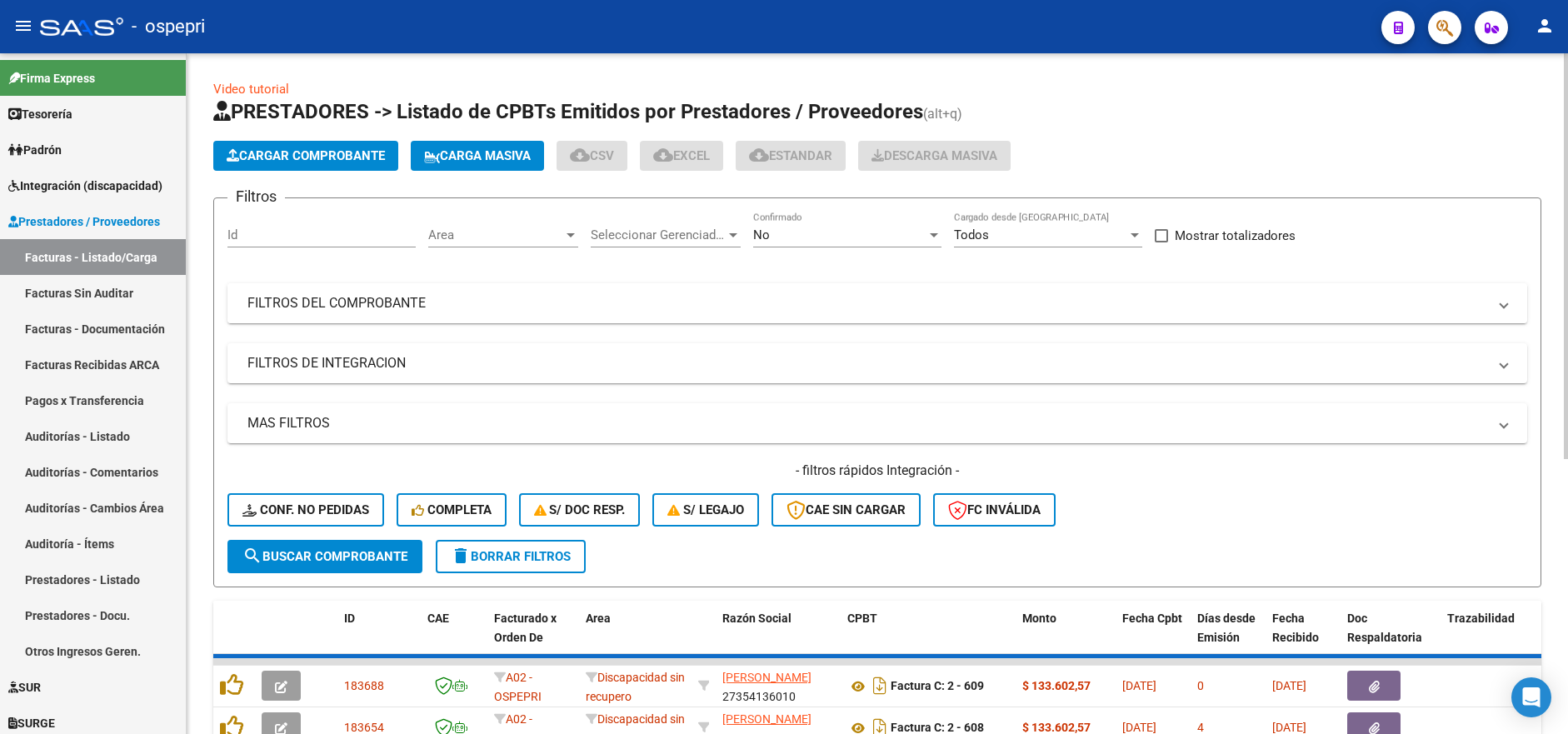
click at [1099, 307] on mat-panel-title "FILTROS DEL COMPROBANTE" at bounding box center [867, 303] width 1240 height 18
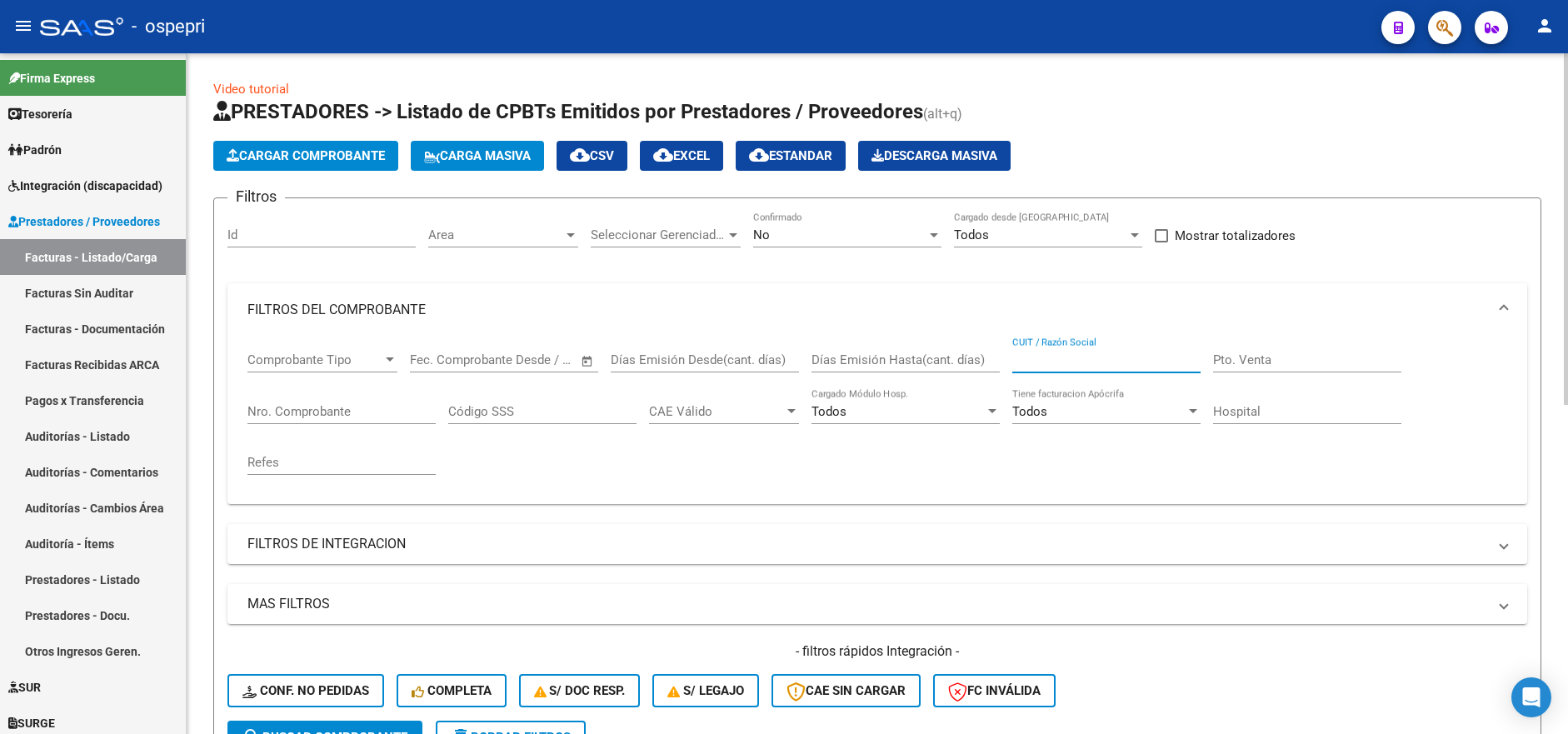
click at [1090, 358] on input "CUIT / Razón Social" at bounding box center [1106, 360] width 188 height 15
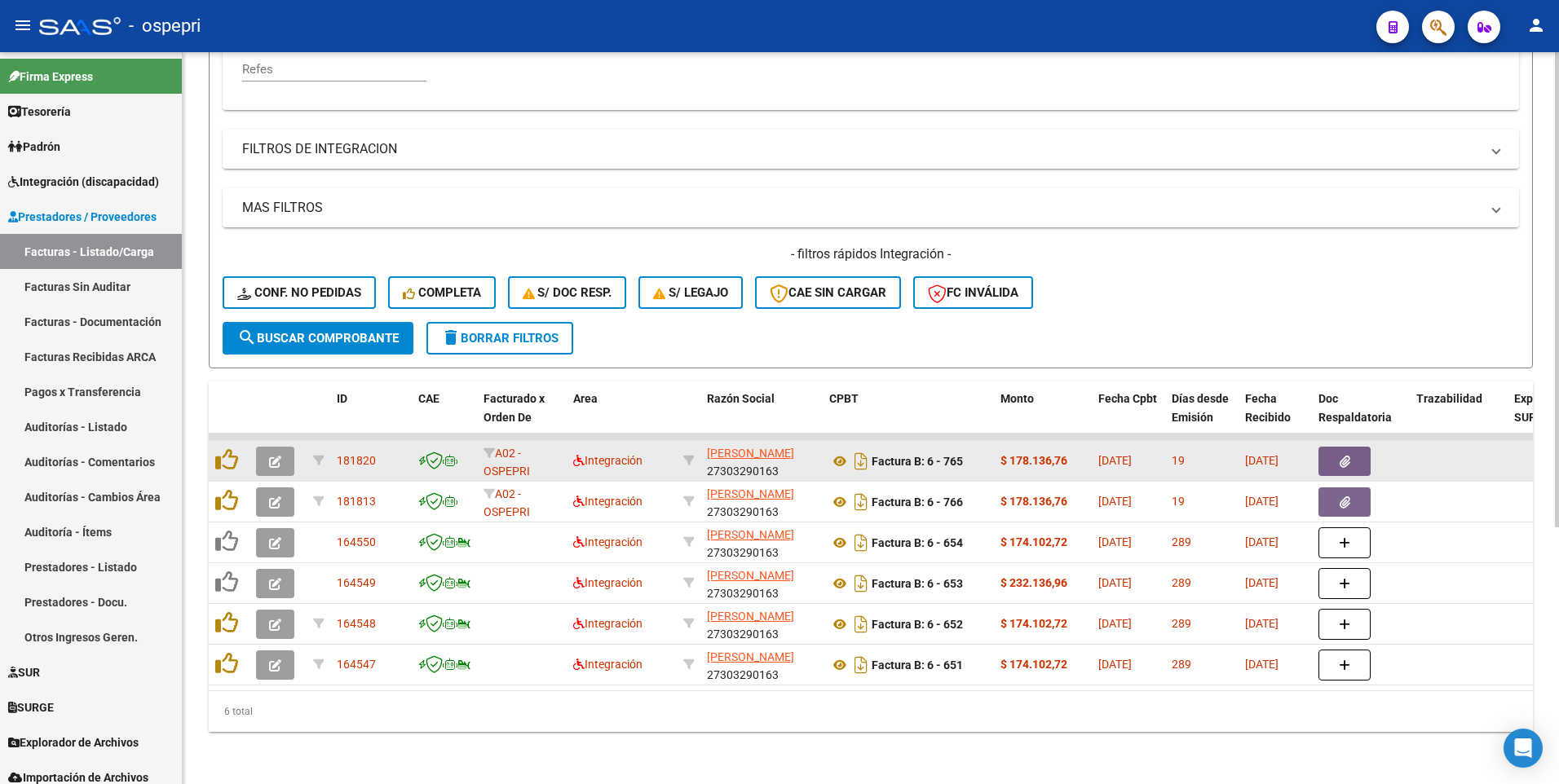
type input "merlo"
click at [281, 448] on button "button" at bounding box center [274, 461] width 38 height 29
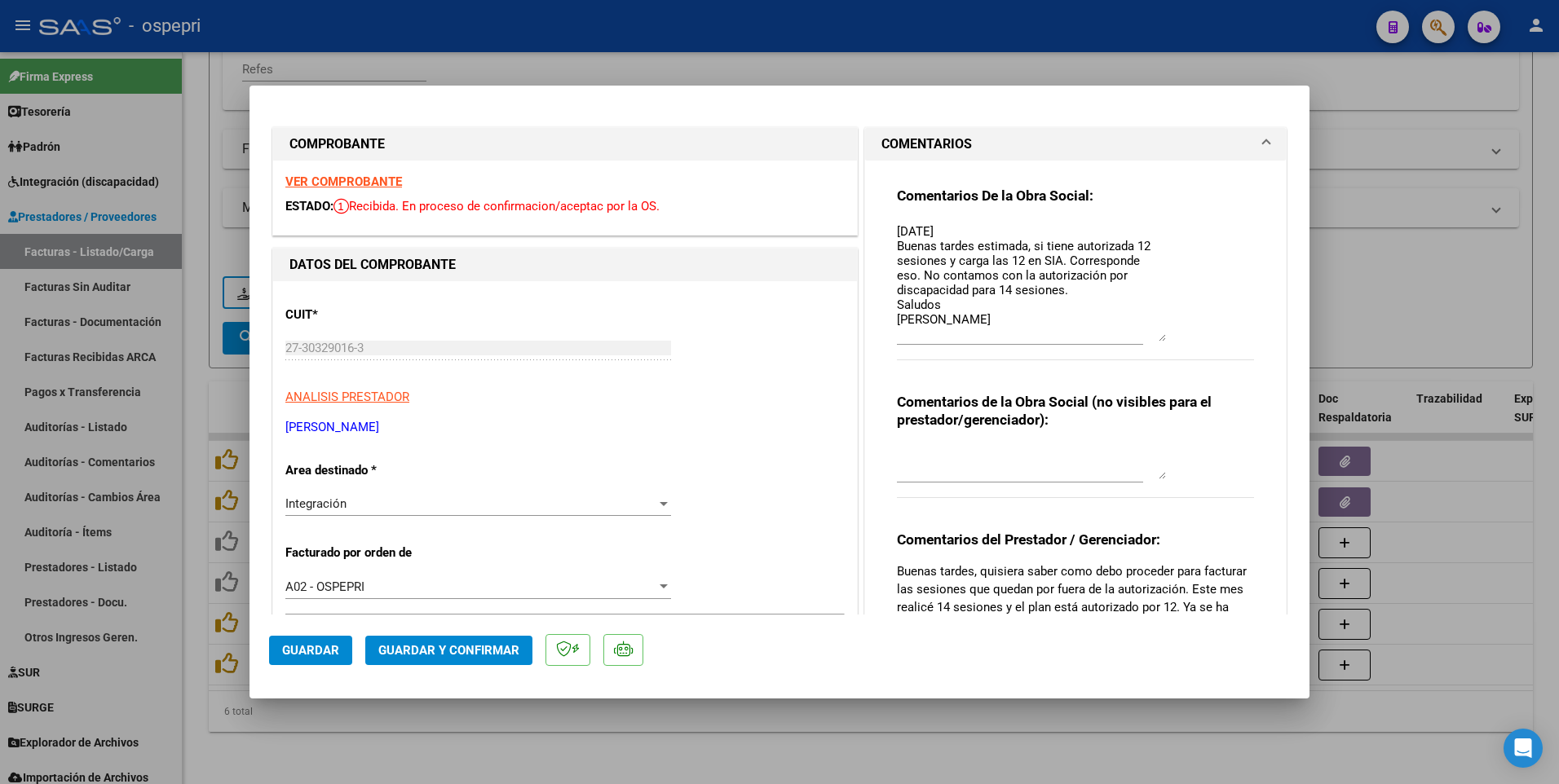
drag, startPoint x: 1158, startPoint y: 249, endPoint x: 1162, endPoint y: 336, distance: 87.1
click at [1162, 336] on div "Comentarios De la Obra Social: 07/08/25 Buenas tardes estimada, si tiene autori…" at bounding box center [1075, 282] width 357 height 192
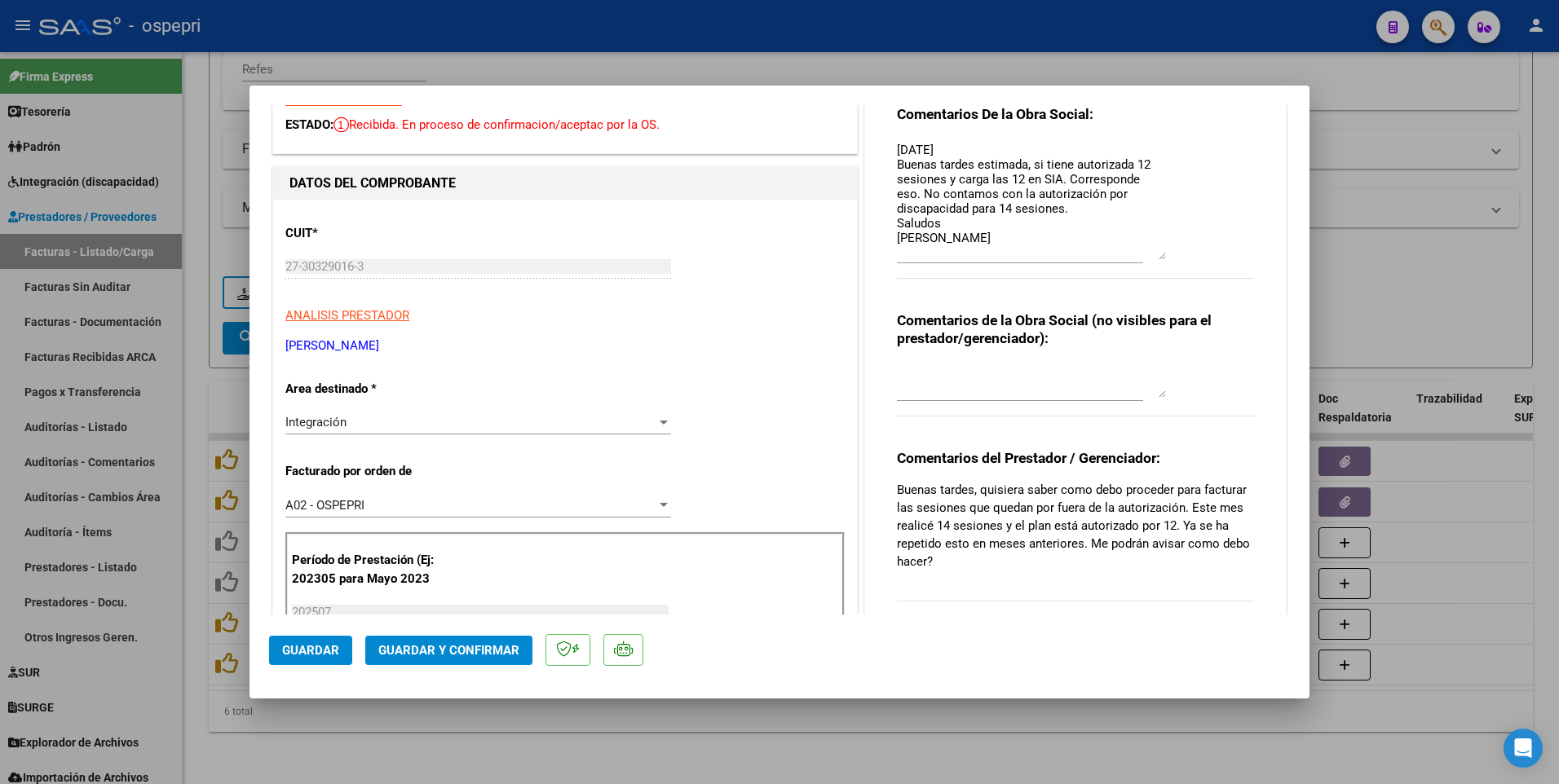
scroll to position [163, 0]
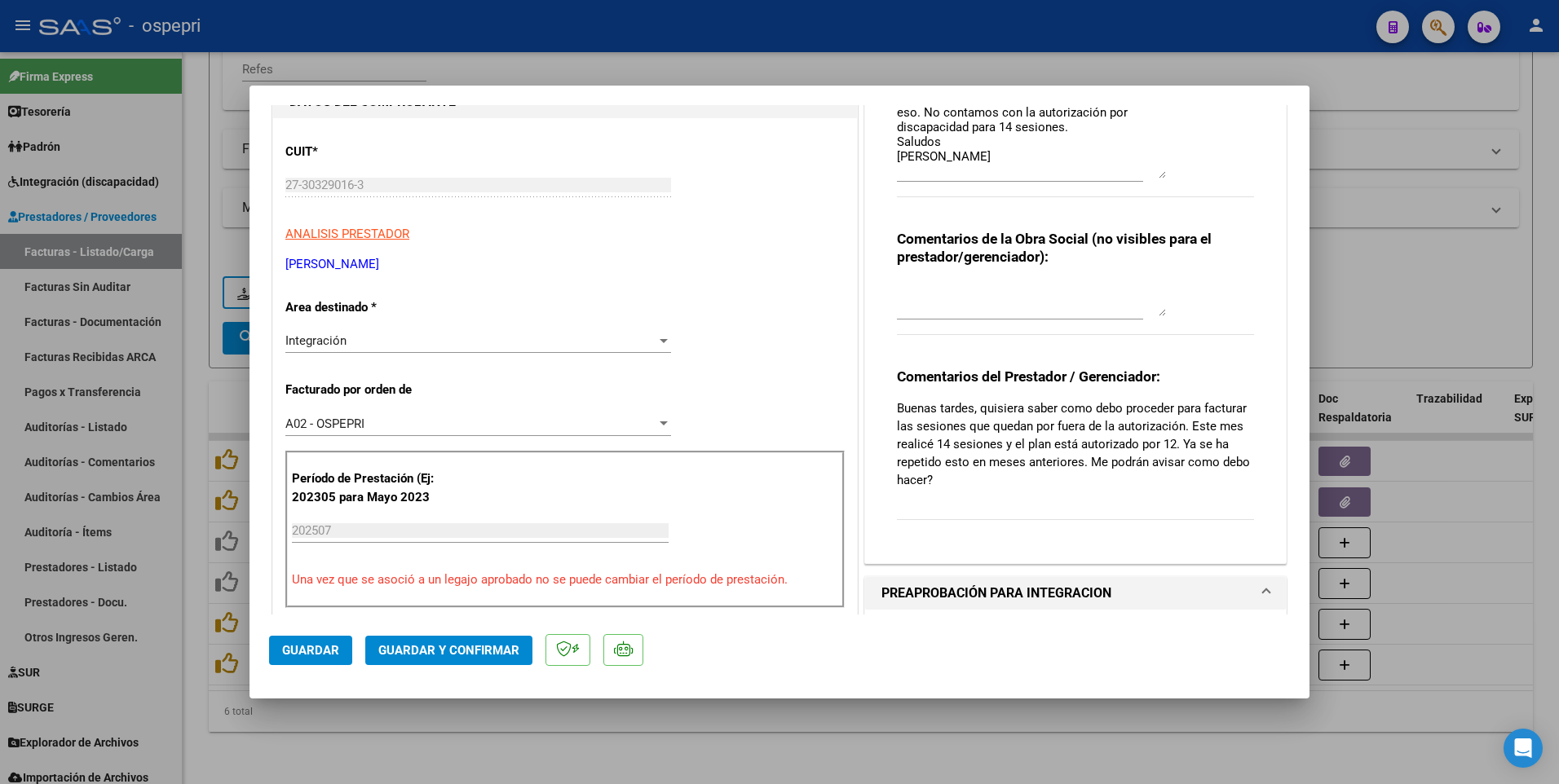
click at [793, 758] on div at bounding box center [780, 392] width 1559 height 784
type input "$ 0,00"
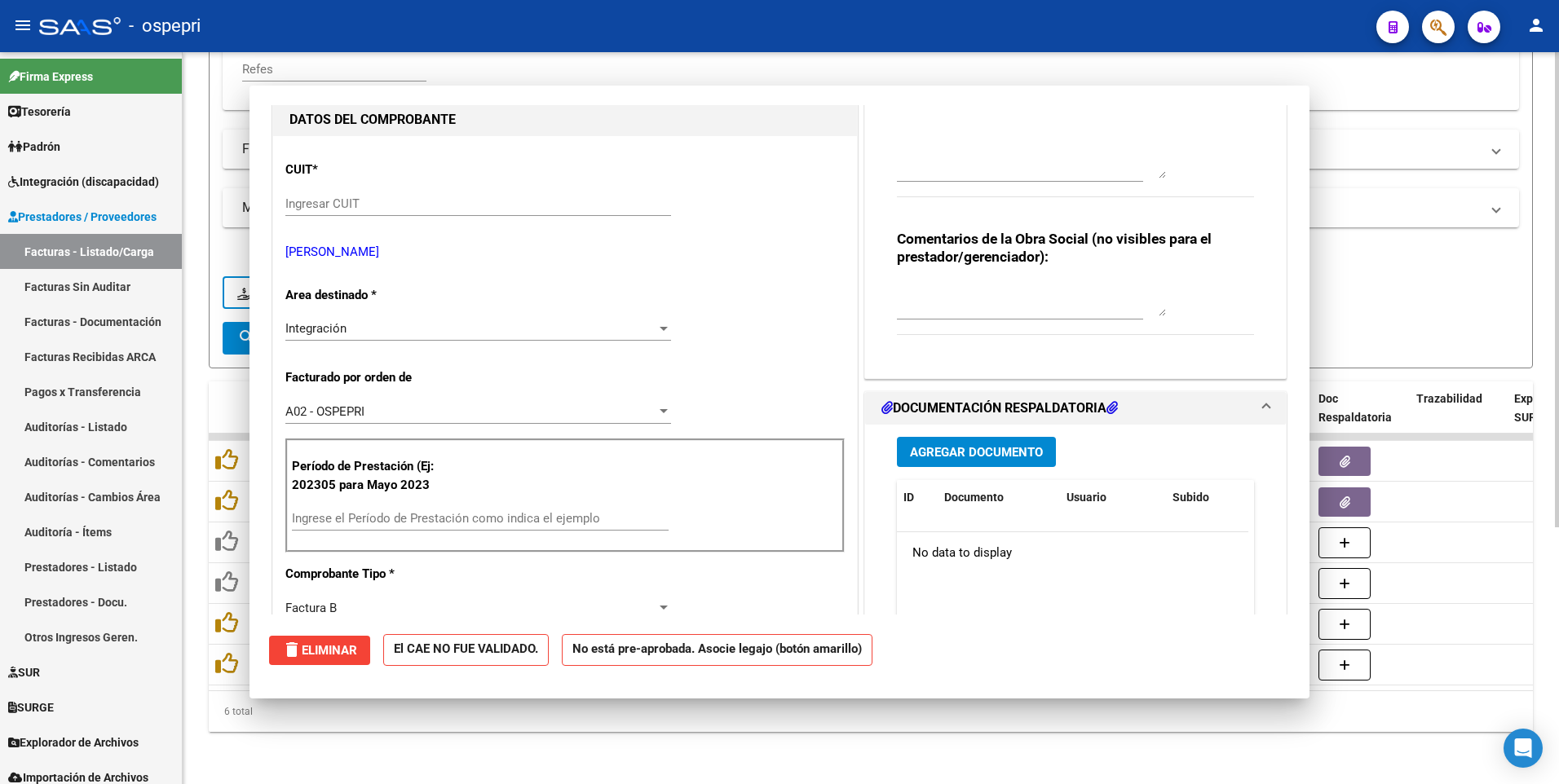
scroll to position [181, 0]
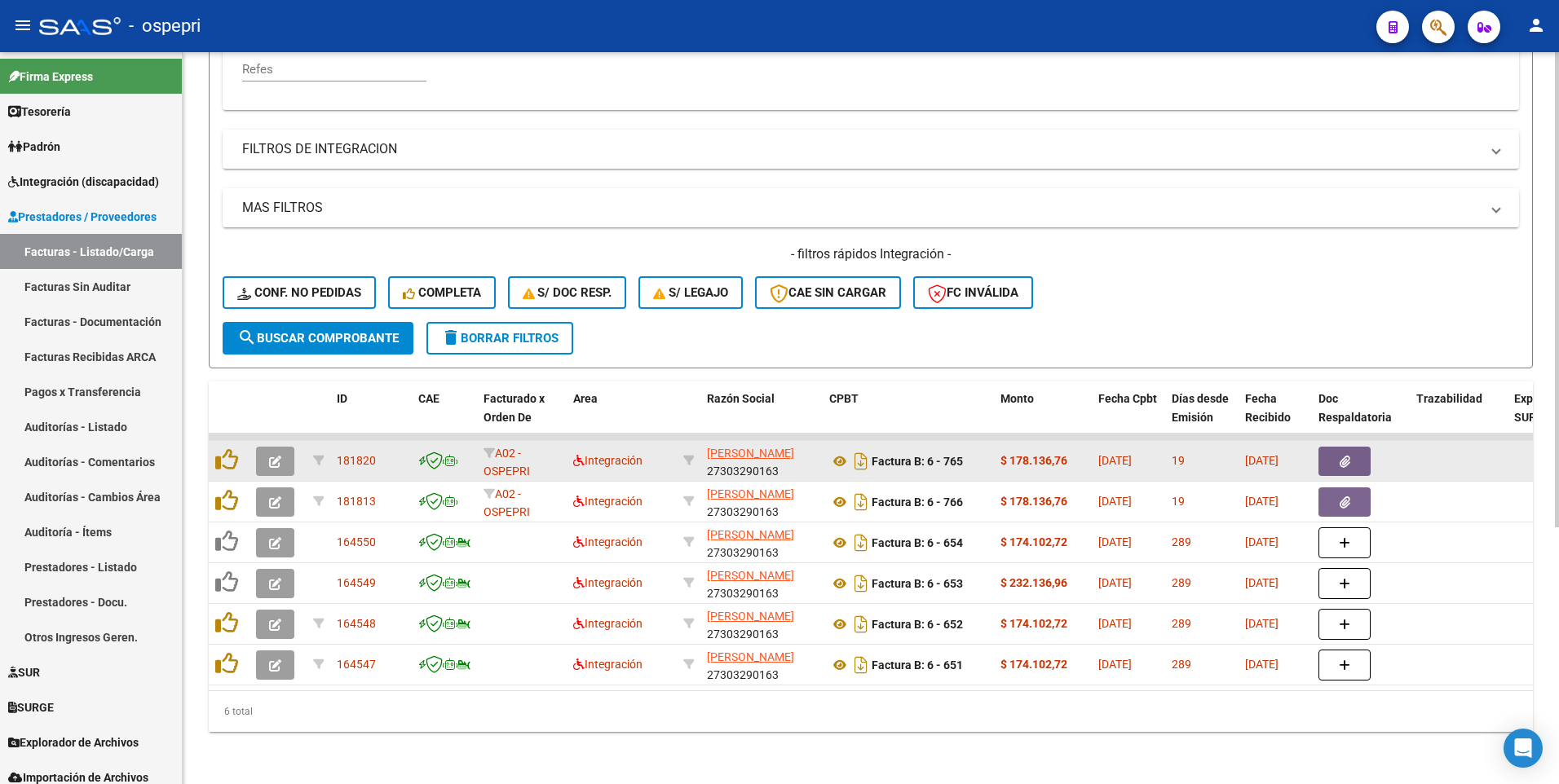
click at [274, 456] on icon "button" at bounding box center [275, 462] width 13 height 13
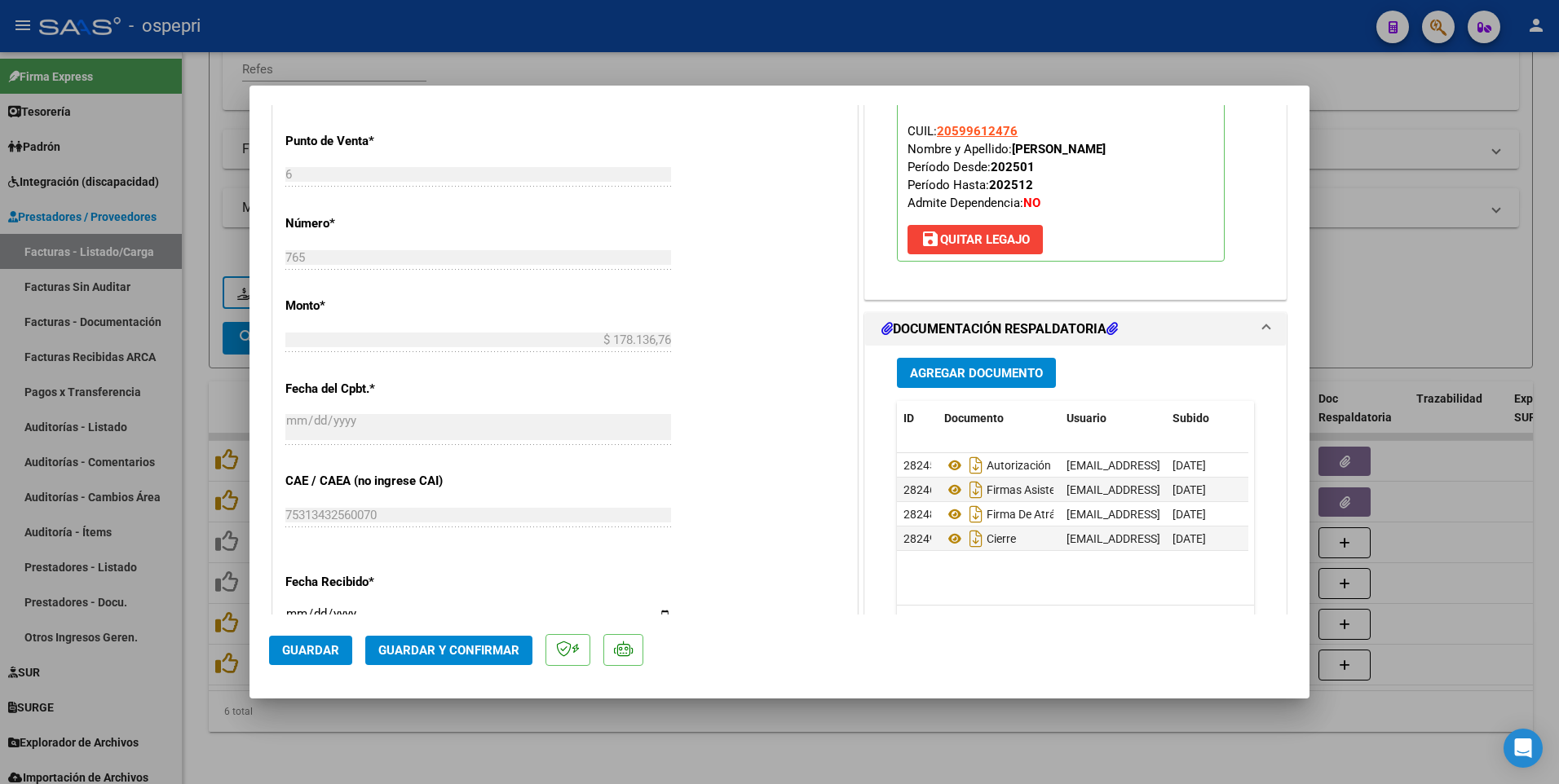
scroll to position [815, 0]
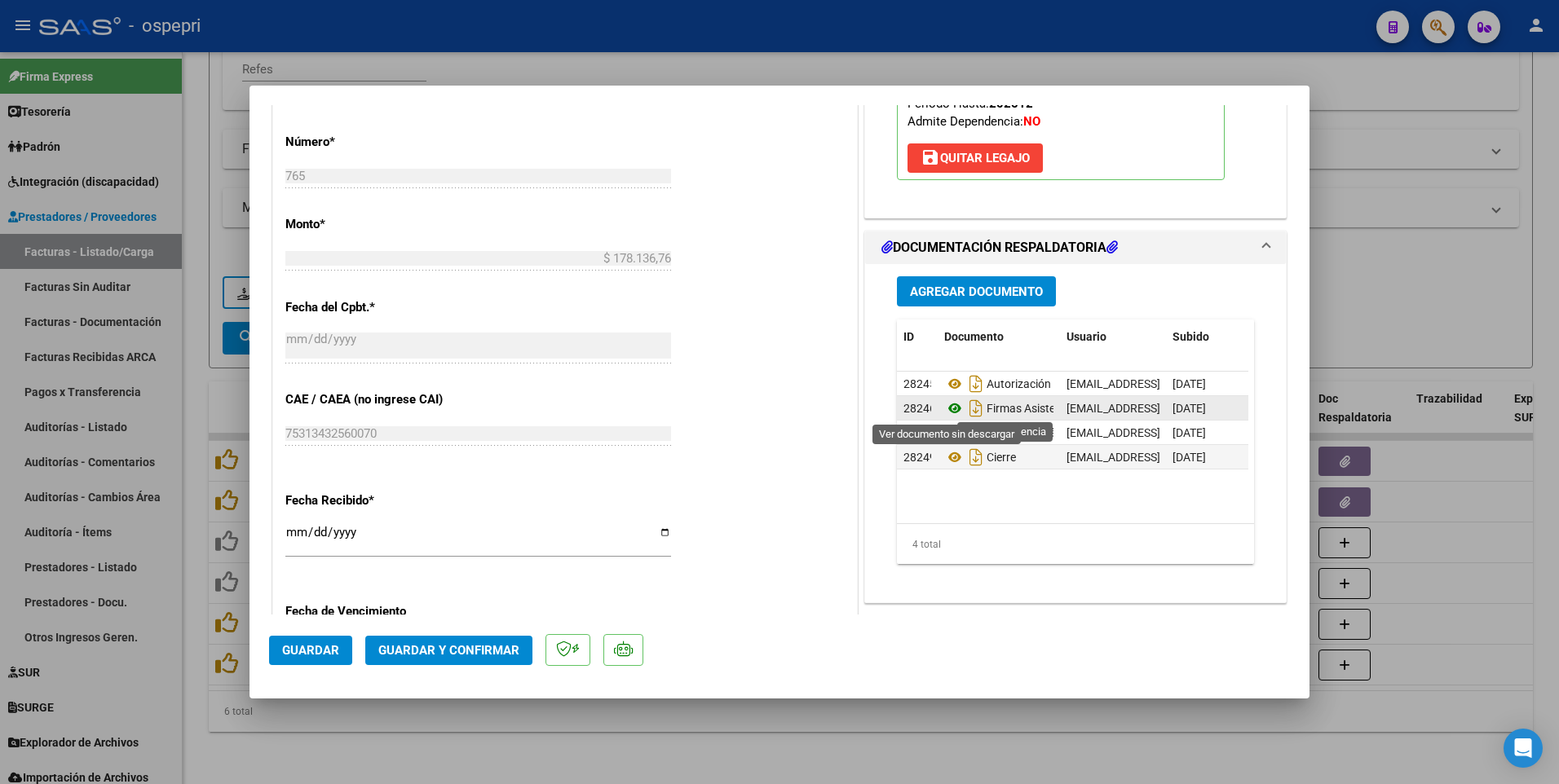
click at [946, 407] on icon at bounding box center [956, 409] width 21 height 19
click at [947, 435] on icon at bounding box center [956, 433] width 21 height 19
click at [1433, 313] on div at bounding box center [780, 392] width 1559 height 784
type input "$ 0,00"
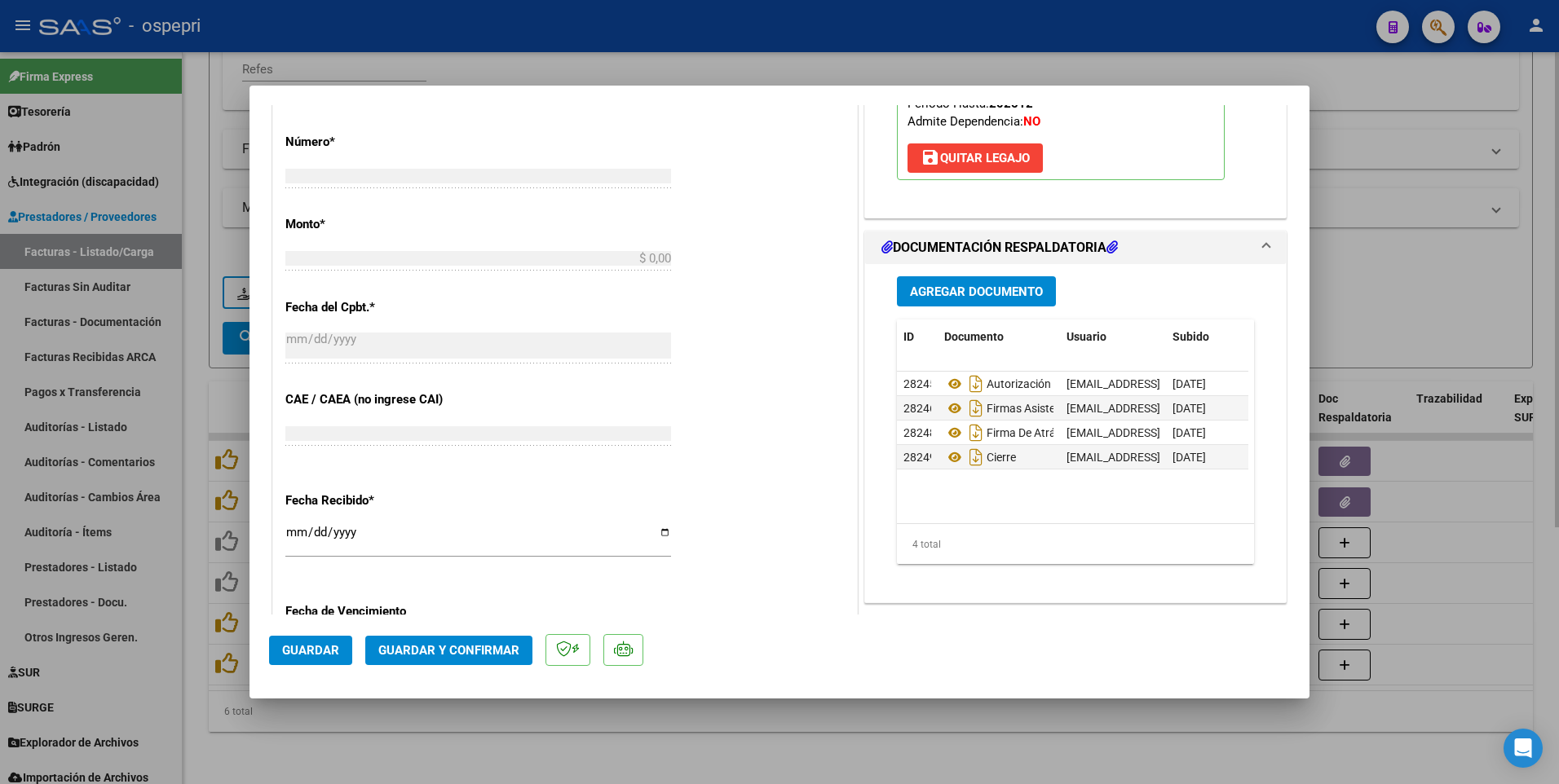
scroll to position [0, 0]
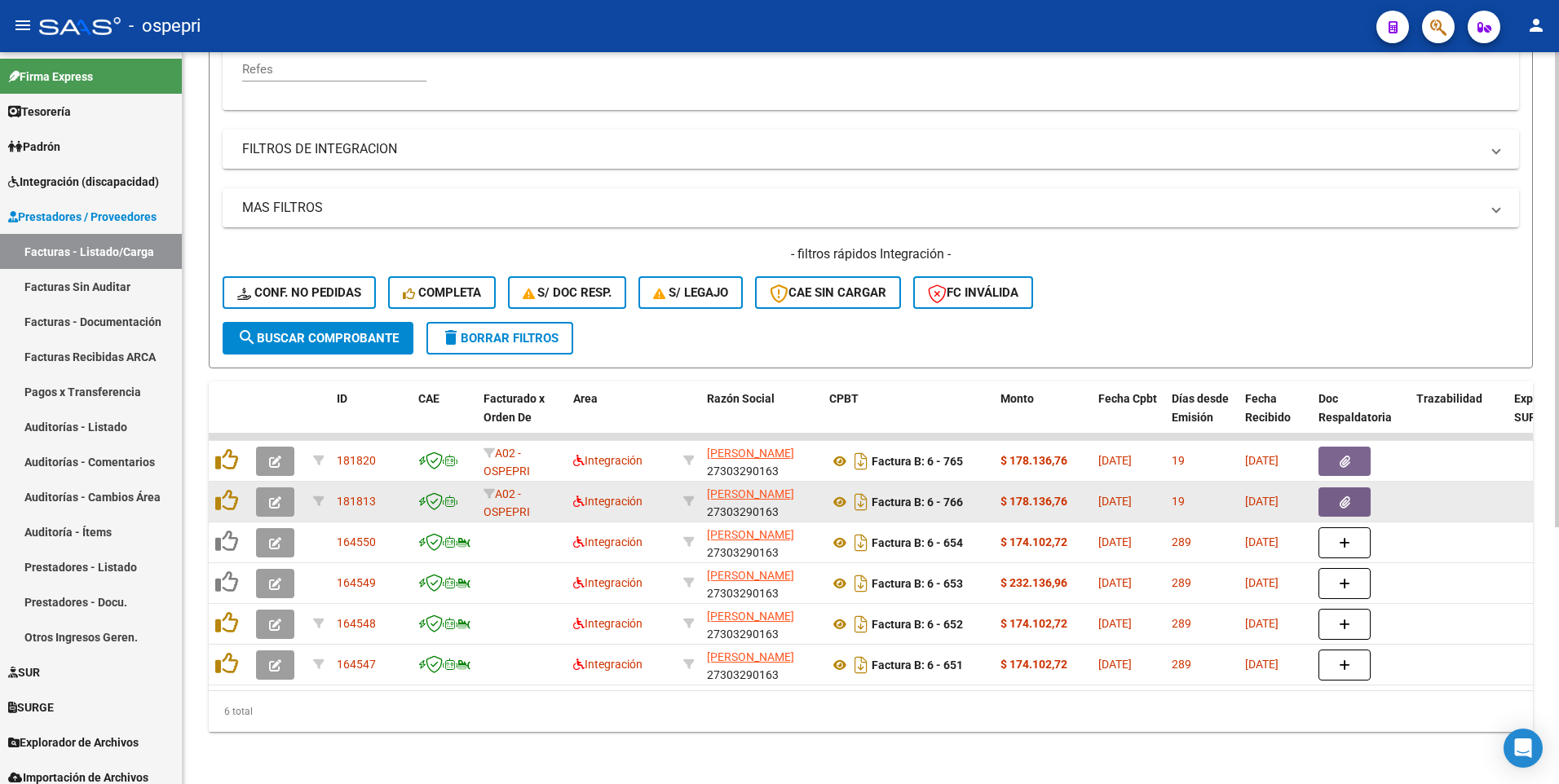
click at [273, 496] on icon "button" at bounding box center [275, 502] width 13 height 13
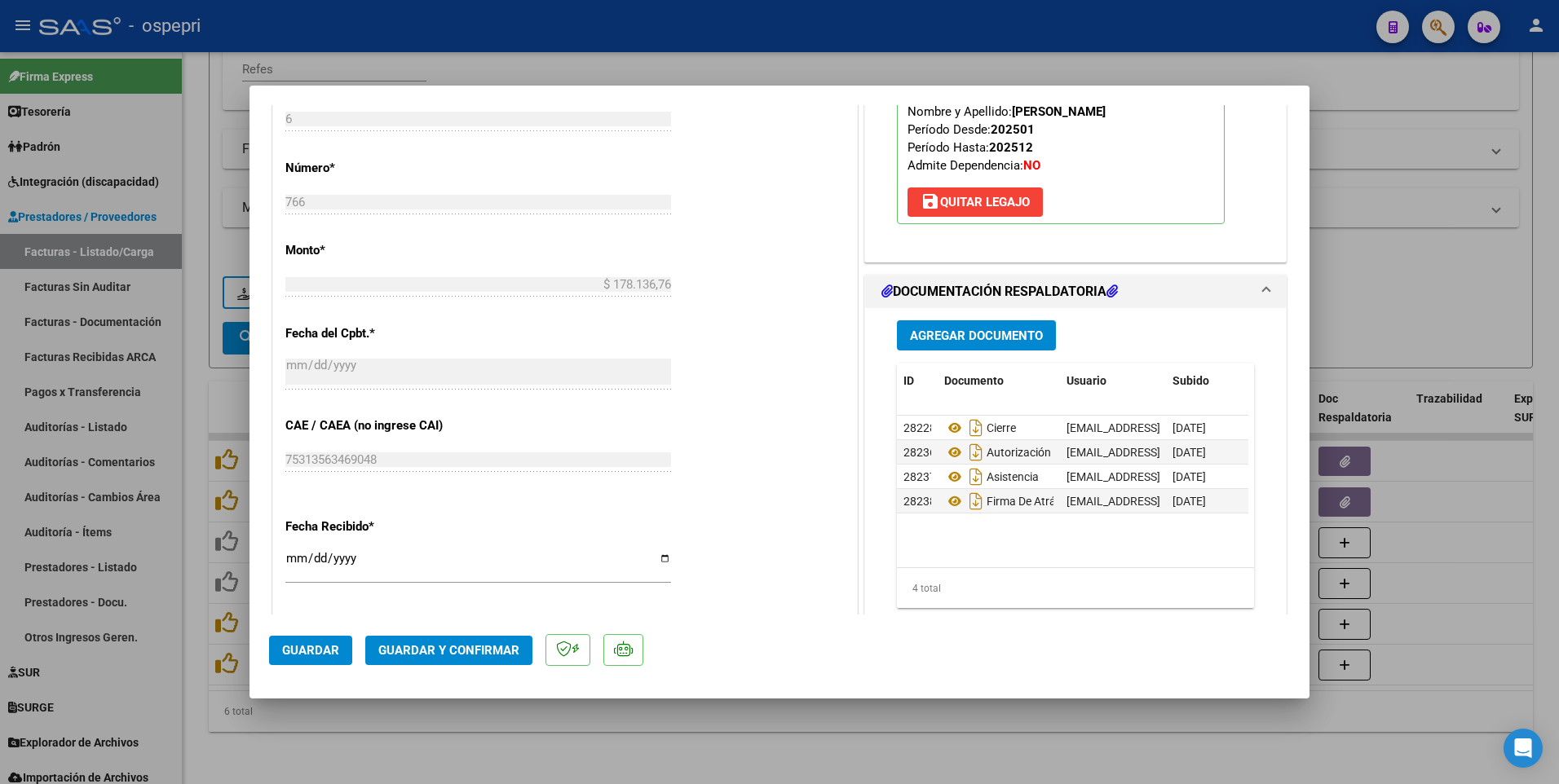
scroll to position [815, 0]
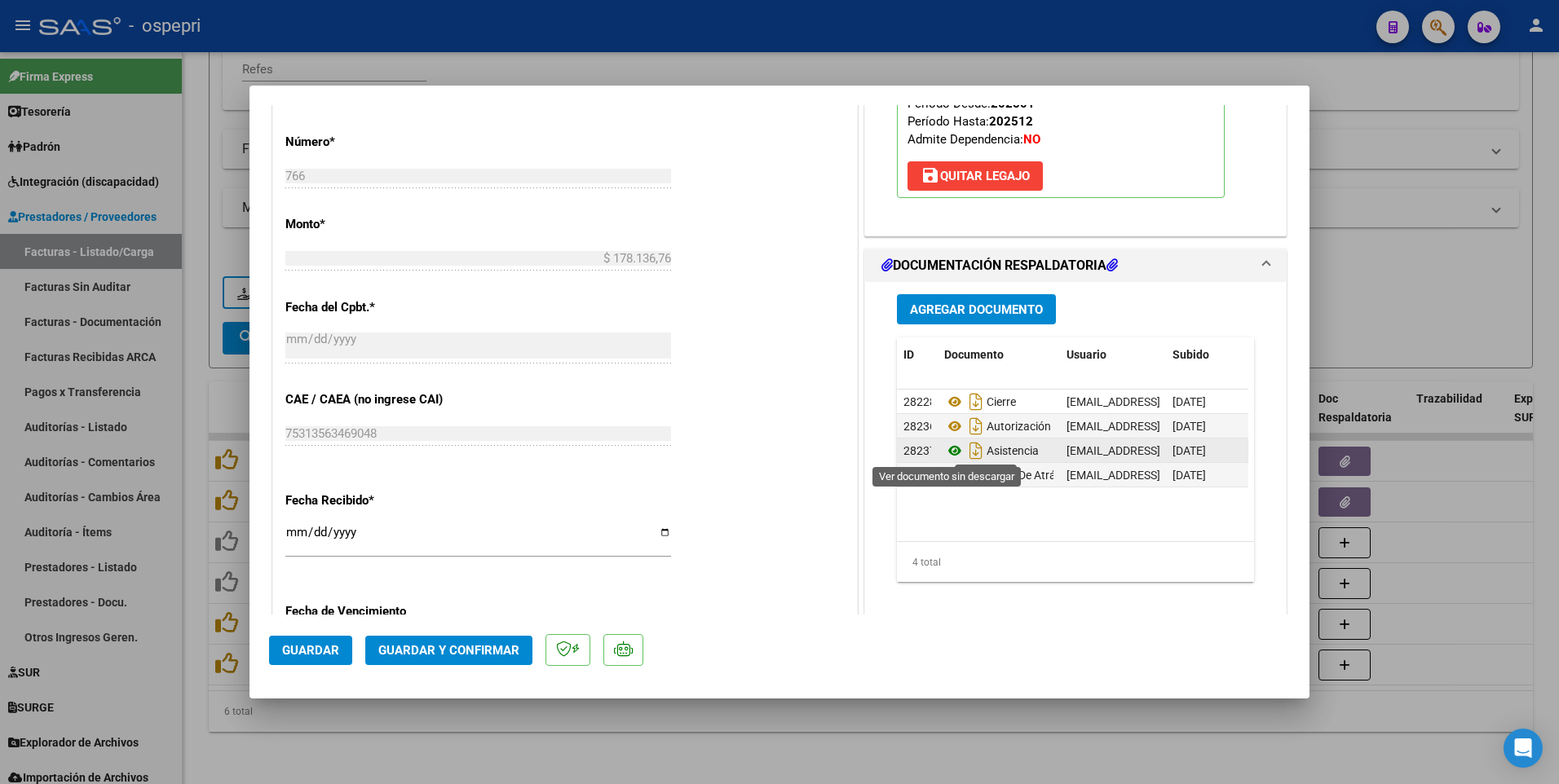
click at [945, 453] on icon at bounding box center [956, 450] width 21 height 19
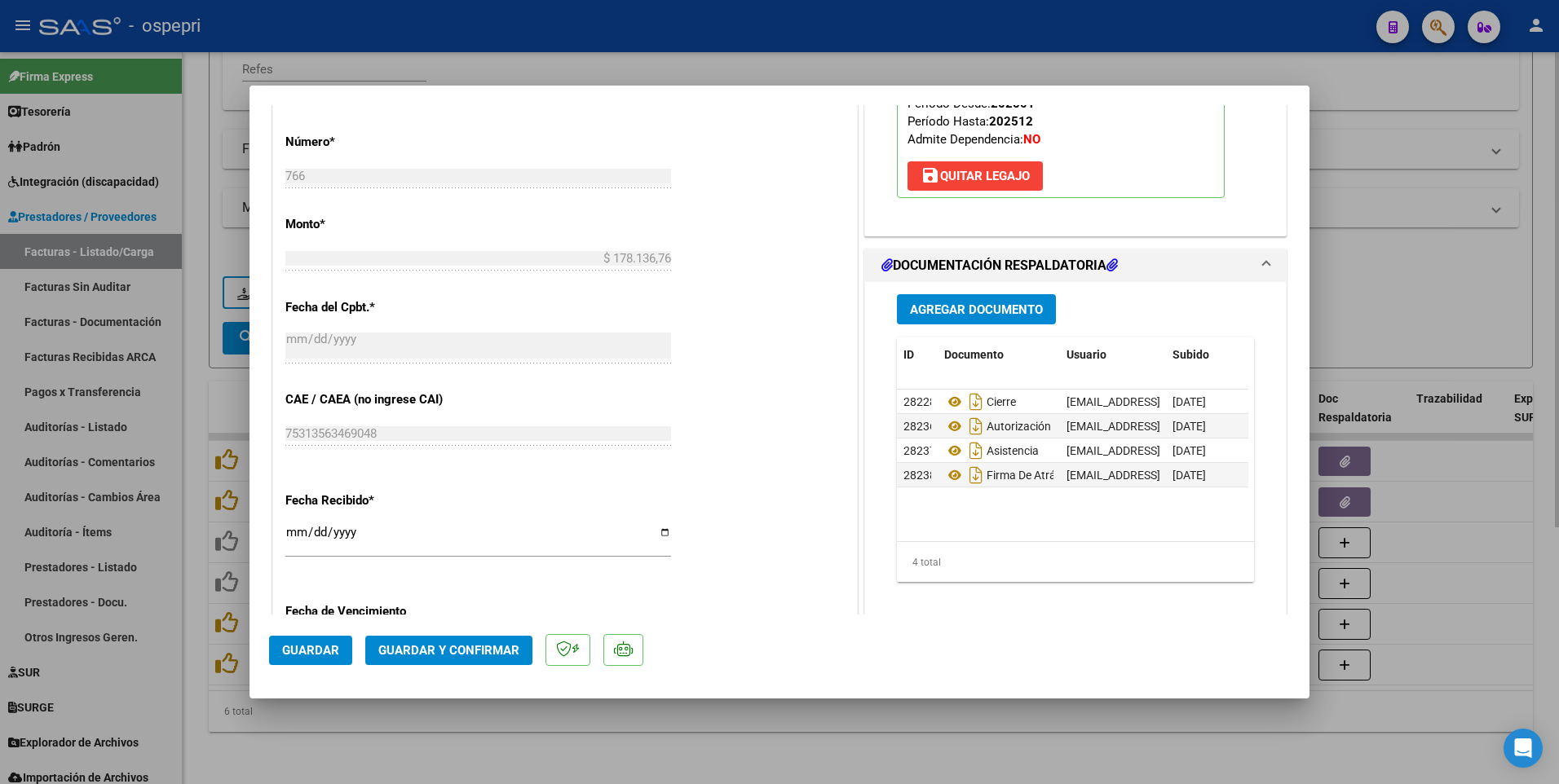
click at [1424, 323] on div at bounding box center [780, 392] width 1559 height 784
type input "$ 0,00"
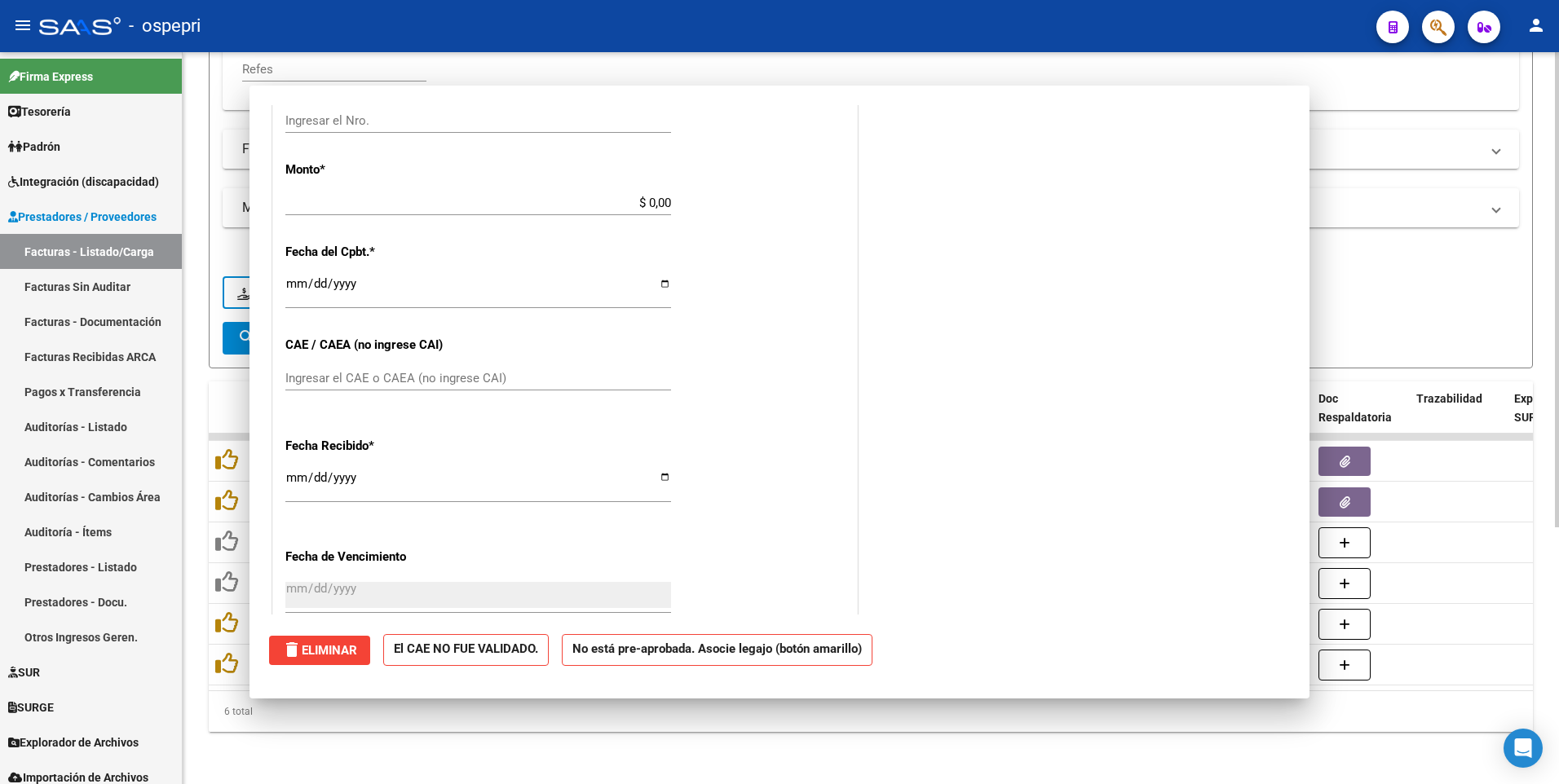
scroll to position [760, 0]
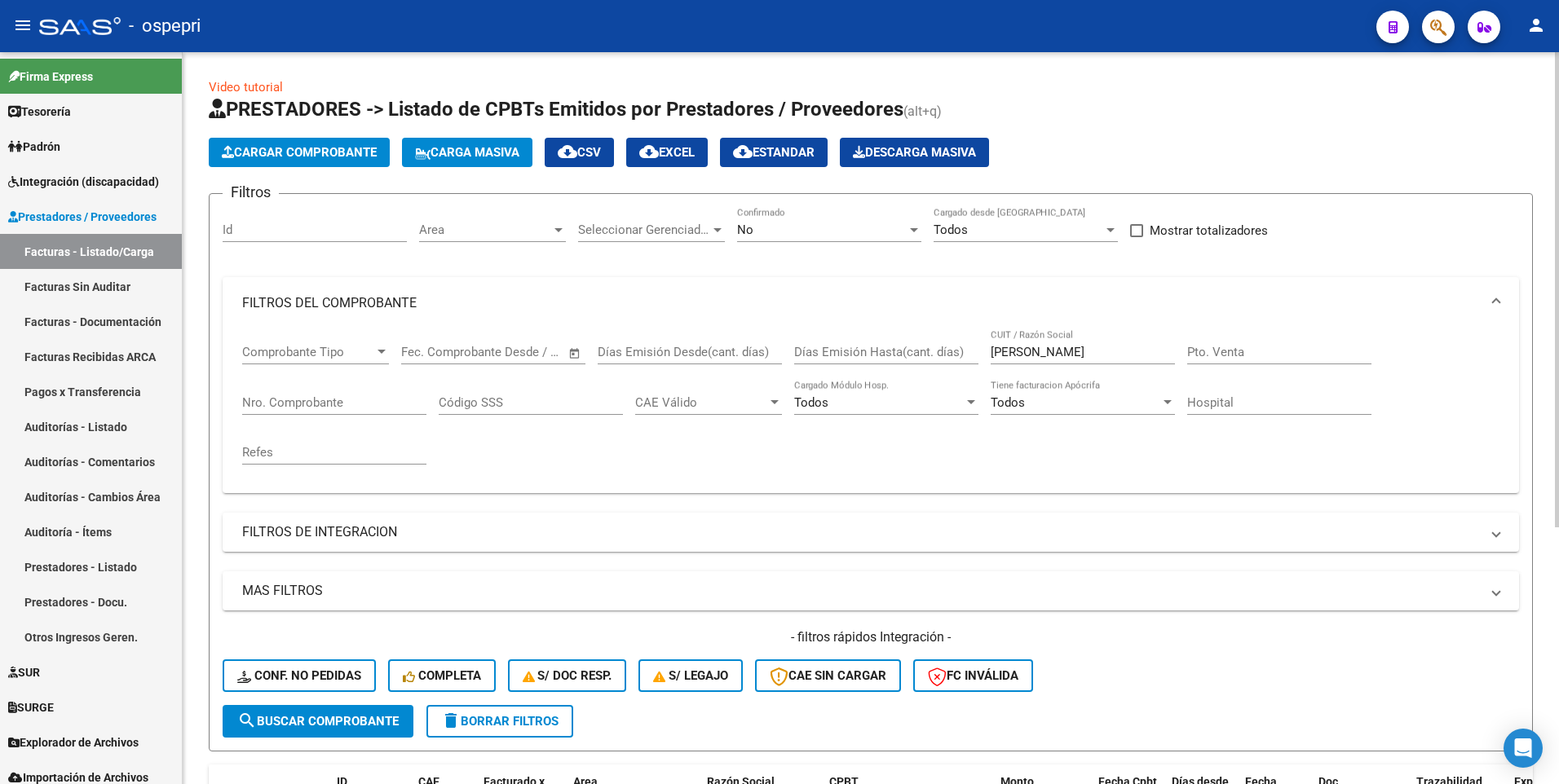
click at [915, 230] on div at bounding box center [914, 231] width 8 height 4
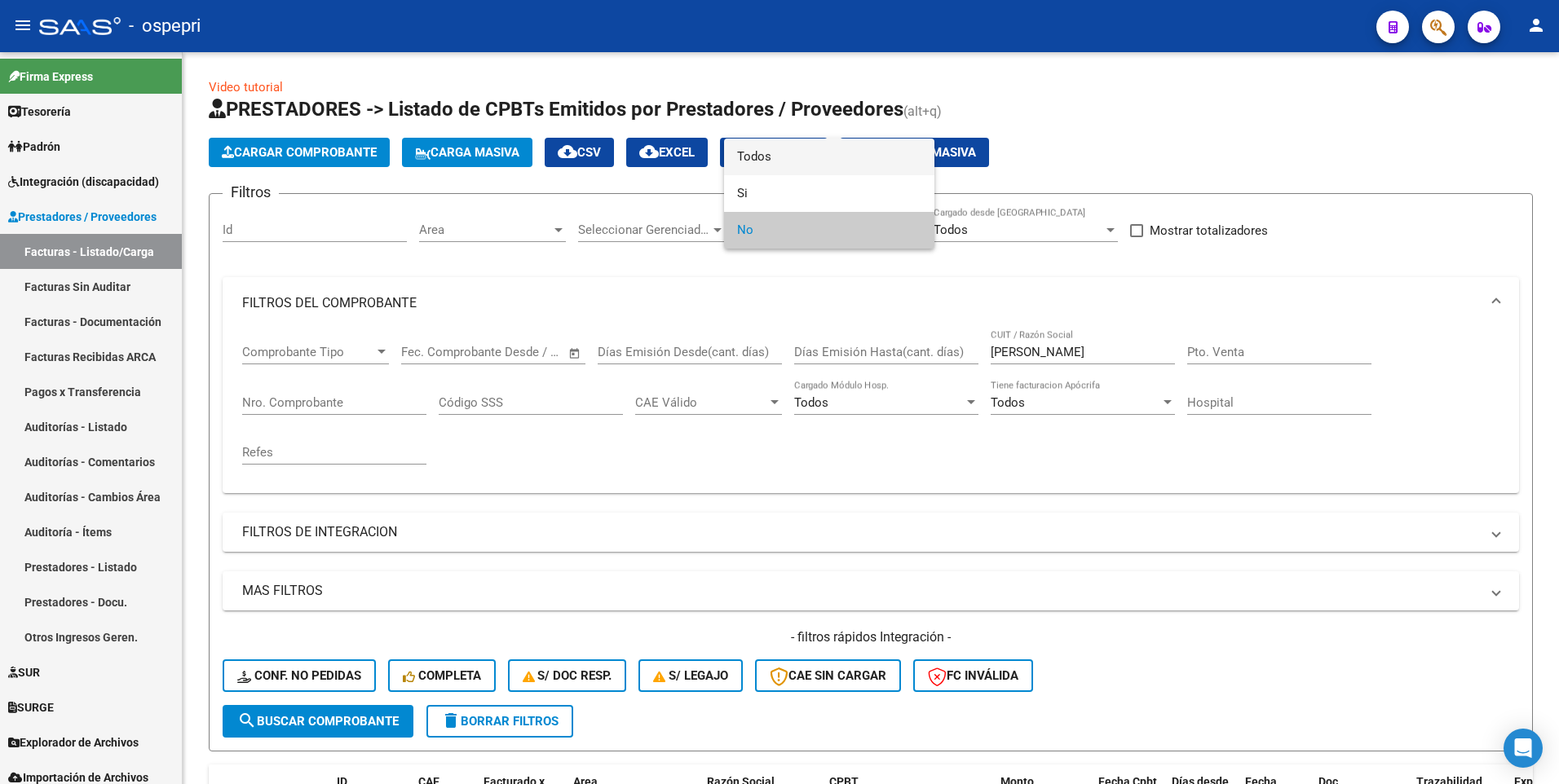
click at [765, 158] on span "Todos" at bounding box center [829, 157] width 184 height 37
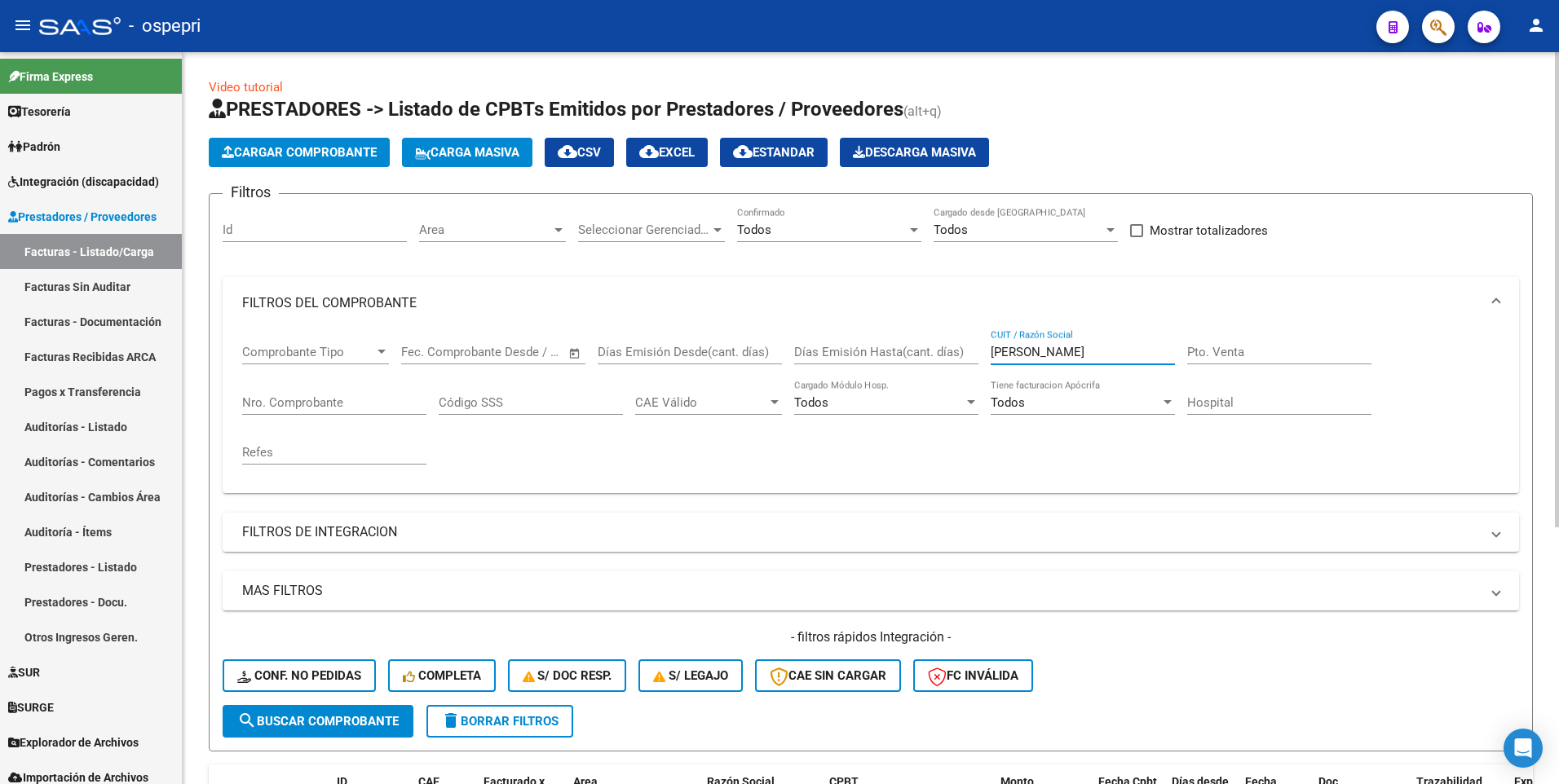
click at [1045, 355] on input "merlo" at bounding box center [1082, 352] width 184 height 15
type input "m"
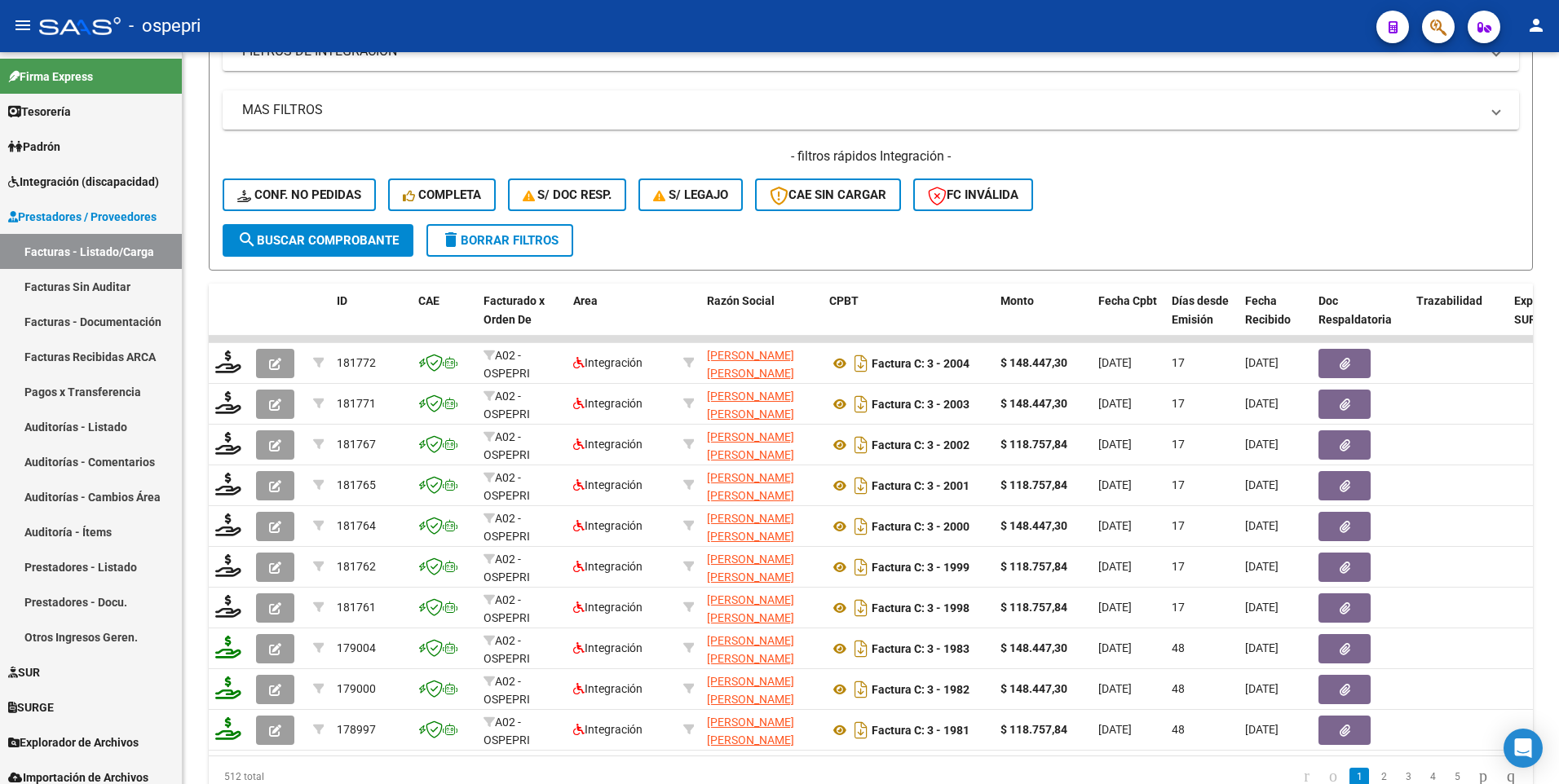
type input "[PERSON_NAME] cint"
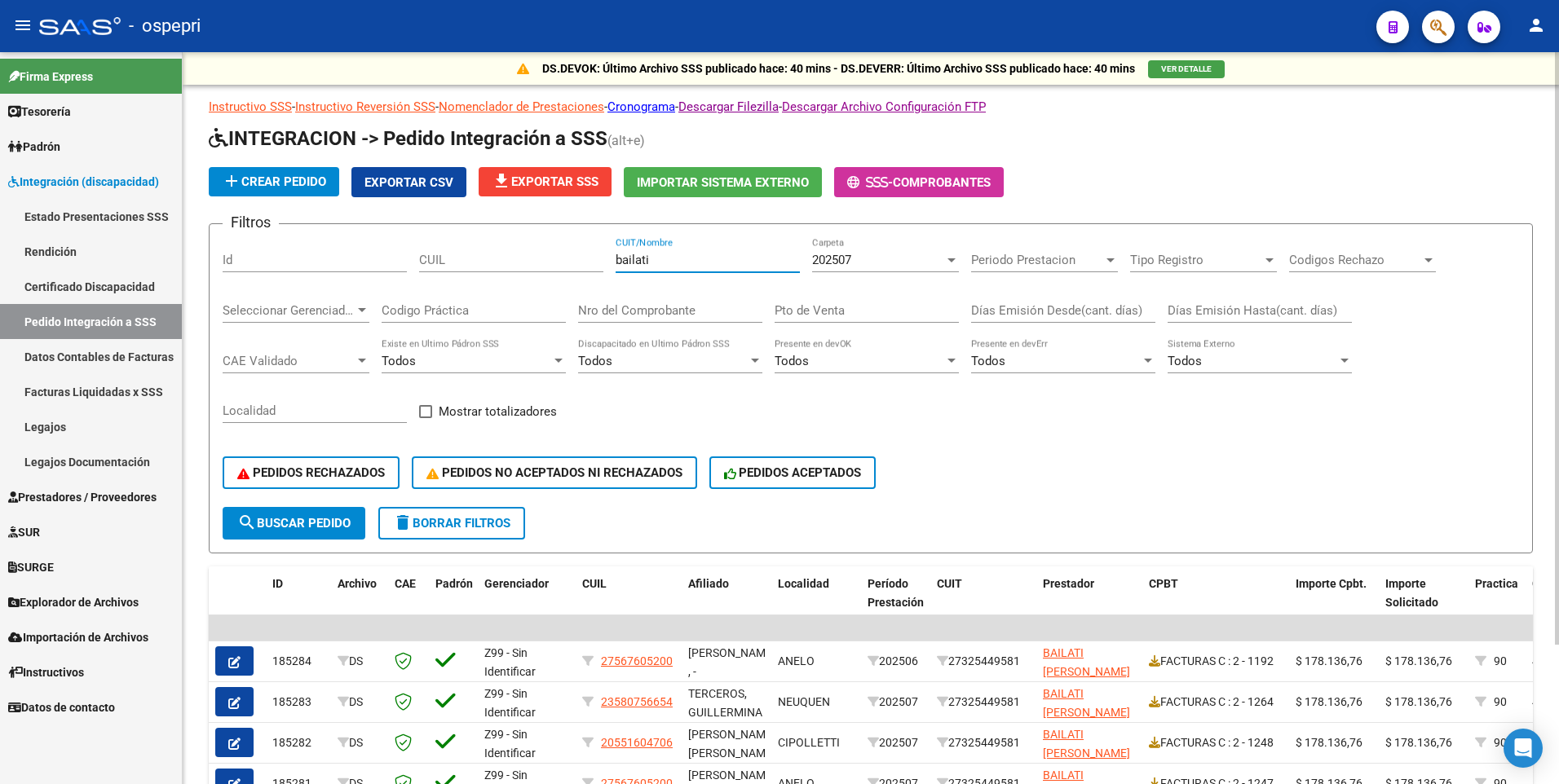
drag, startPoint x: 714, startPoint y: 266, endPoint x: 595, endPoint y: 266, distance: 119.0
click at [595, 266] on div "Filtros Id CUIL bailati CUIT/Nombre 202507 Carpeta Periodo Prestacion Periodo P…" at bounding box center [871, 372] width 1297 height 269
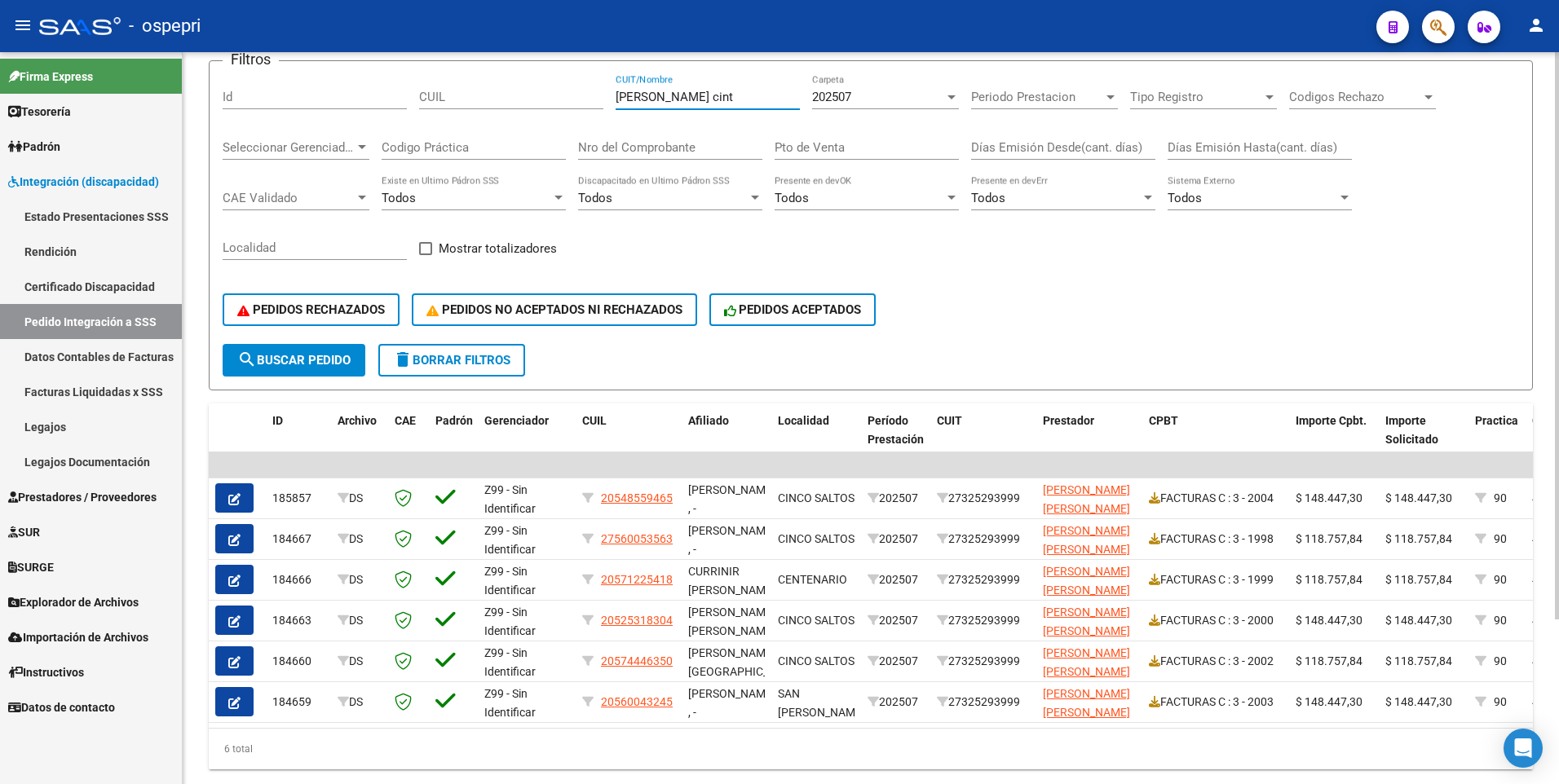
click at [950, 97] on div at bounding box center [952, 97] width 8 height 4
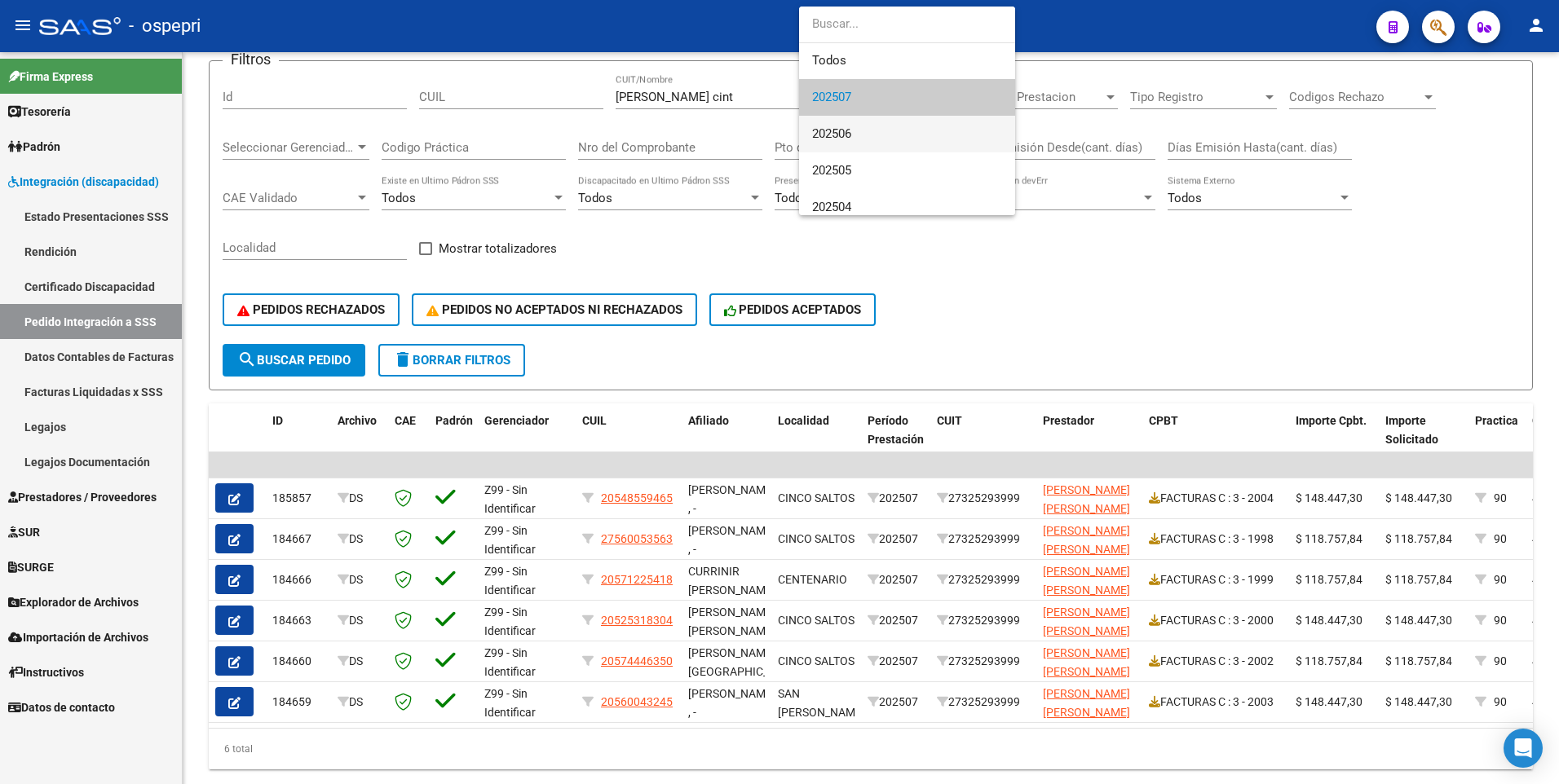
scroll to position [83, 0]
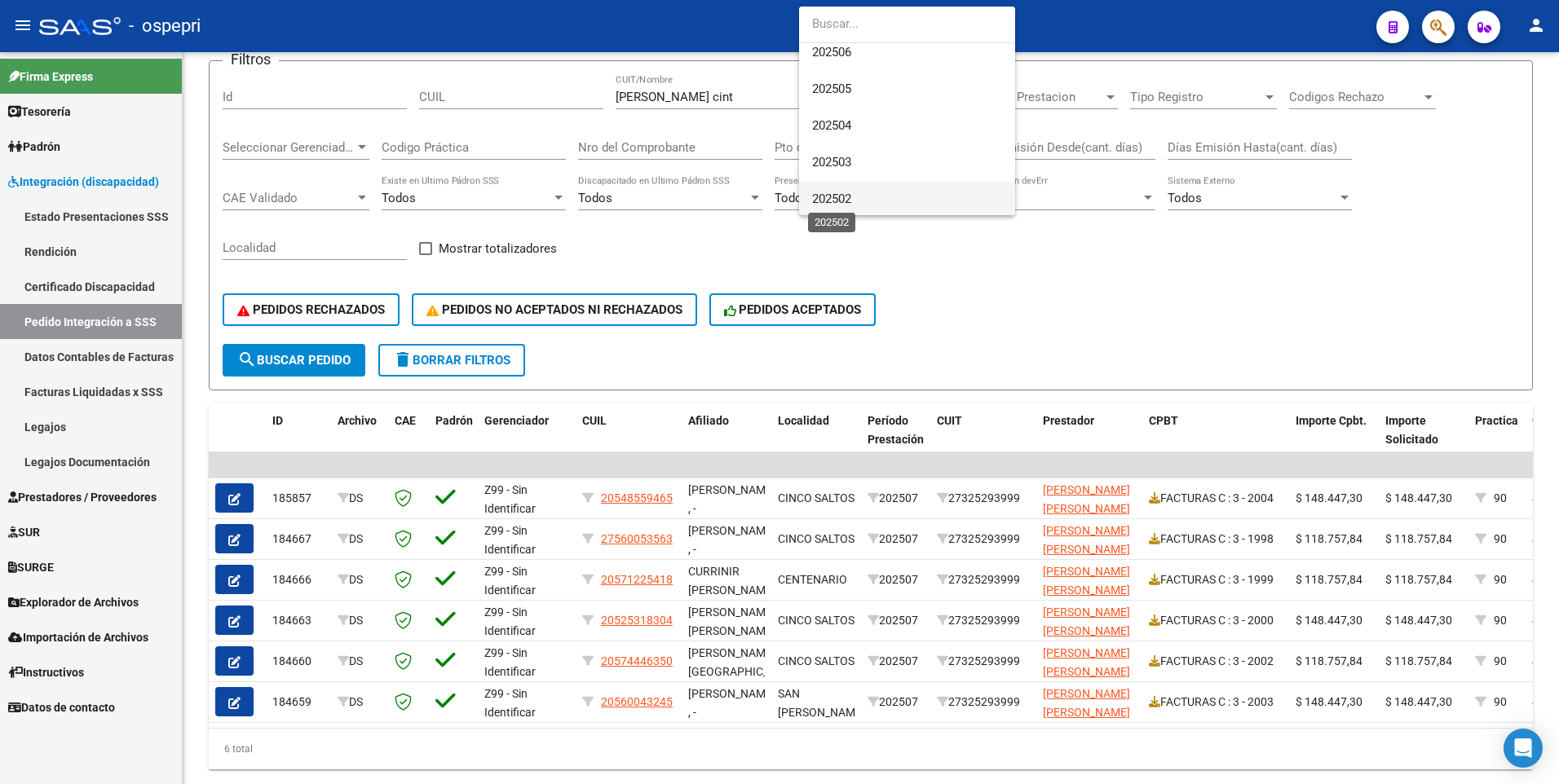
click at [850, 196] on span "202502" at bounding box center [832, 198] width 39 height 15
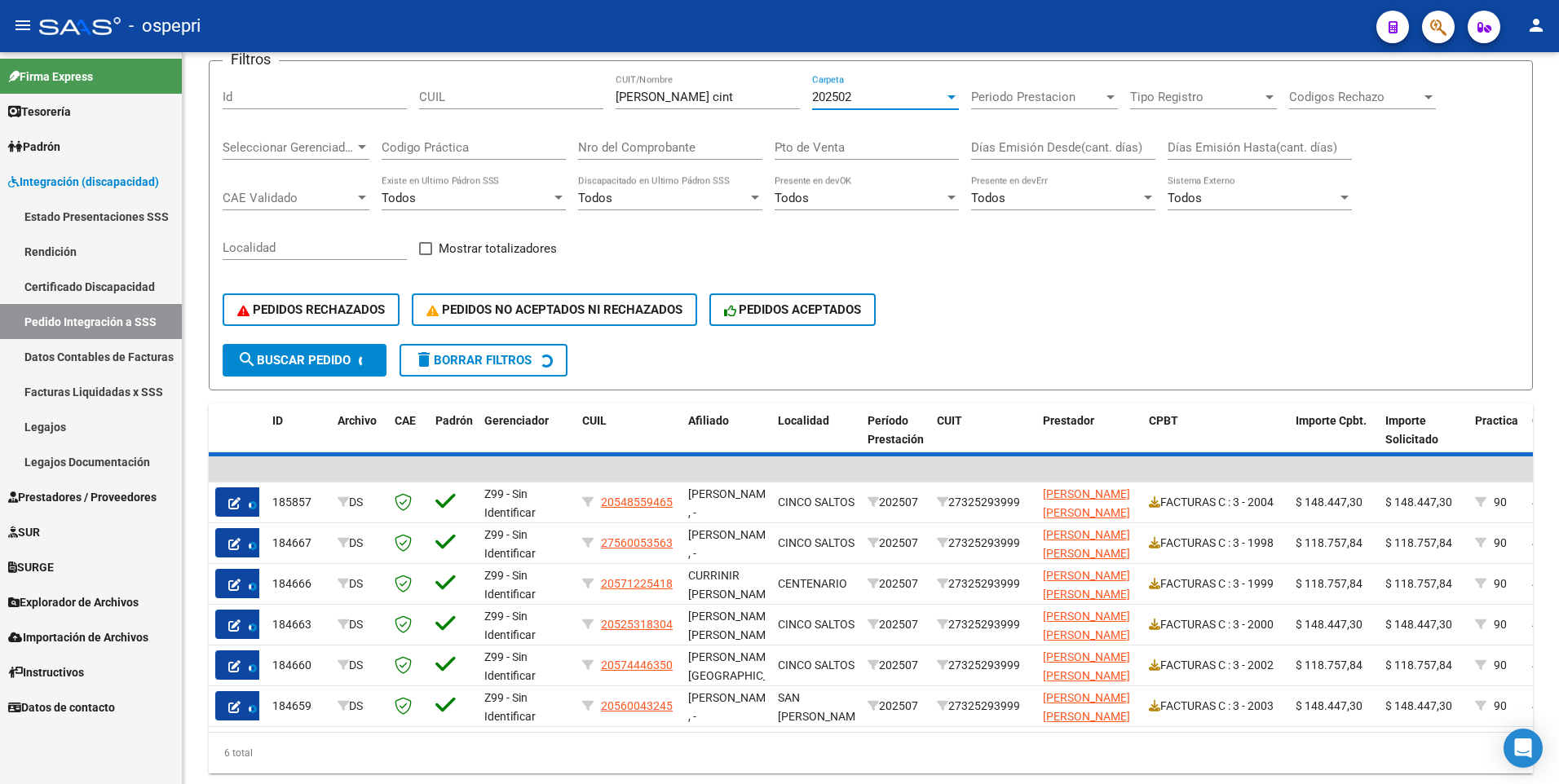
scroll to position [85, 0]
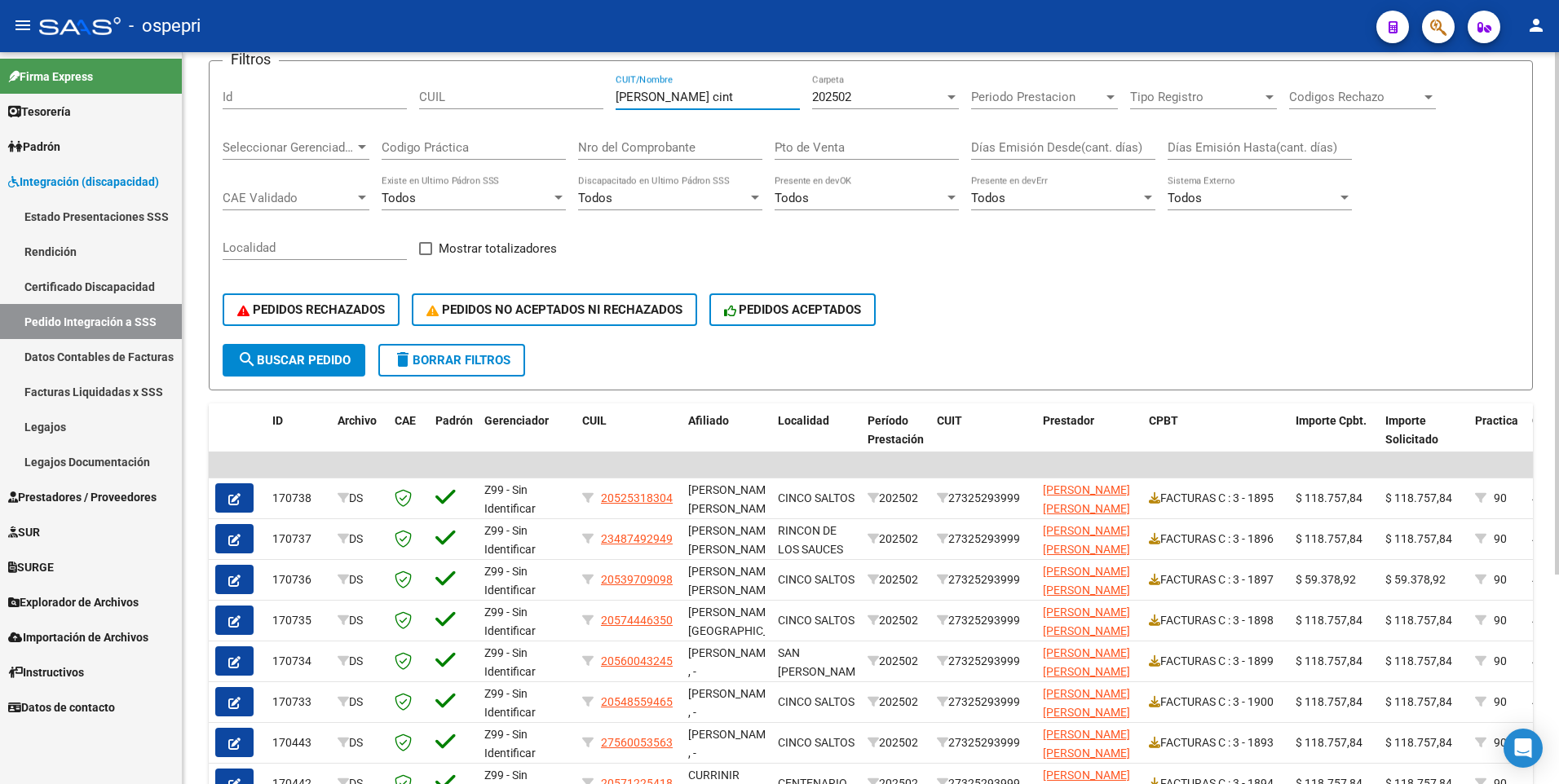
drag, startPoint x: 701, startPoint y: 100, endPoint x: 613, endPoint y: 97, distance: 88.1
click at [613, 97] on div "Filtros Id CUIL [PERSON_NAME] cint CUIT/Nombre 202502 Carpeta Periodo Prestacio…" at bounding box center [871, 208] width 1297 height 269
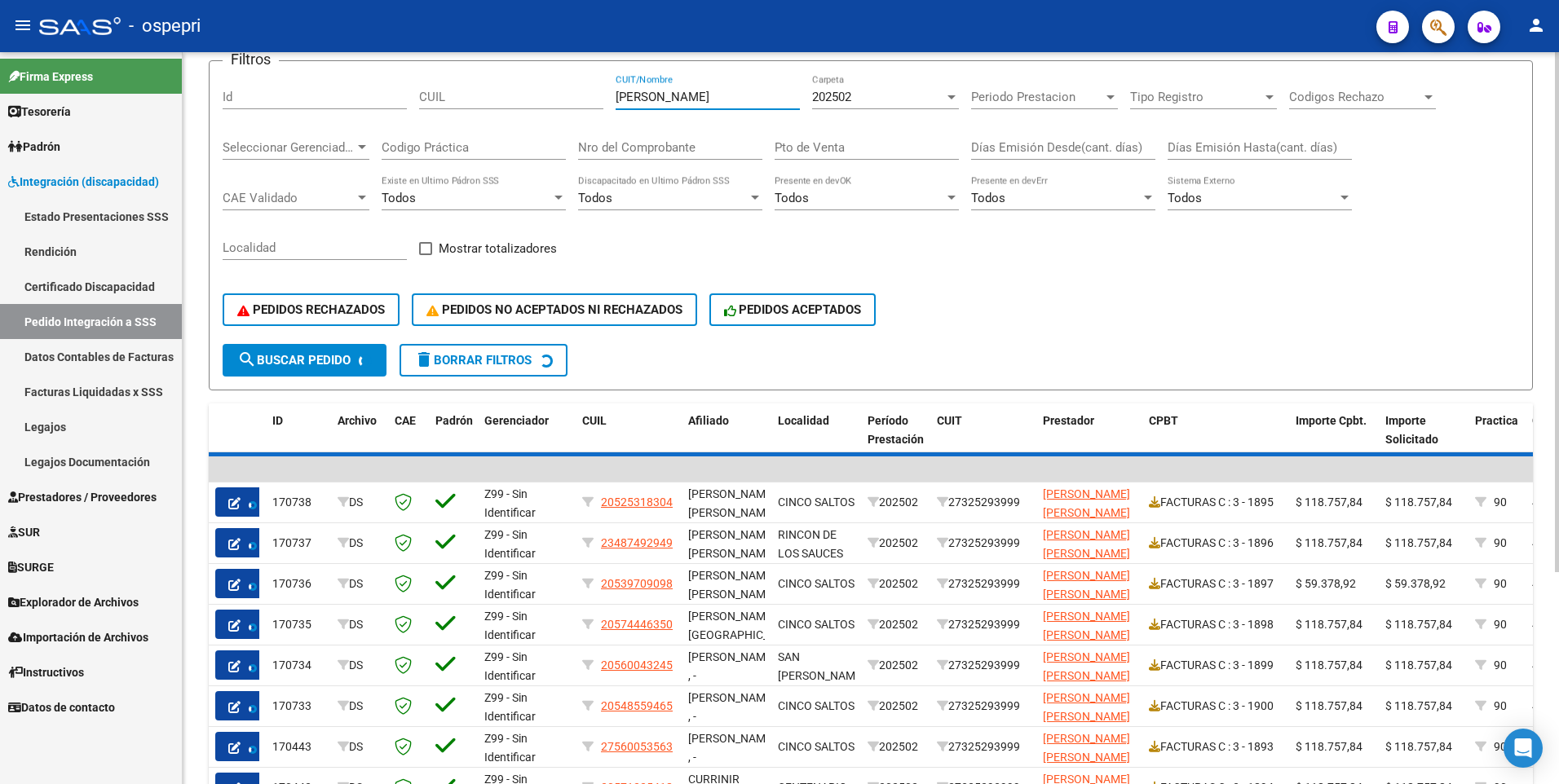
scroll to position [0, 0]
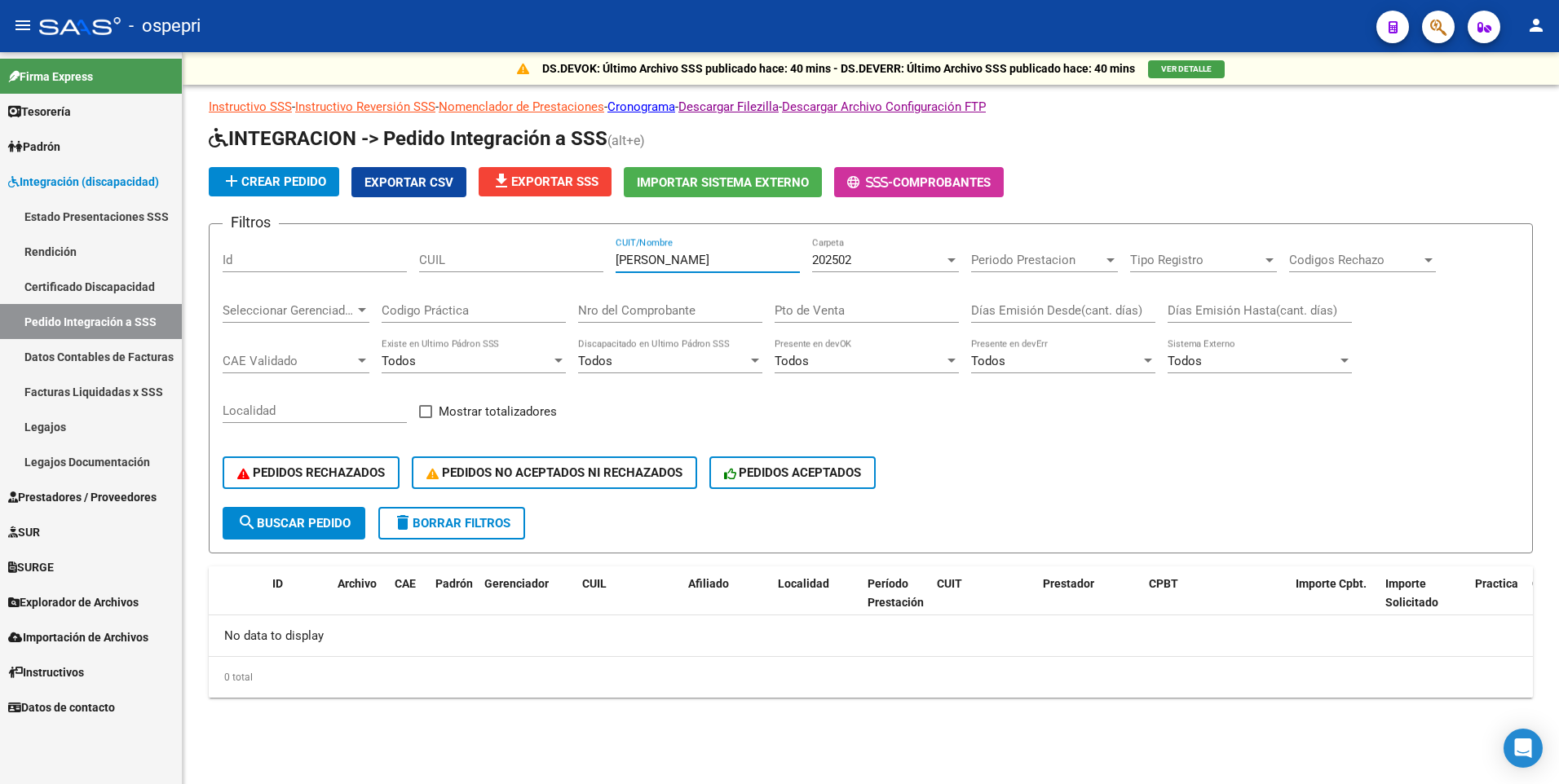
drag, startPoint x: 674, startPoint y: 261, endPoint x: 602, endPoint y: 260, distance: 72.0
click at [602, 260] on div "Filtros Id CUIL [PERSON_NAME] CUIT/Nombre 202502 Carpeta Periodo Prestacion Per…" at bounding box center [871, 372] width 1297 height 269
type input "[PERSON_NAME]"
click at [950, 259] on div at bounding box center [952, 261] width 8 height 4
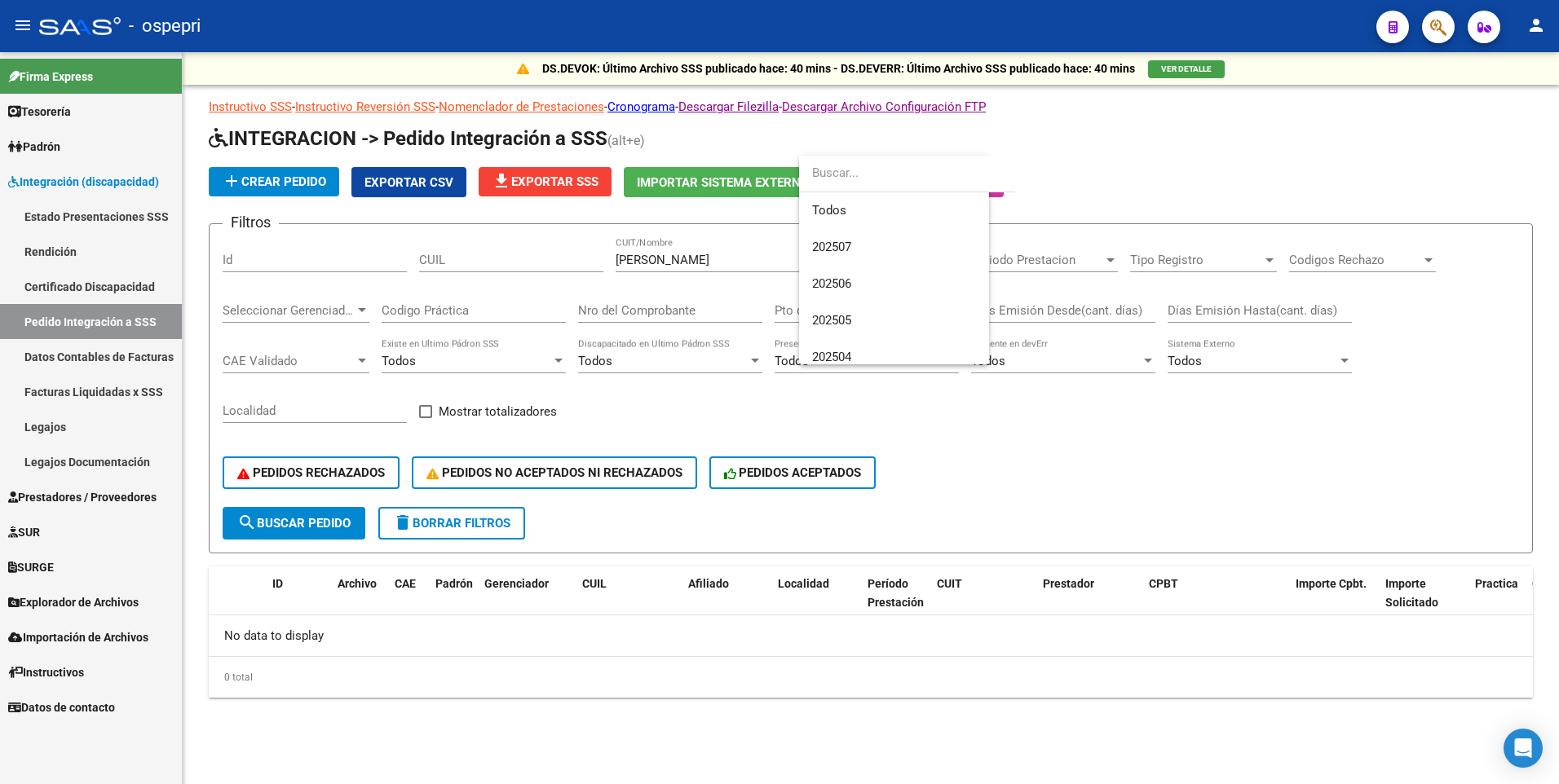
scroll to position [171, 0]
click at [95, 495] on div at bounding box center [780, 392] width 1559 height 784
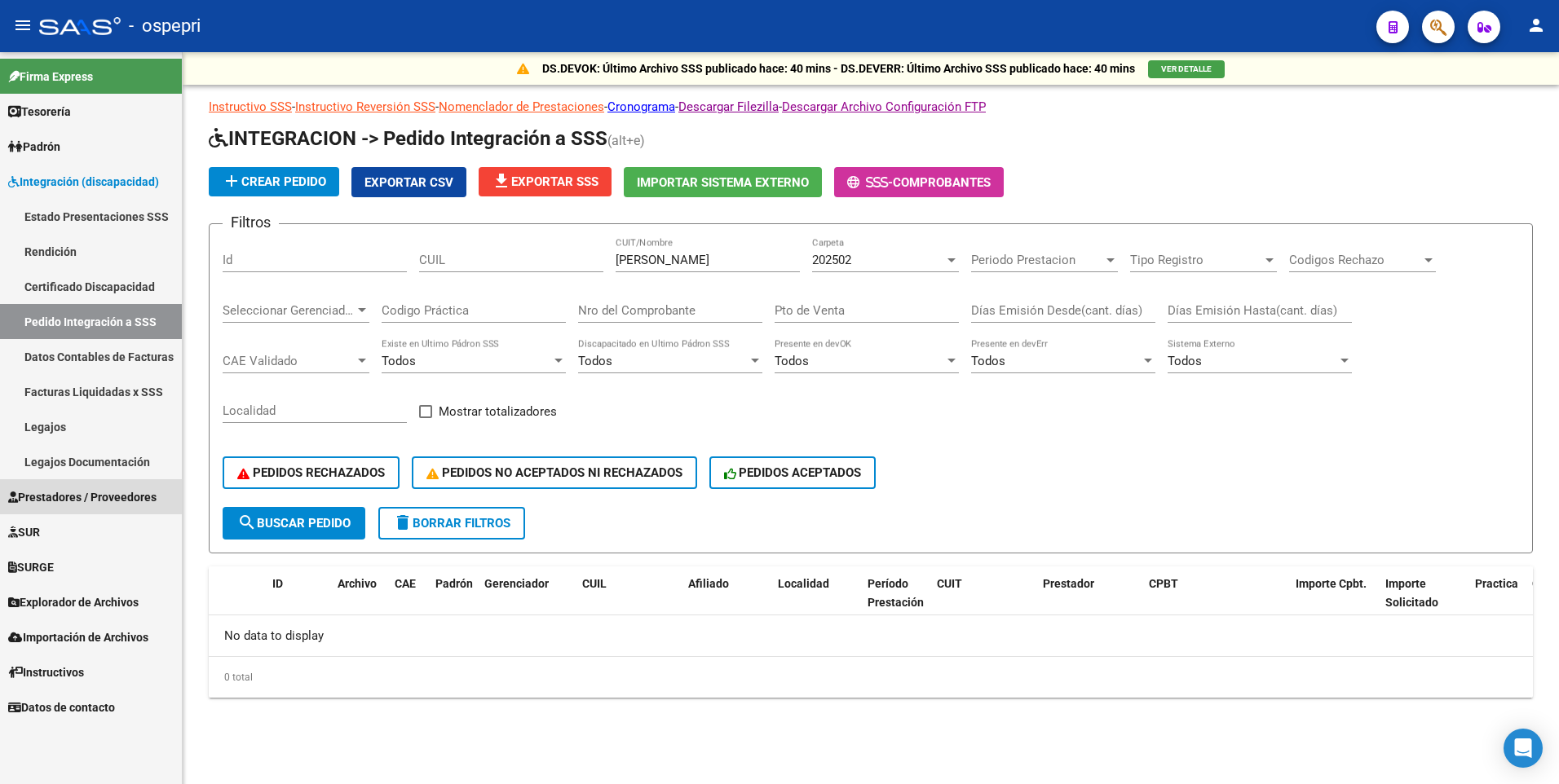
click at [73, 497] on span "Prestadores / Proveedores" at bounding box center [82, 497] width 149 height 18
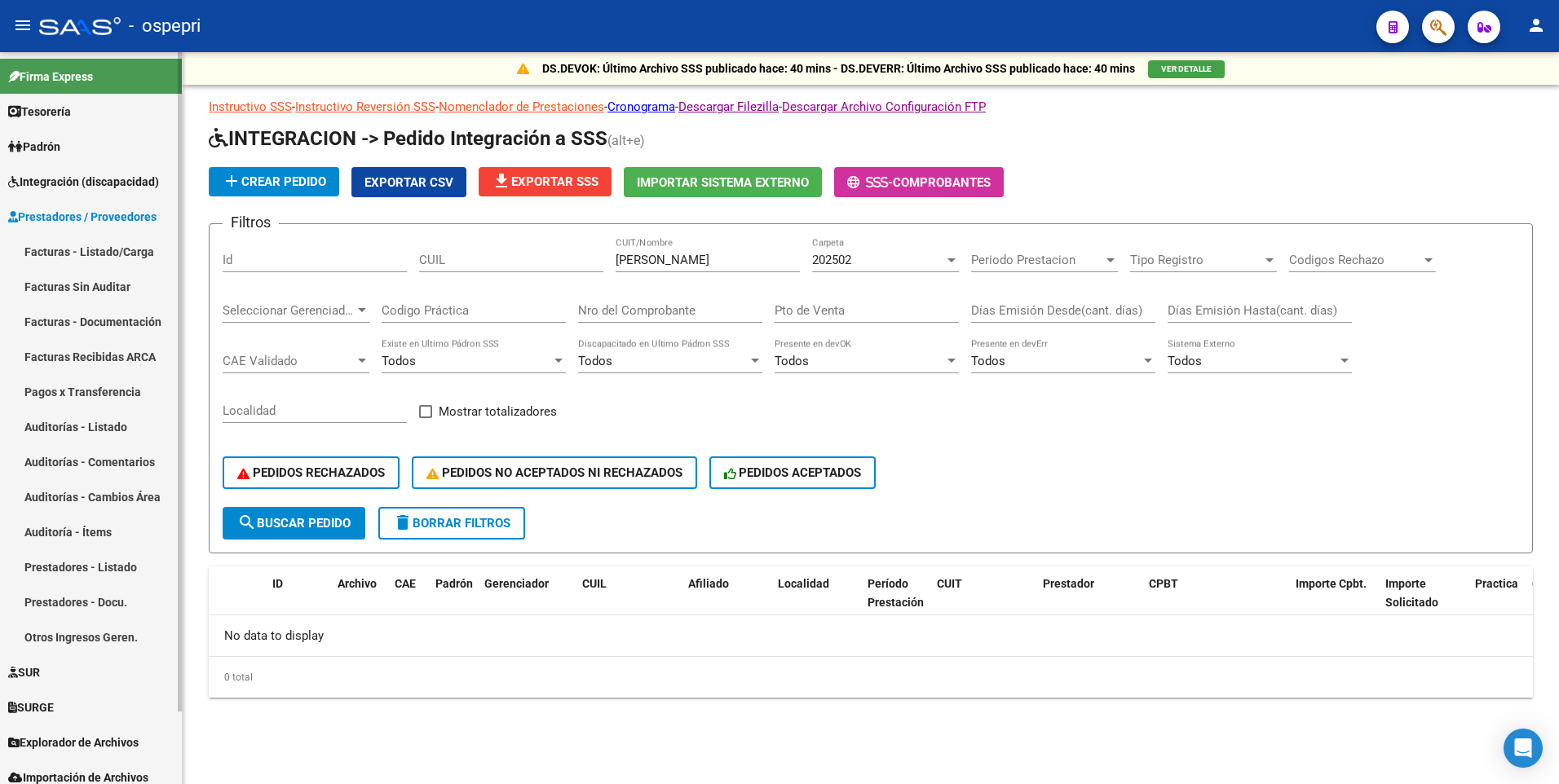
click at [74, 181] on span "Integración (discapacidad)" at bounding box center [83, 182] width 151 height 18
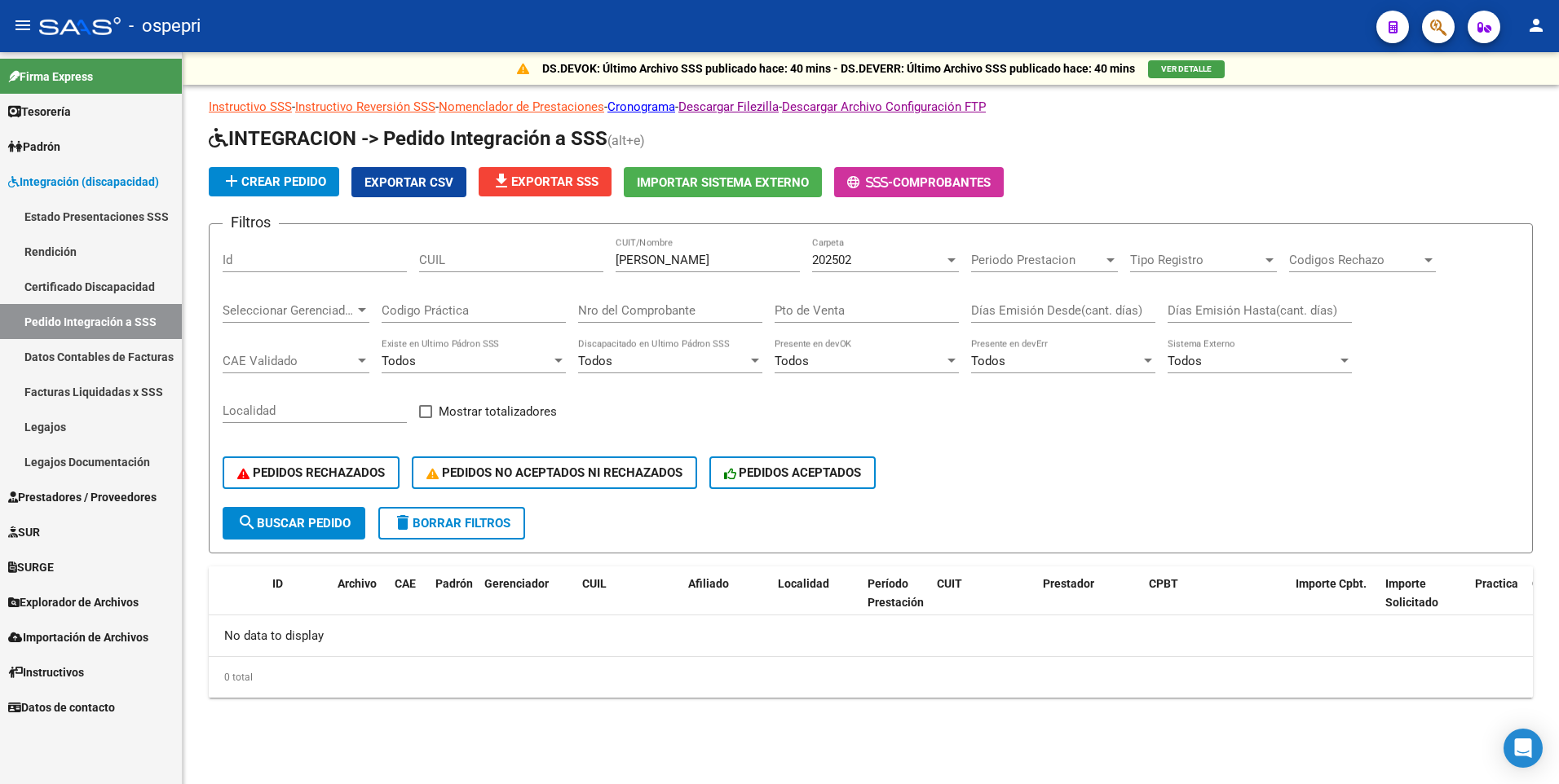
click at [73, 179] on span "Integración (discapacidad)" at bounding box center [83, 182] width 151 height 18
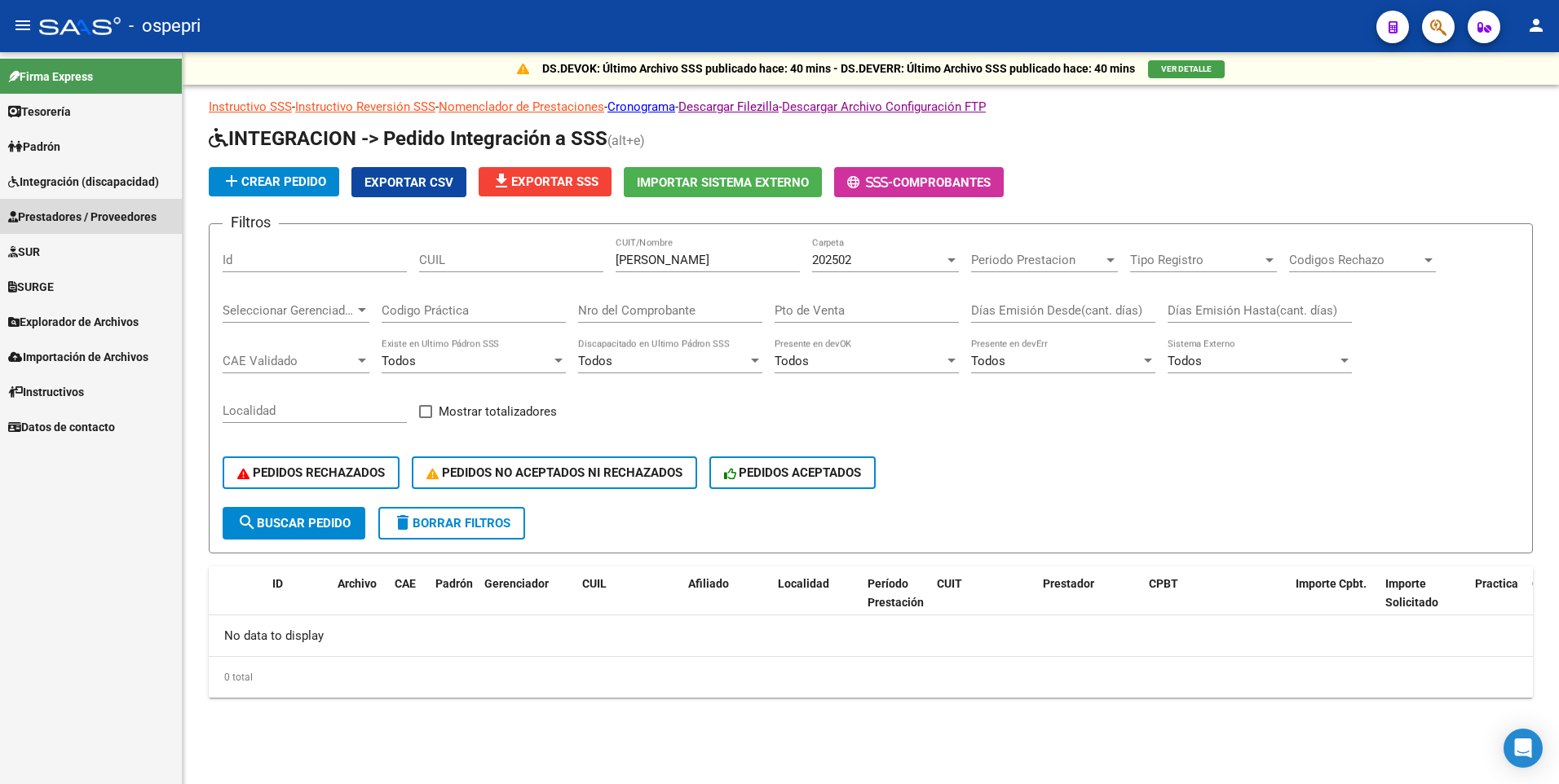
click at [119, 211] on span "Prestadores / Proveedores" at bounding box center [82, 217] width 149 height 18
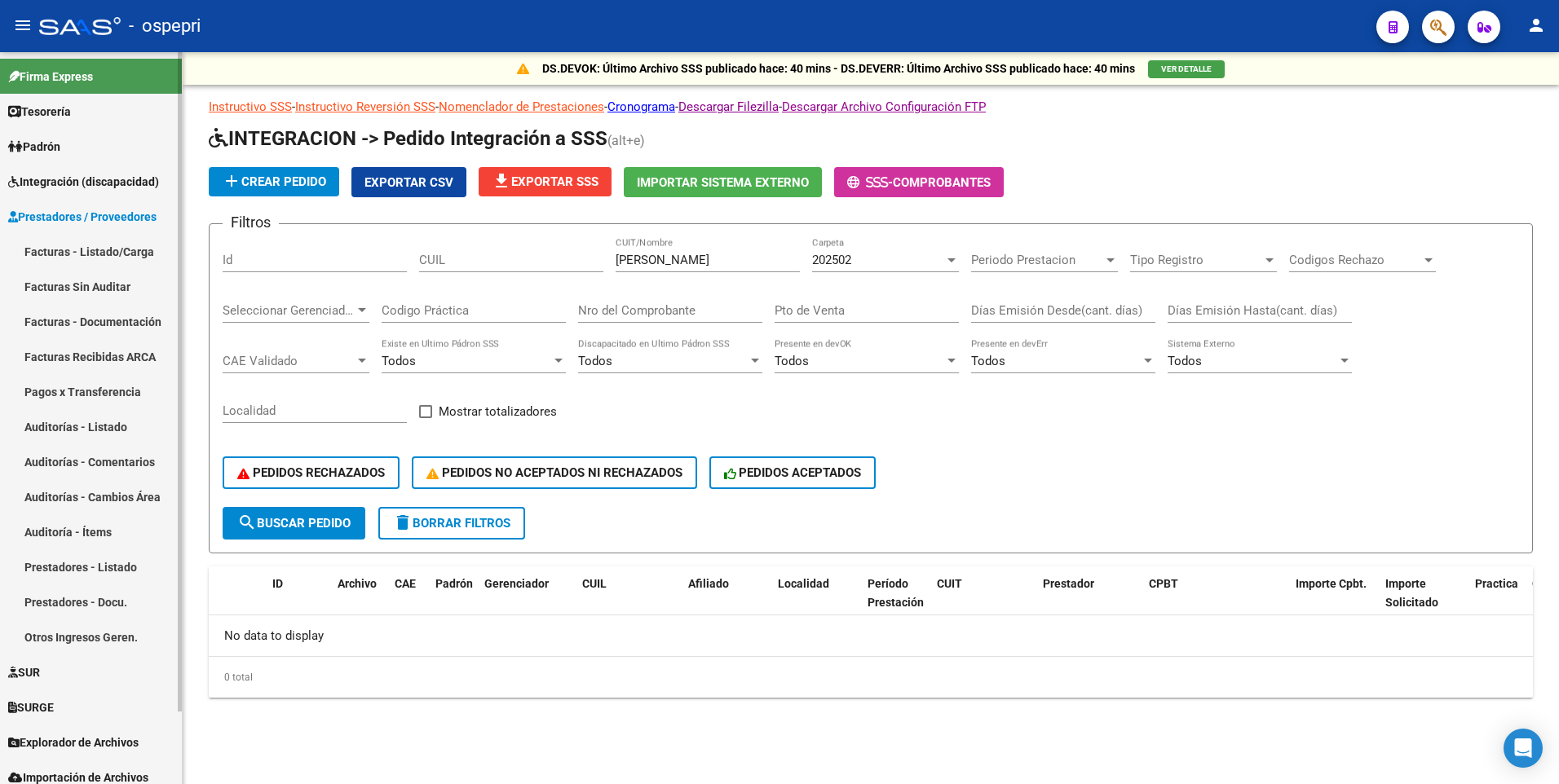
click at [66, 179] on span "Integración (discapacidad)" at bounding box center [83, 182] width 151 height 18
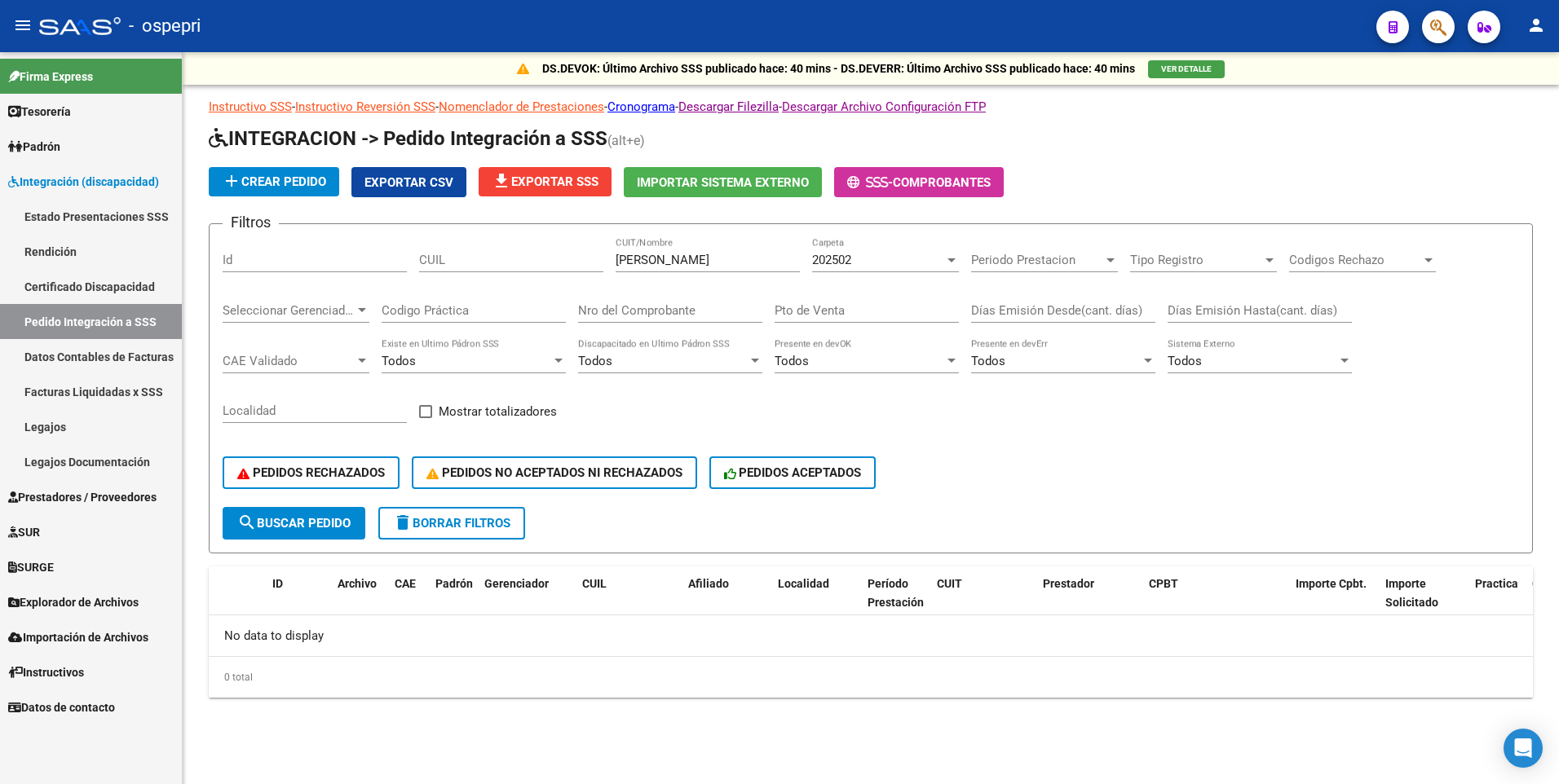
click at [90, 317] on link "Pedido Integración a SSS" at bounding box center [91, 322] width 182 height 35
click at [952, 261] on div at bounding box center [952, 261] width 8 height 4
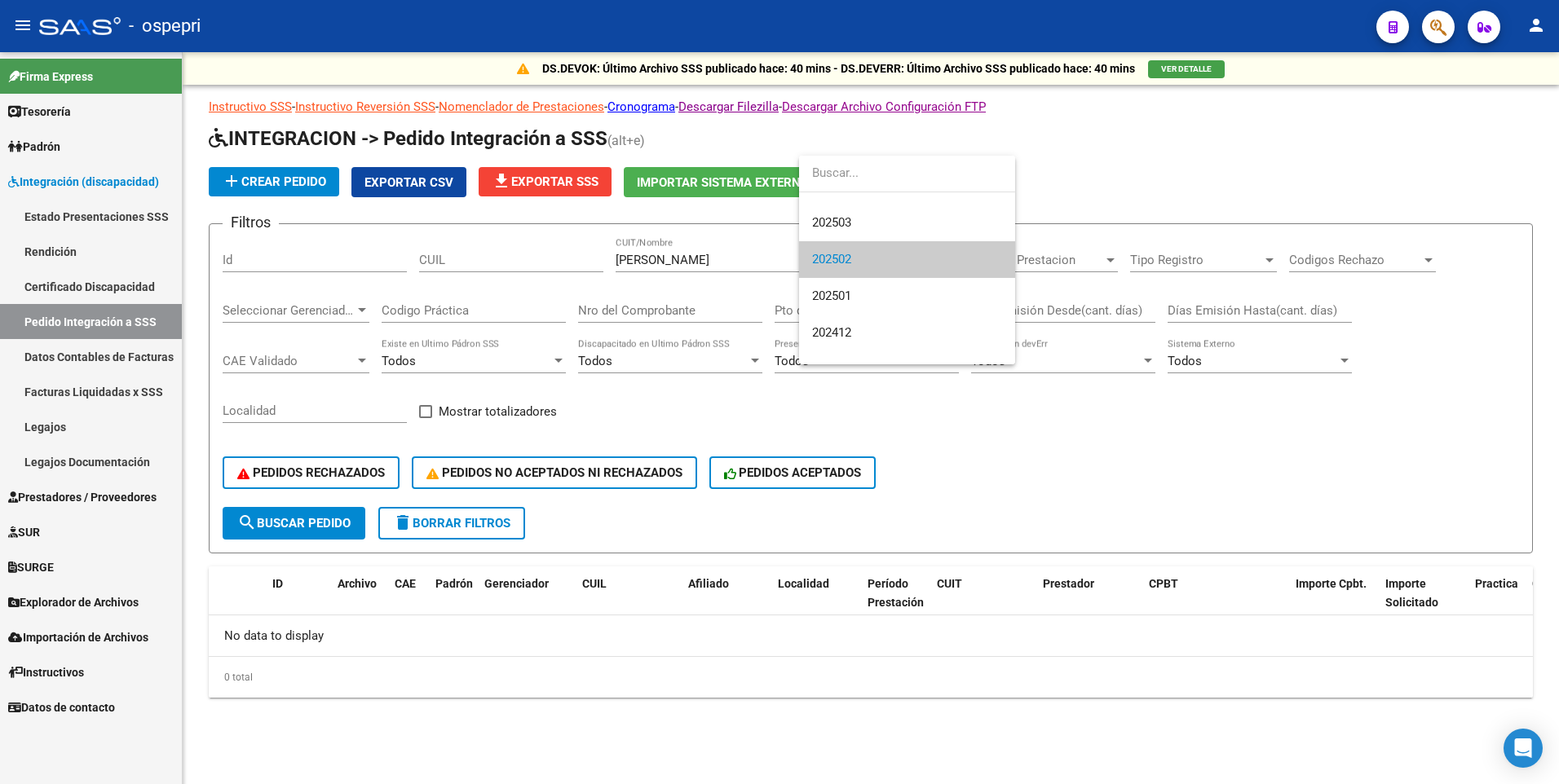
click at [1016, 433] on div at bounding box center [780, 392] width 1559 height 784
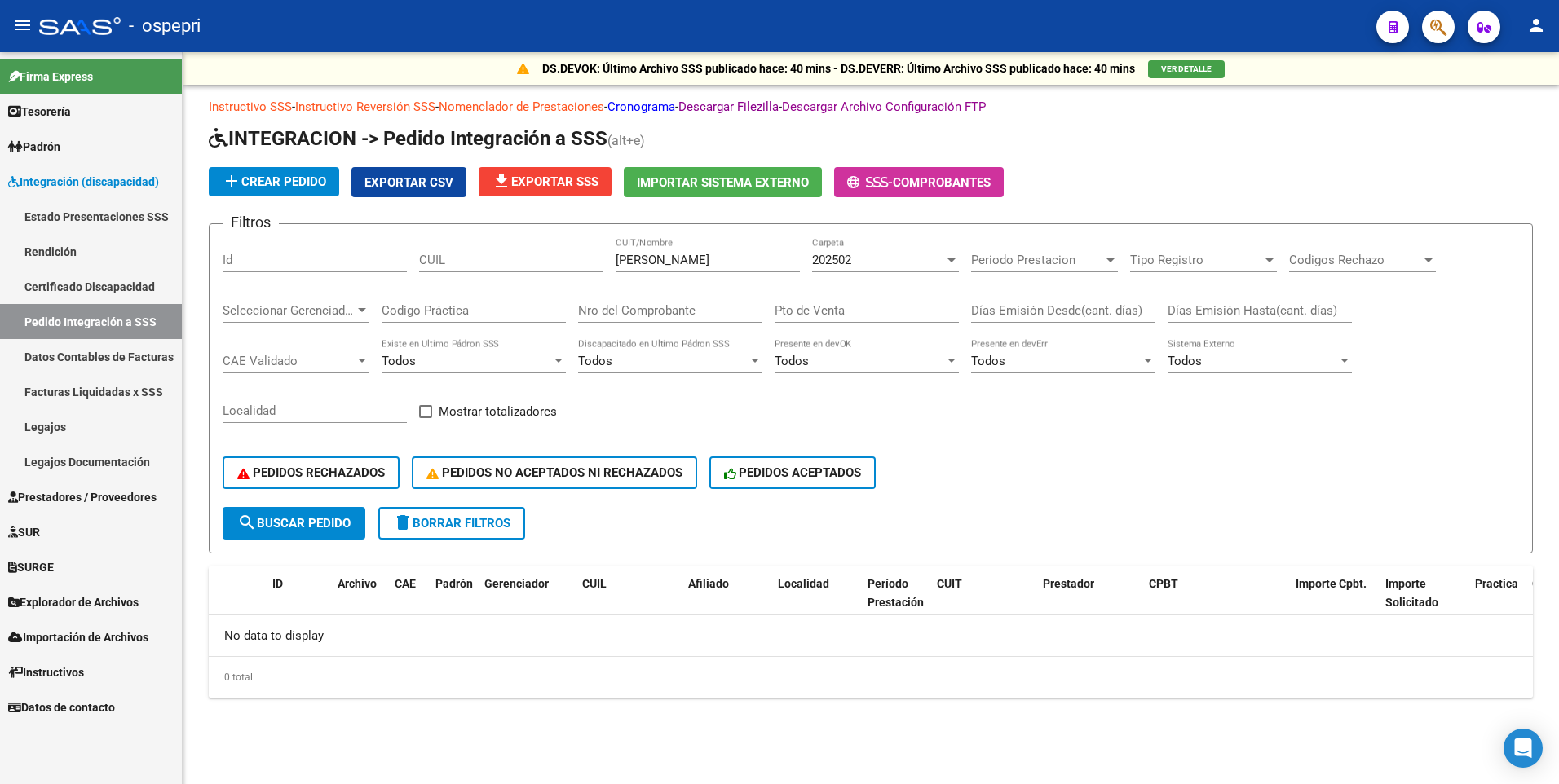
click at [1108, 260] on div at bounding box center [1110, 261] width 8 height 4
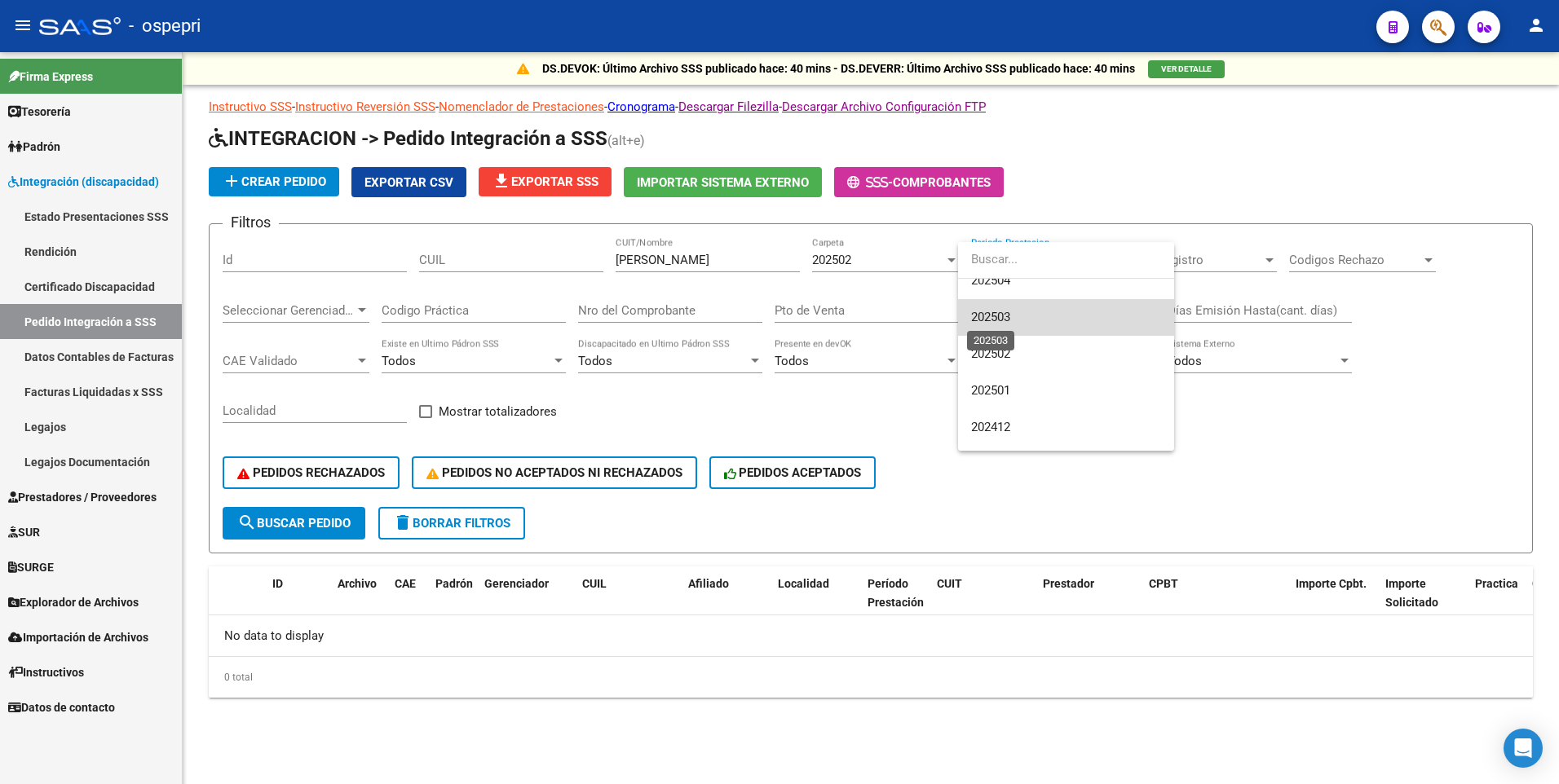
click at [1008, 311] on span "202503" at bounding box center [991, 316] width 39 height 15
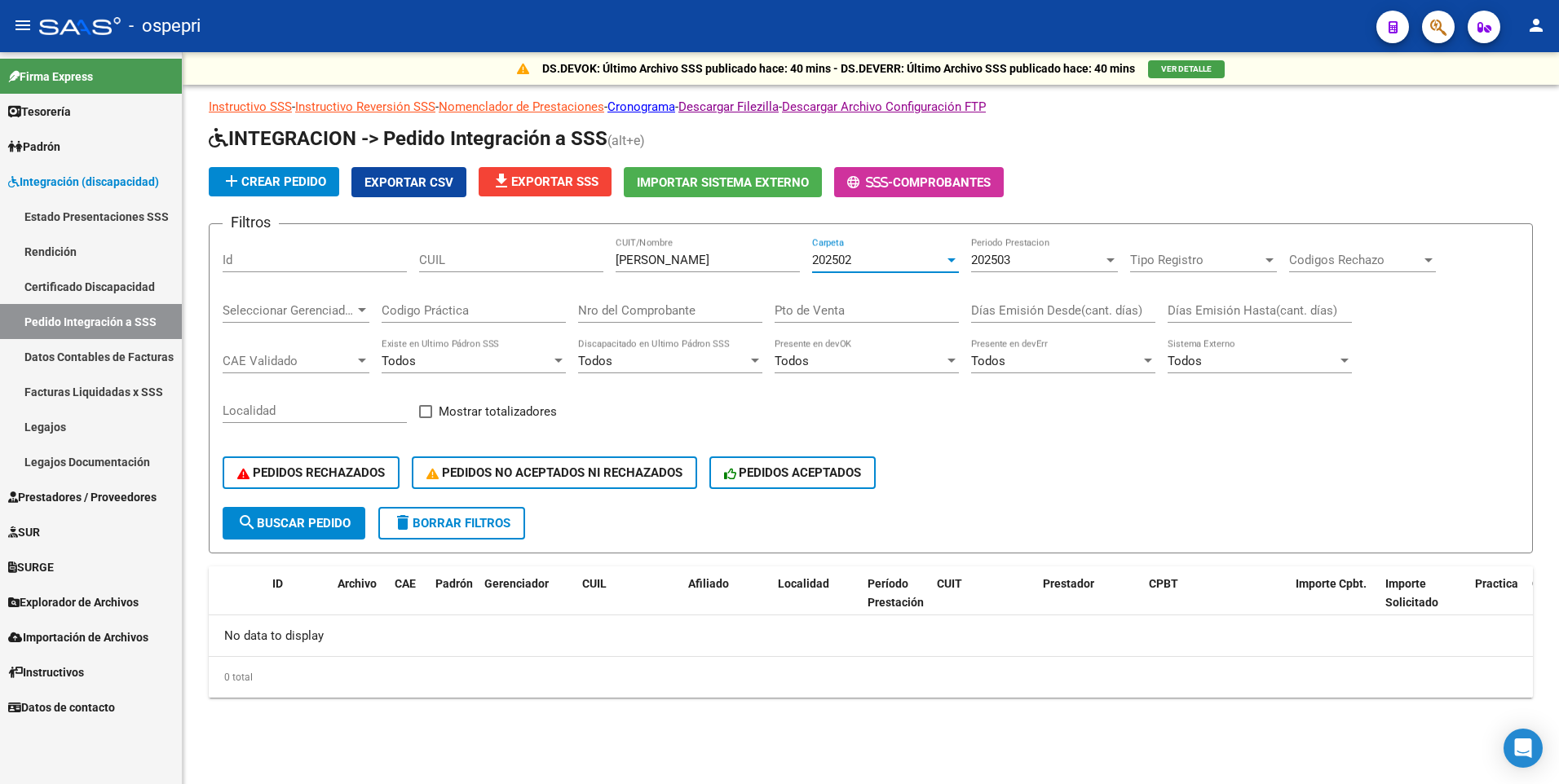
click at [950, 259] on div at bounding box center [952, 261] width 8 height 4
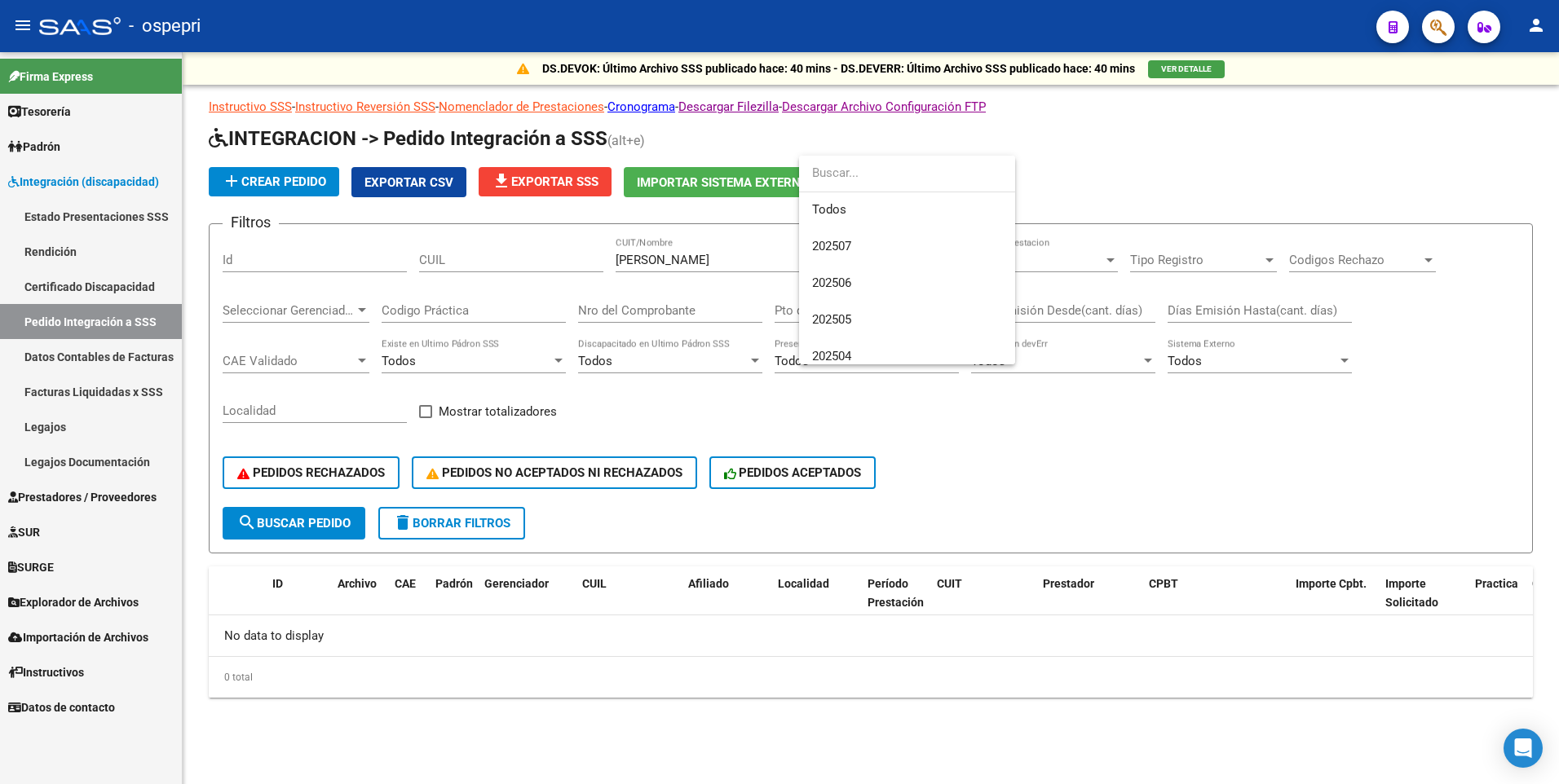
scroll to position [0, 0]
click at [840, 244] on span "202507" at bounding box center [832, 246] width 39 height 15
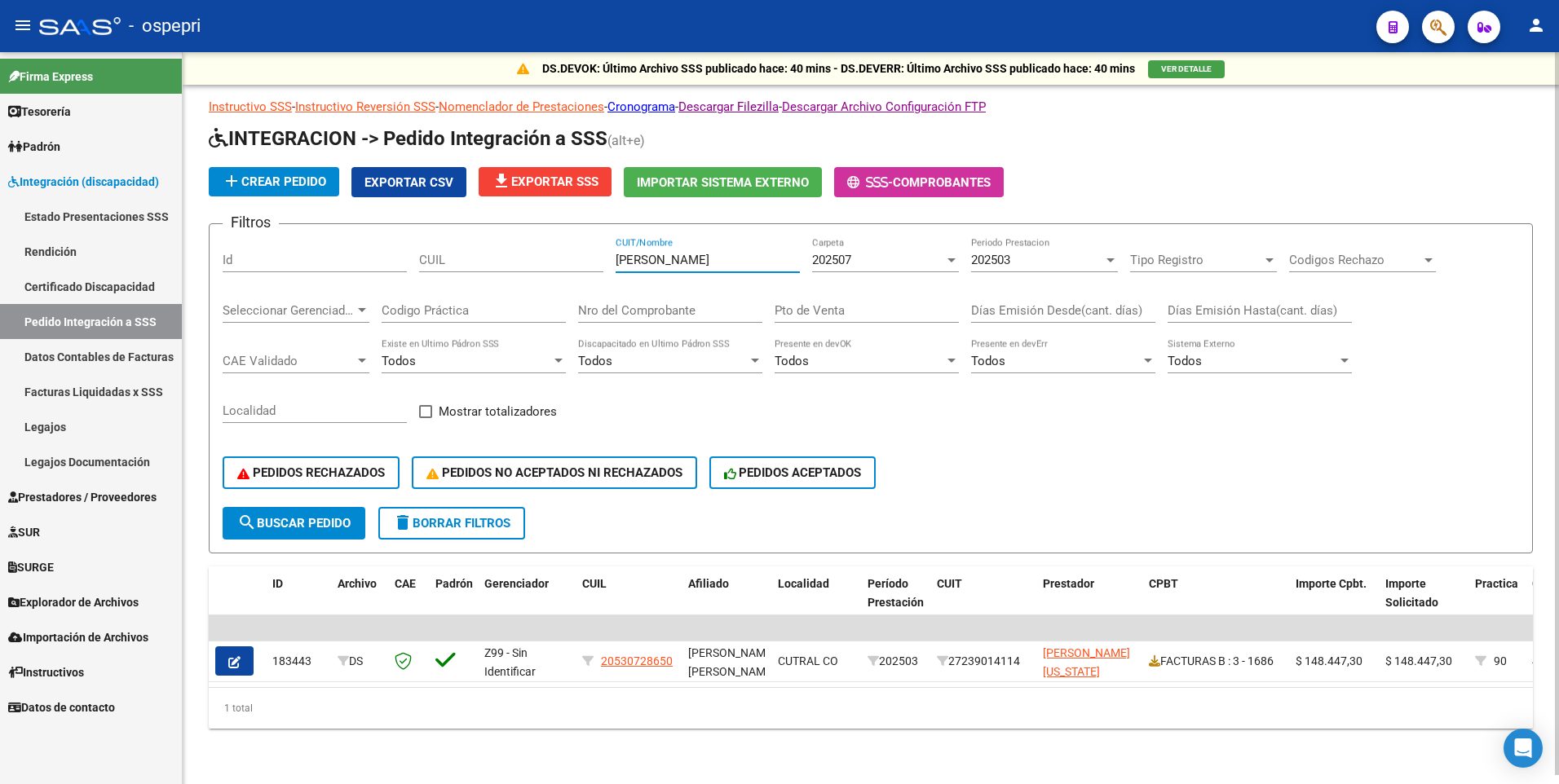
drag, startPoint x: 660, startPoint y: 260, endPoint x: 600, endPoint y: 260, distance: 60.0
click at [600, 260] on div "Filtros Id CUIL [PERSON_NAME] CUIT/Nombre 202507 Carpeta 202503 Periodo Prestac…" at bounding box center [871, 372] width 1297 height 269
click at [733, 261] on input "CUIT/Nombre" at bounding box center [707, 260] width 184 height 15
type input "[PERSON_NAME]"
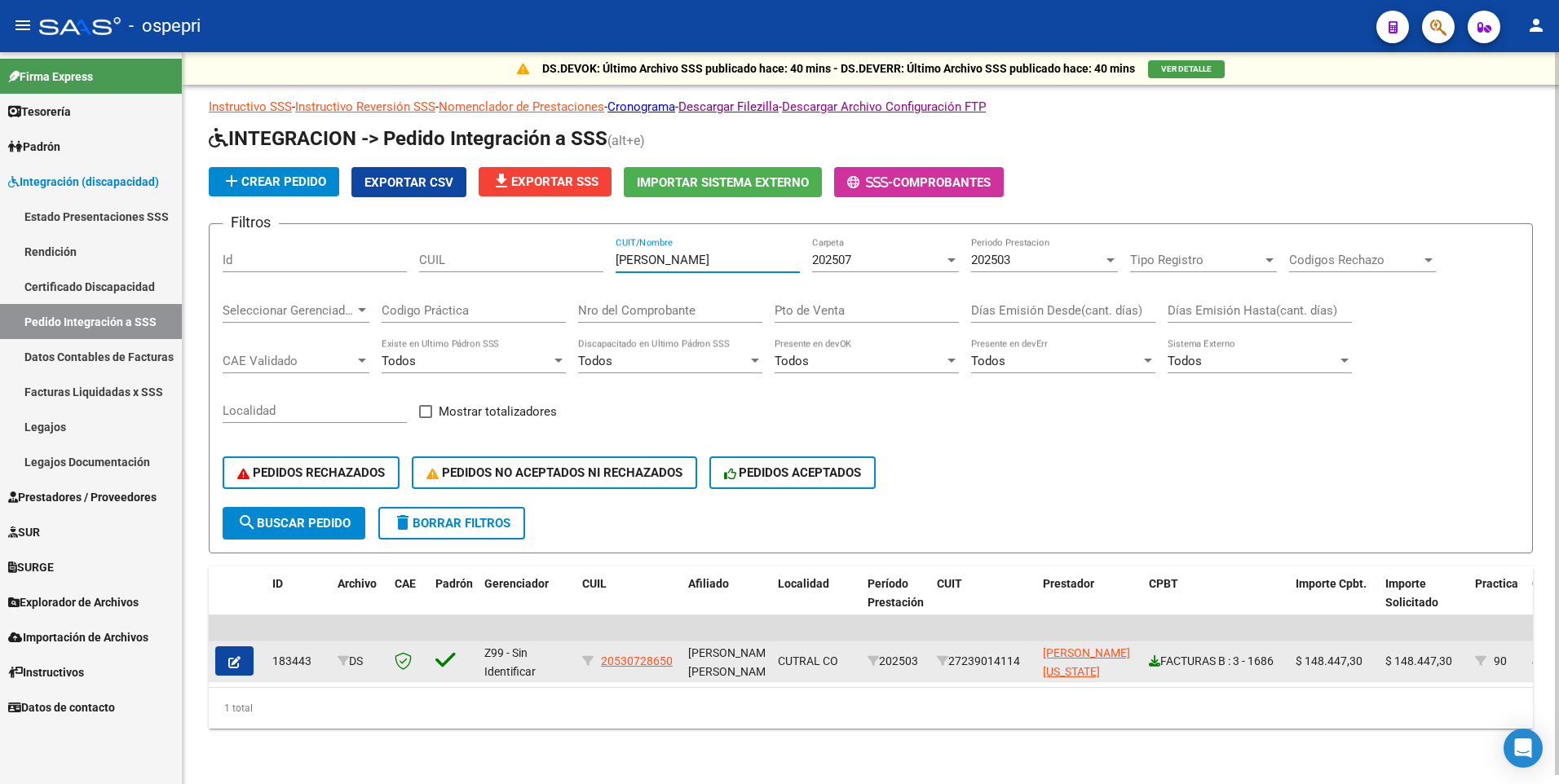
click at [1156, 664] on icon at bounding box center [1155, 661] width 12 height 12
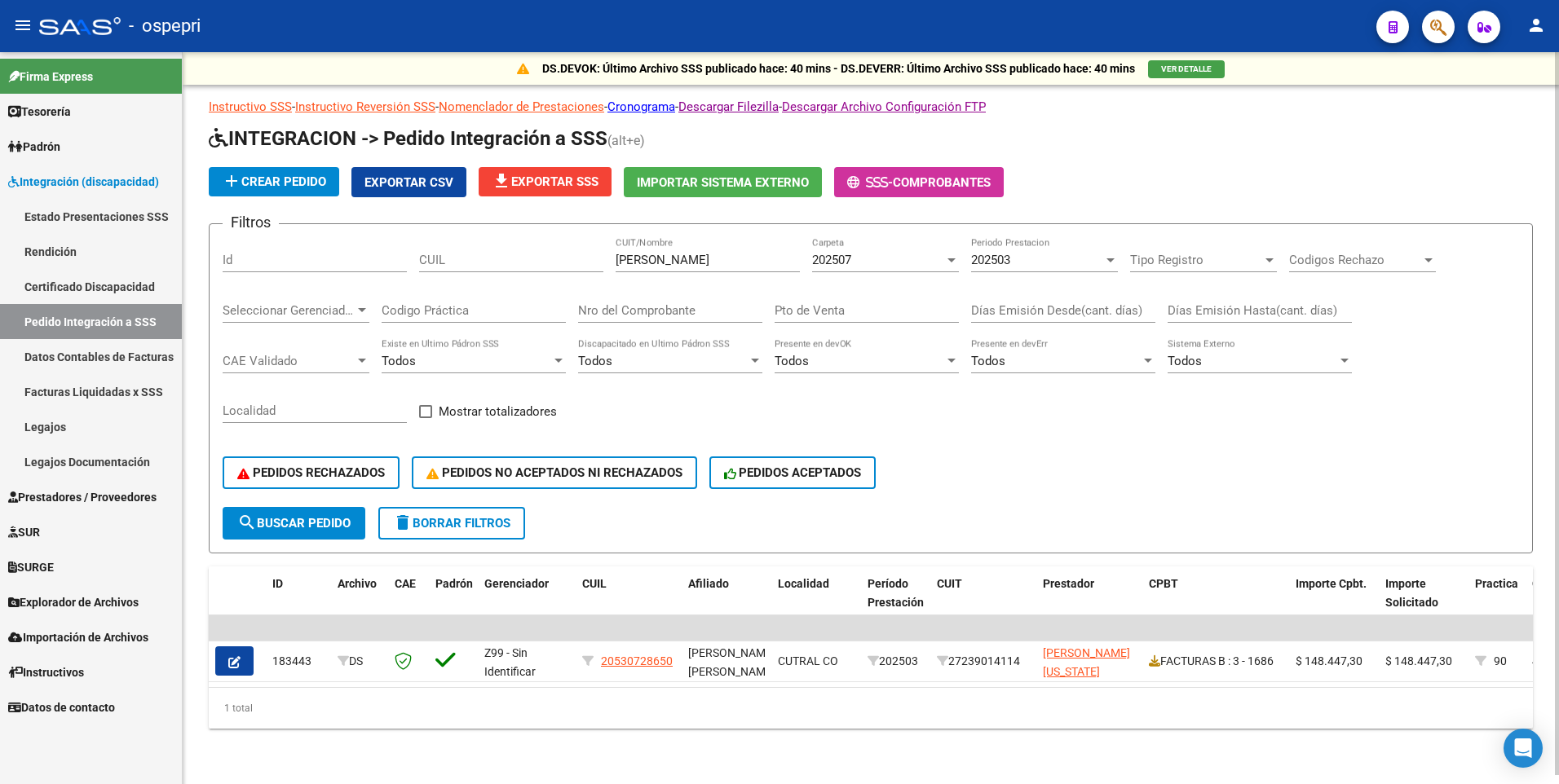
click at [1110, 260] on div at bounding box center [1110, 261] width 8 height 4
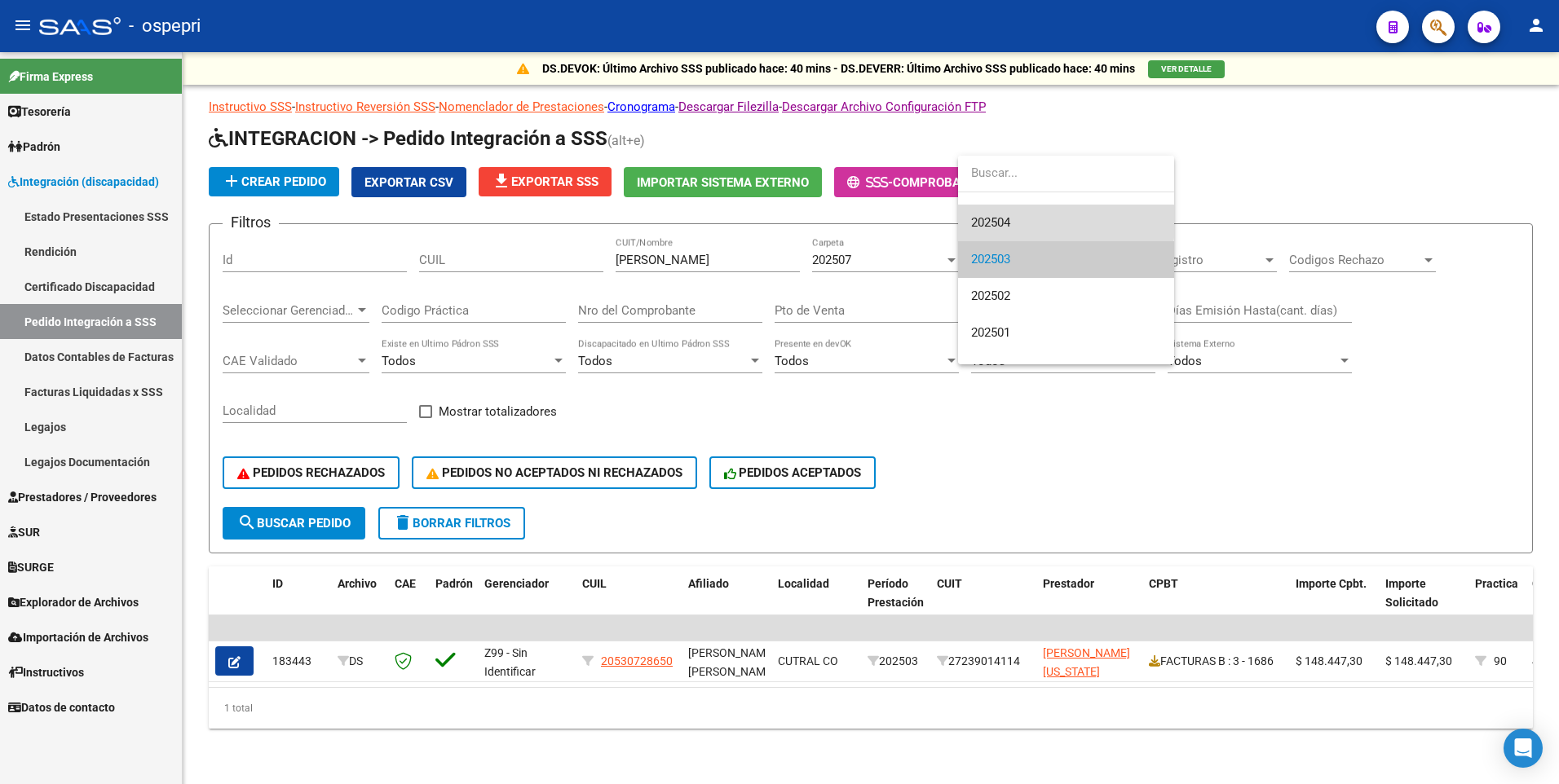
click at [1031, 218] on span "202504" at bounding box center [1066, 223] width 190 height 37
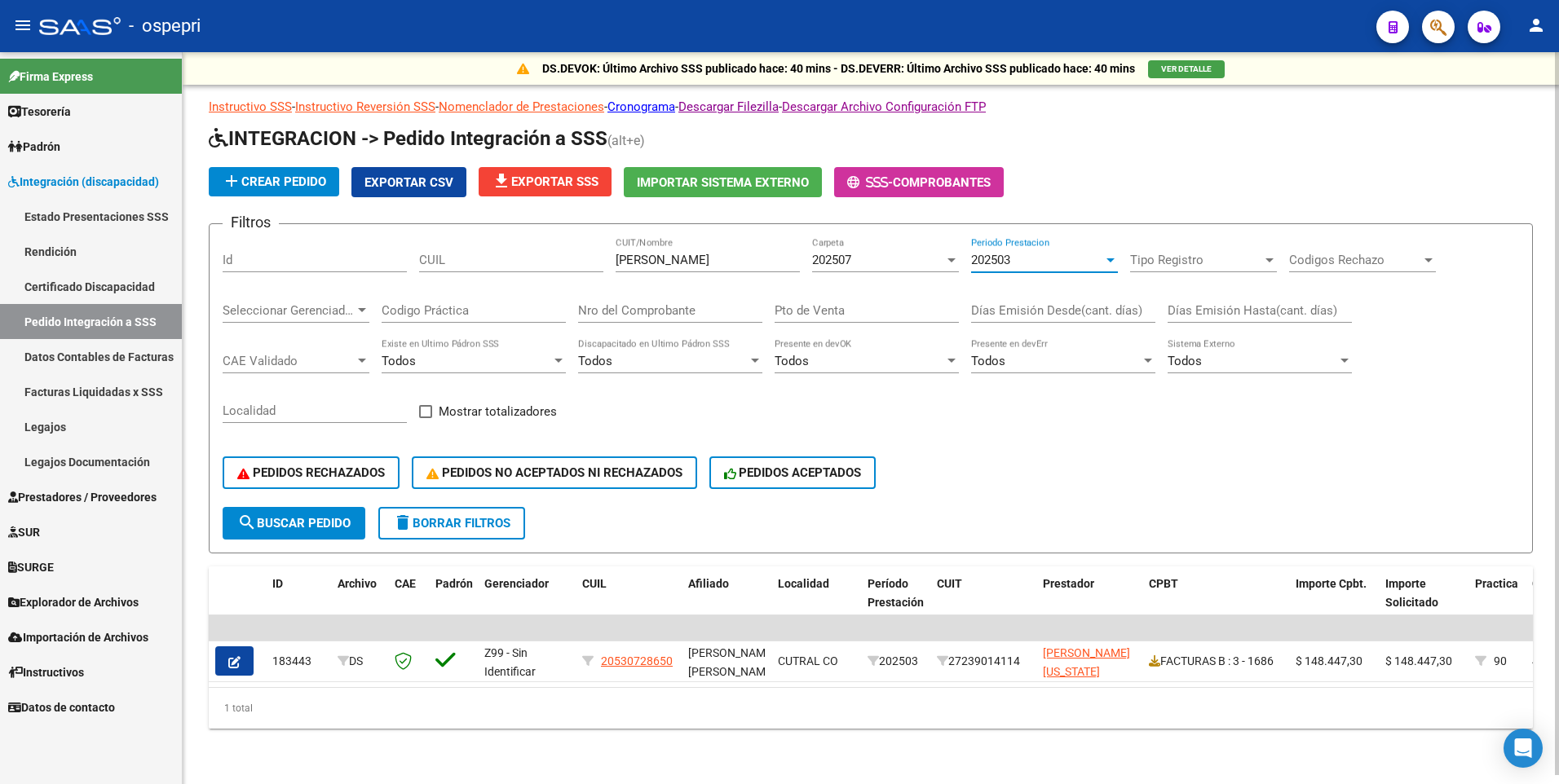
scroll to position [147, 0]
click at [338, 528] on span "search Buscar Pedido" at bounding box center [294, 523] width 113 height 15
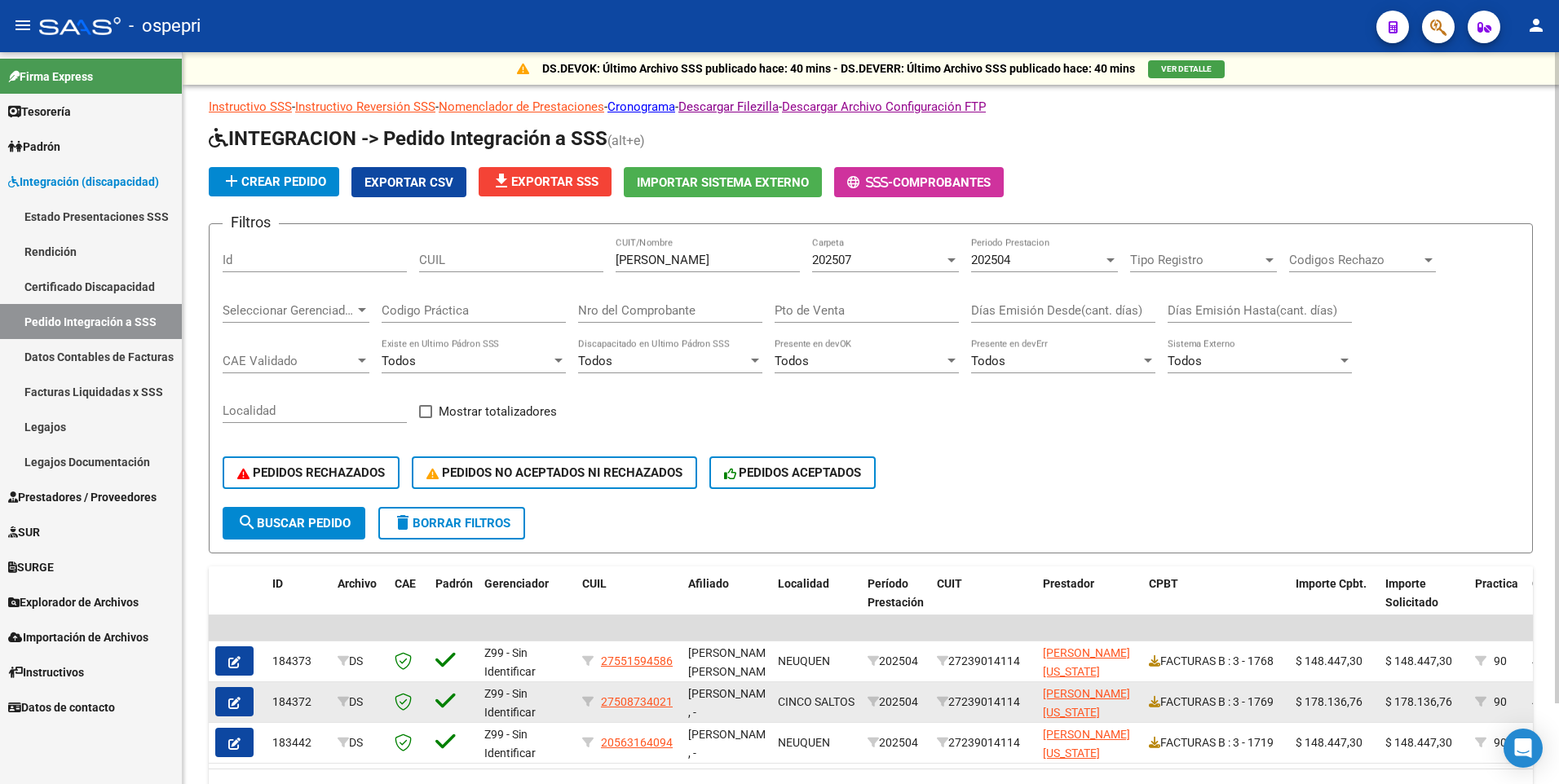
scroll to position [90, 0]
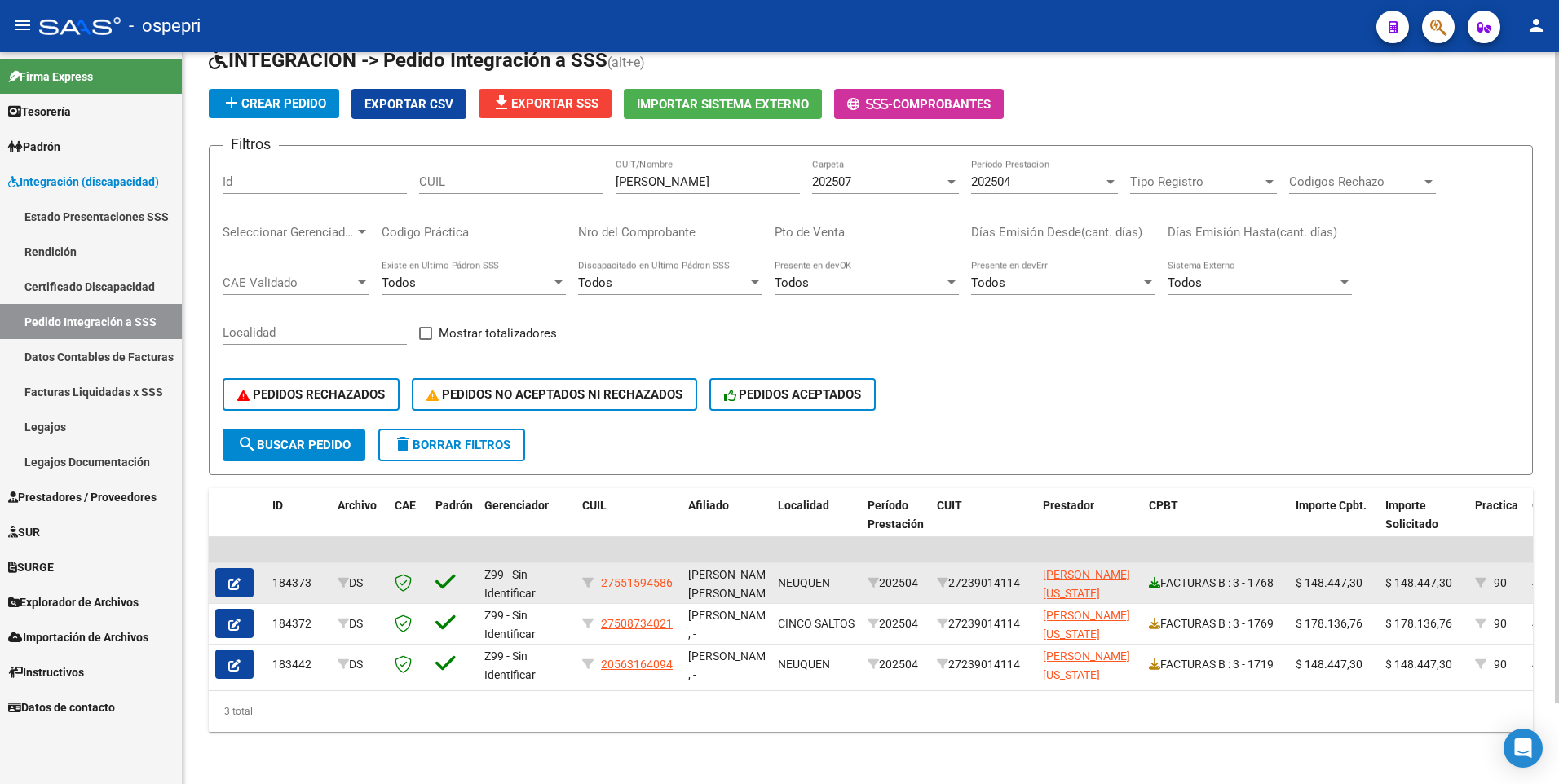
click at [1155, 577] on icon at bounding box center [1155, 583] width 12 height 12
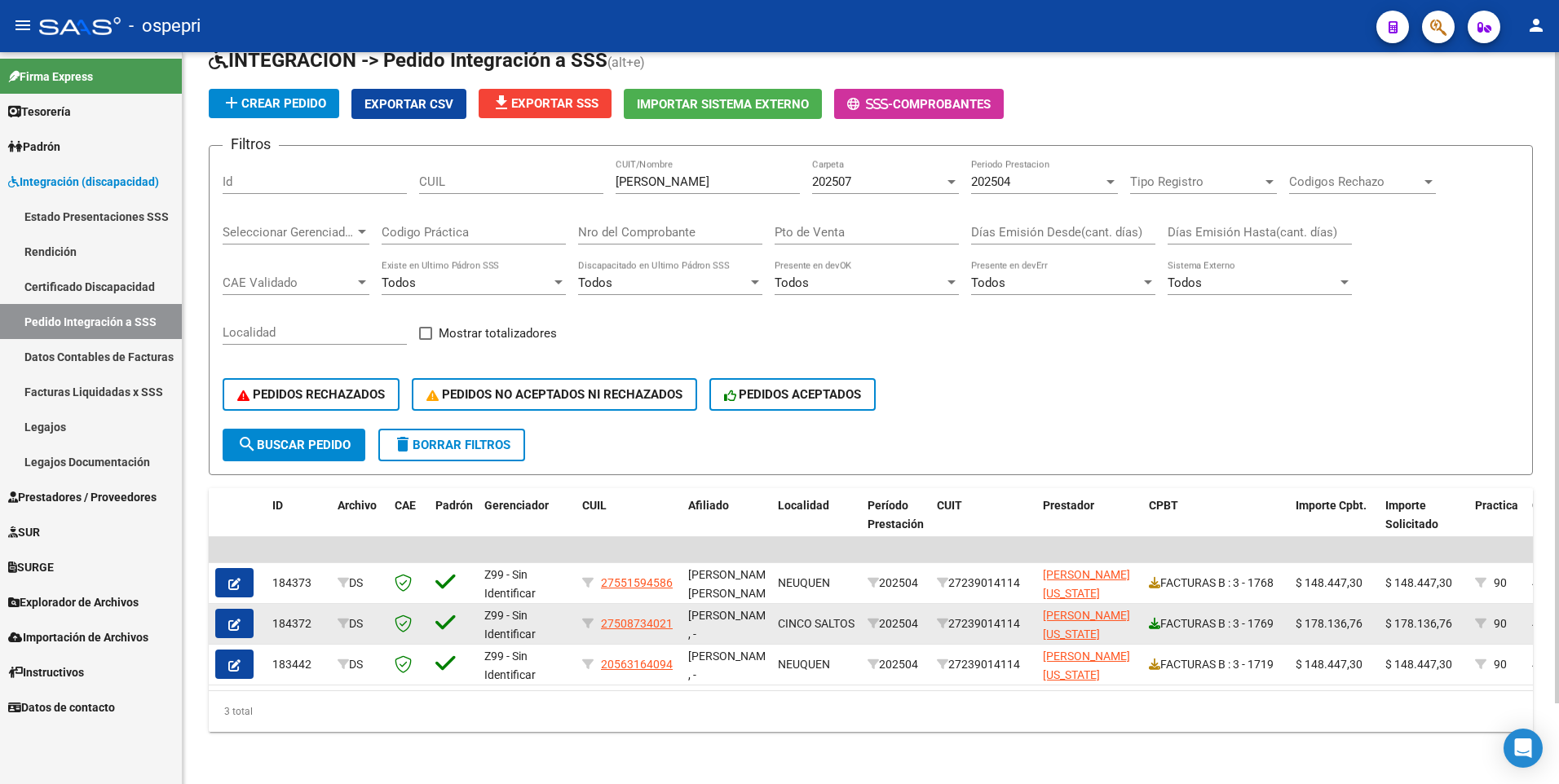
click at [1155, 618] on icon at bounding box center [1155, 624] width 12 height 12
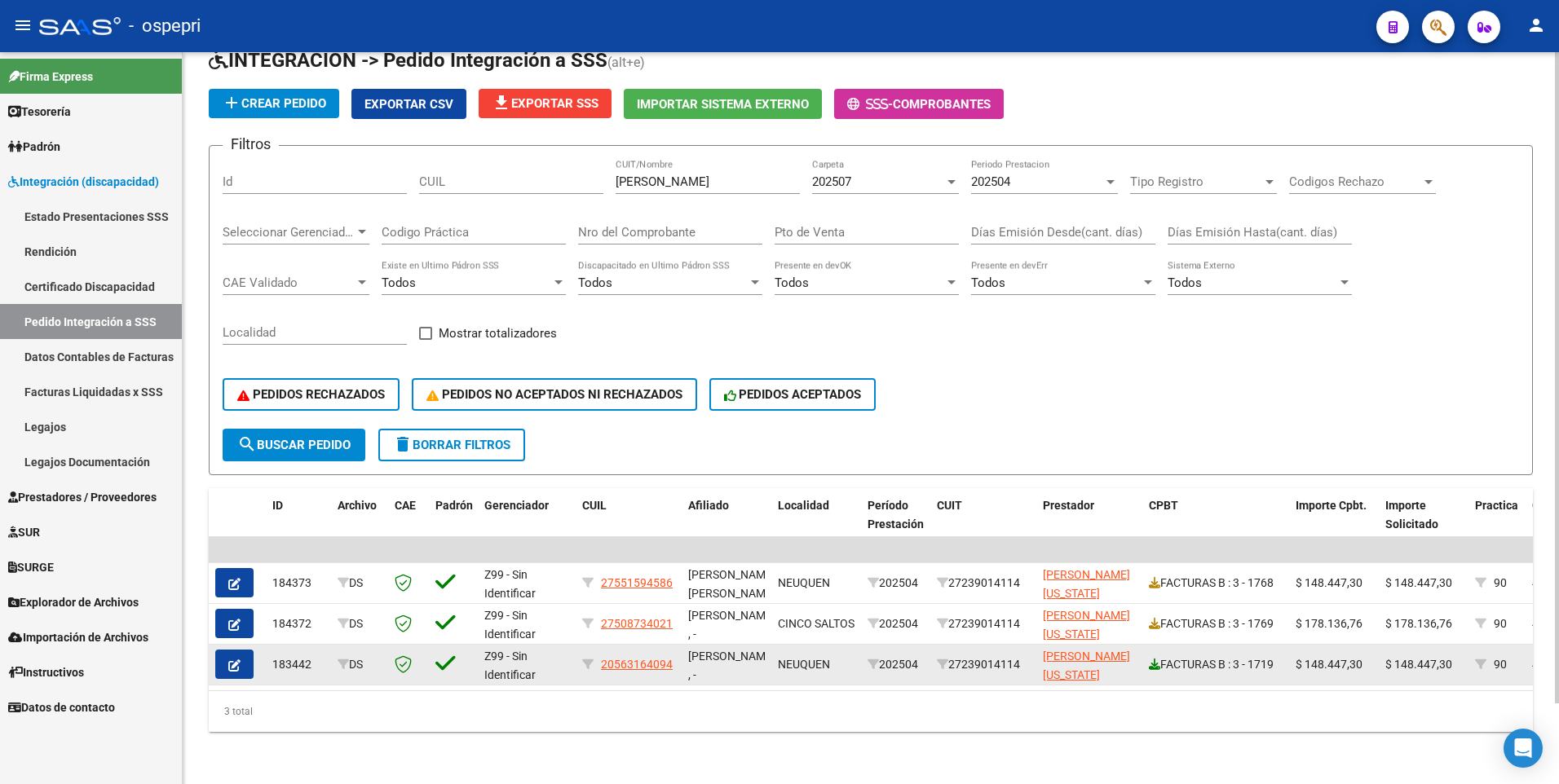
click at [1155, 659] on icon at bounding box center [1155, 664] width 12 height 12
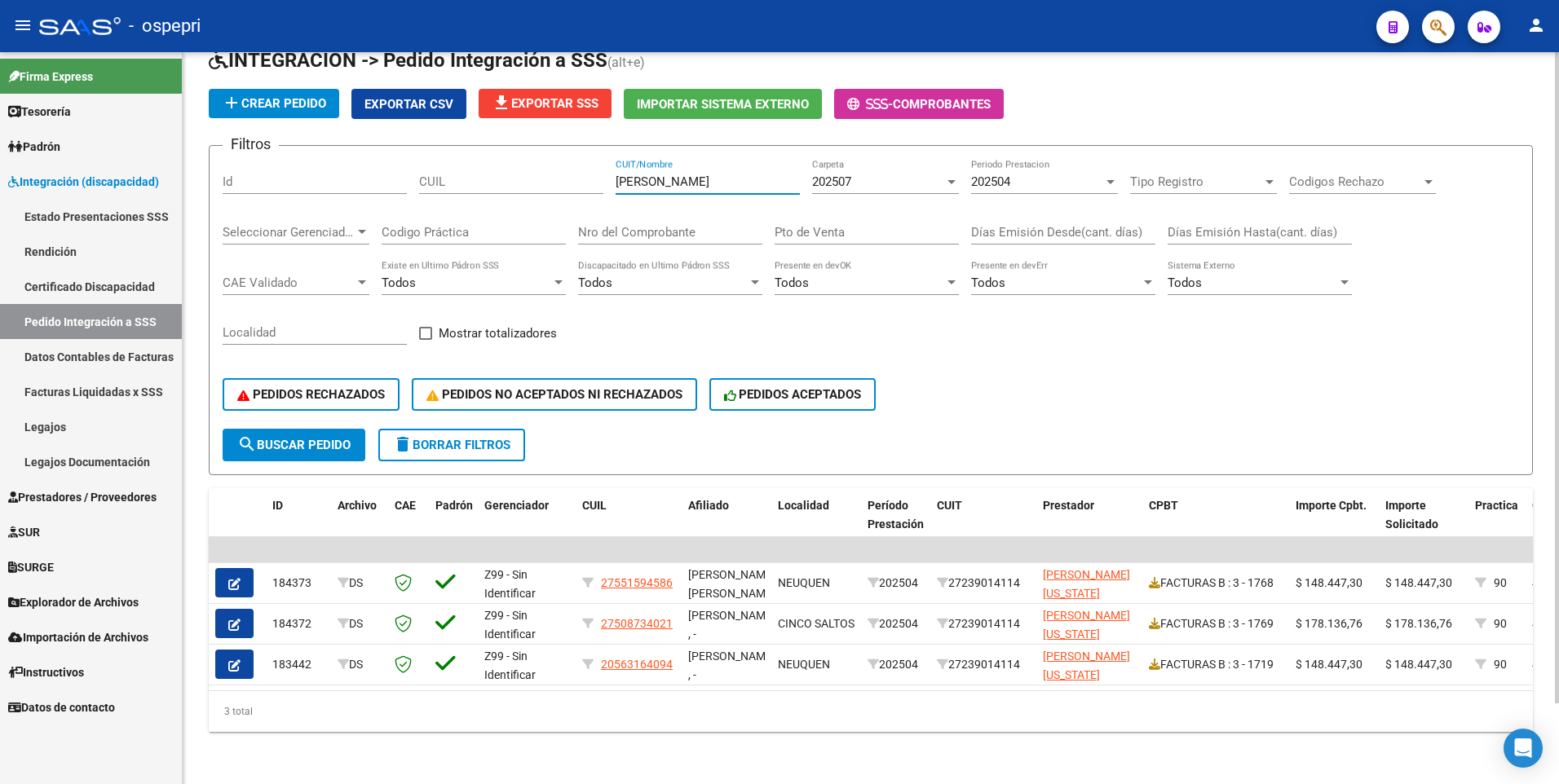
drag, startPoint x: 675, startPoint y: 173, endPoint x: 611, endPoint y: 174, distance: 64.0
click at [611, 174] on div "Filtros Id CUIL [PERSON_NAME] CUIT/Nombre 202507 Carpeta 202504 Periodo Prestac…" at bounding box center [871, 293] width 1297 height 269
